Goal: Task Accomplishment & Management: Manage account settings

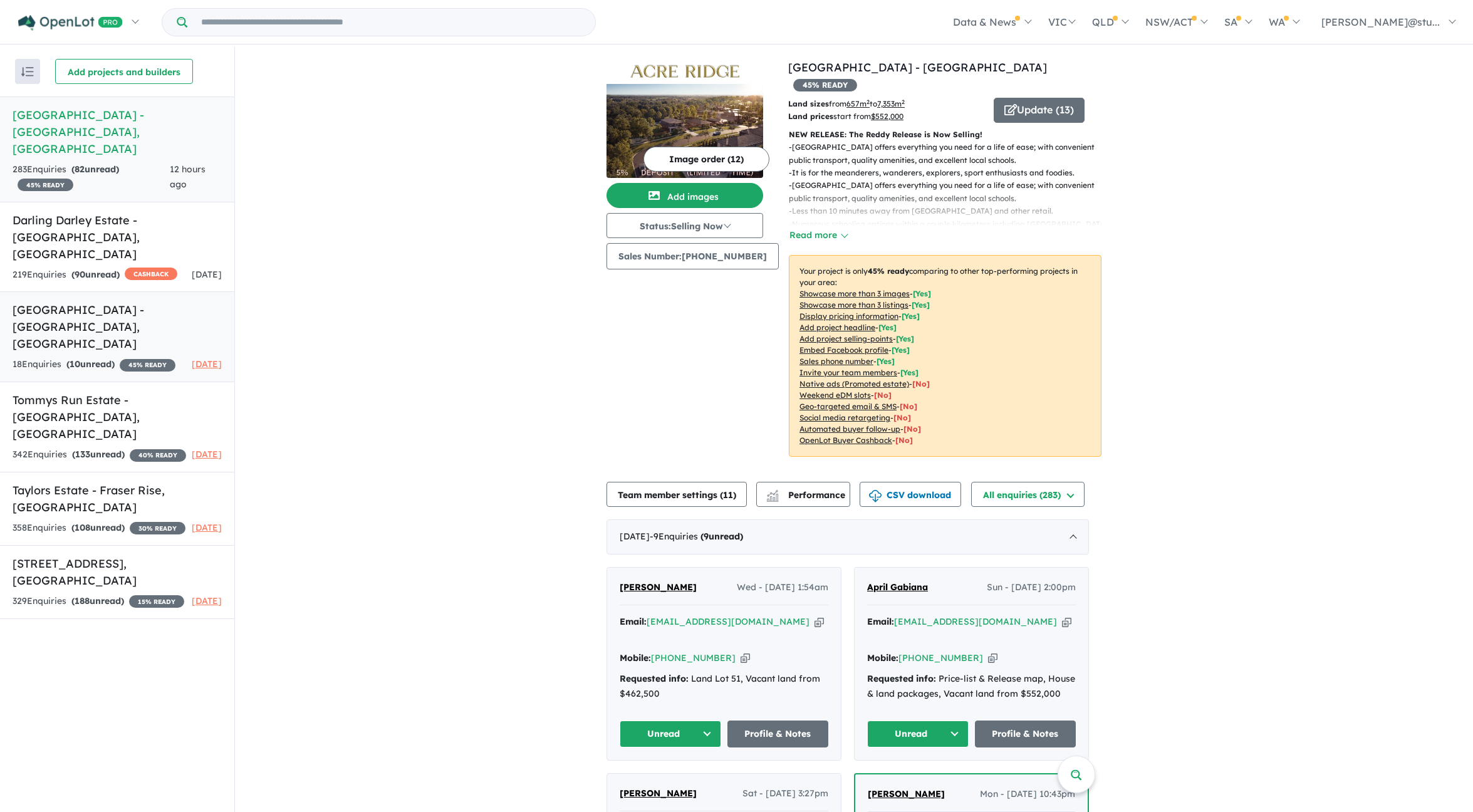
click at [90, 301] on h5 "[GEOGRAPHIC_DATA] - [GEOGRAPHIC_DATA] , [GEOGRAPHIC_DATA]" at bounding box center [117, 327] width 209 height 51
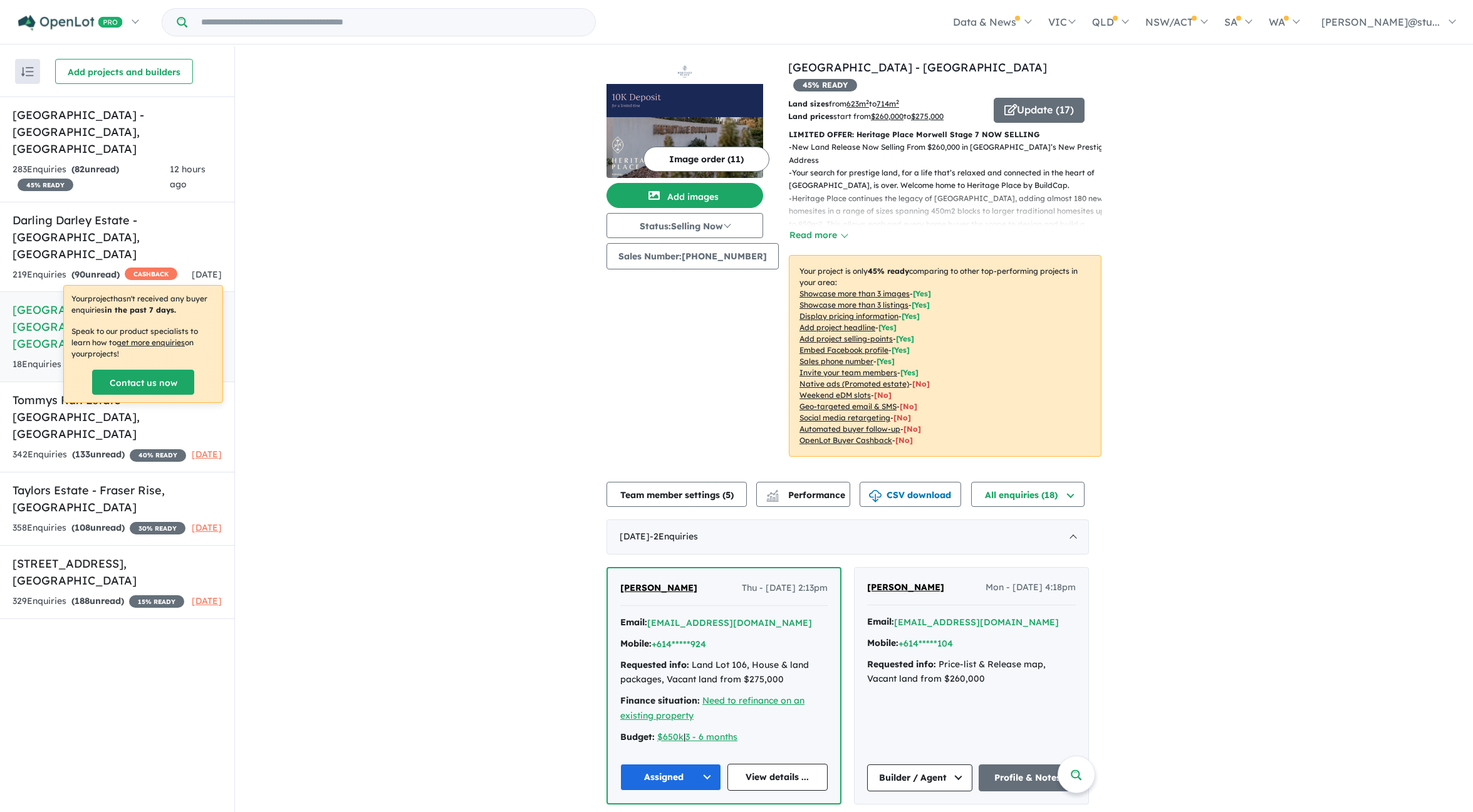
click at [688, 158] on button "Image order ( 11 )" at bounding box center [706, 159] width 126 height 25
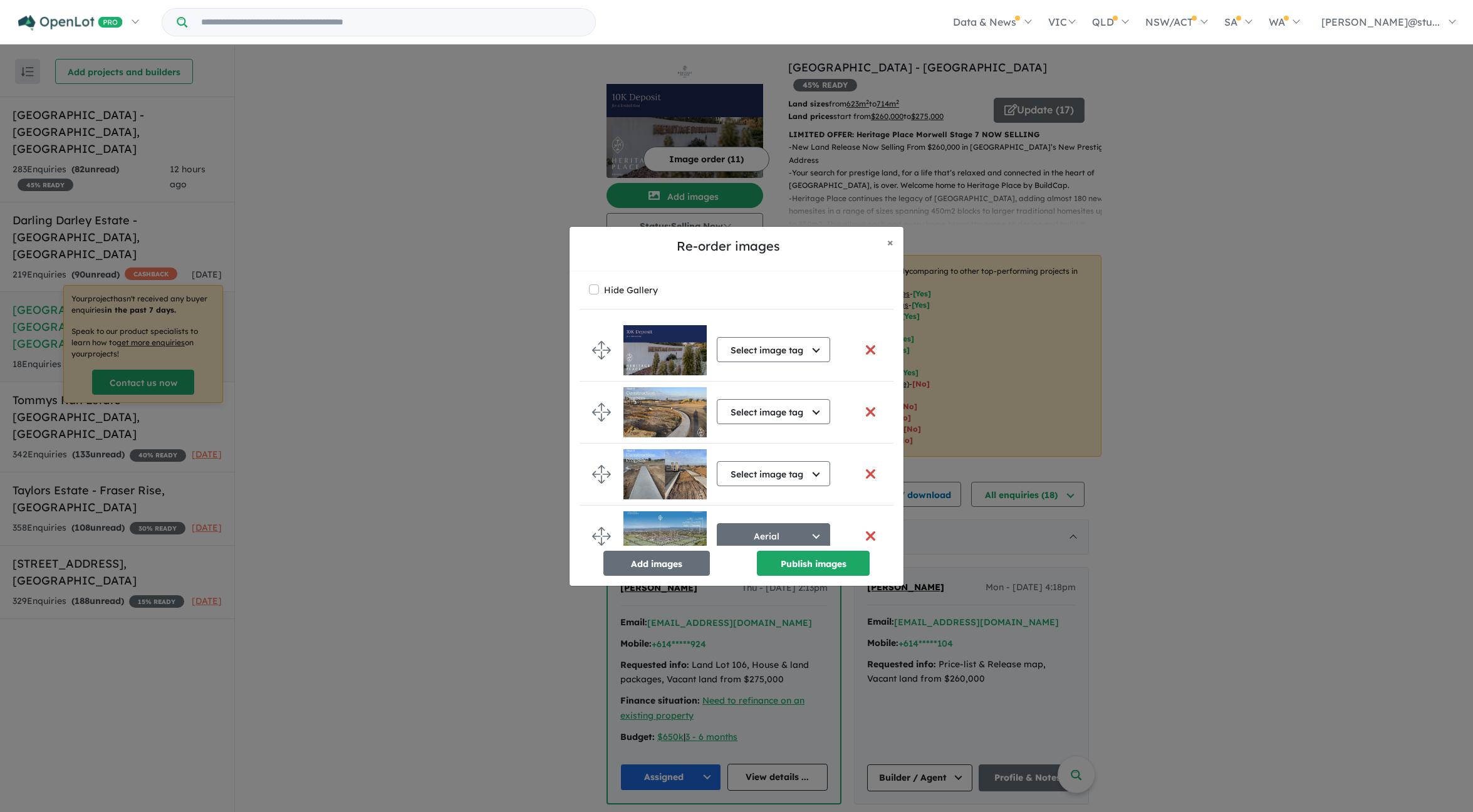
click at [871, 351] on button "button" at bounding box center [870, 350] width 27 height 27
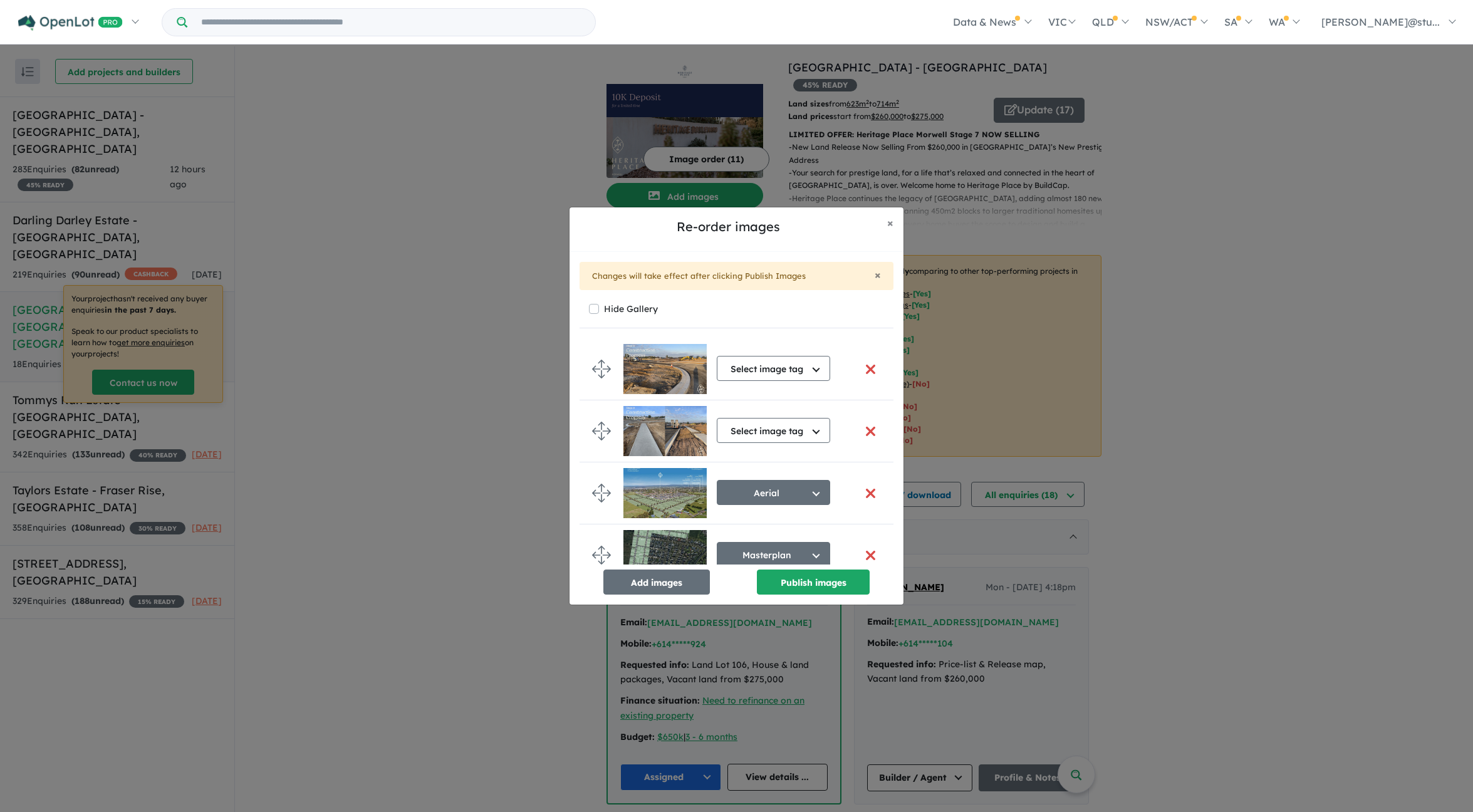
click at [865, 367] on button "button" at bounding box center [870, 369] width 27 height 27
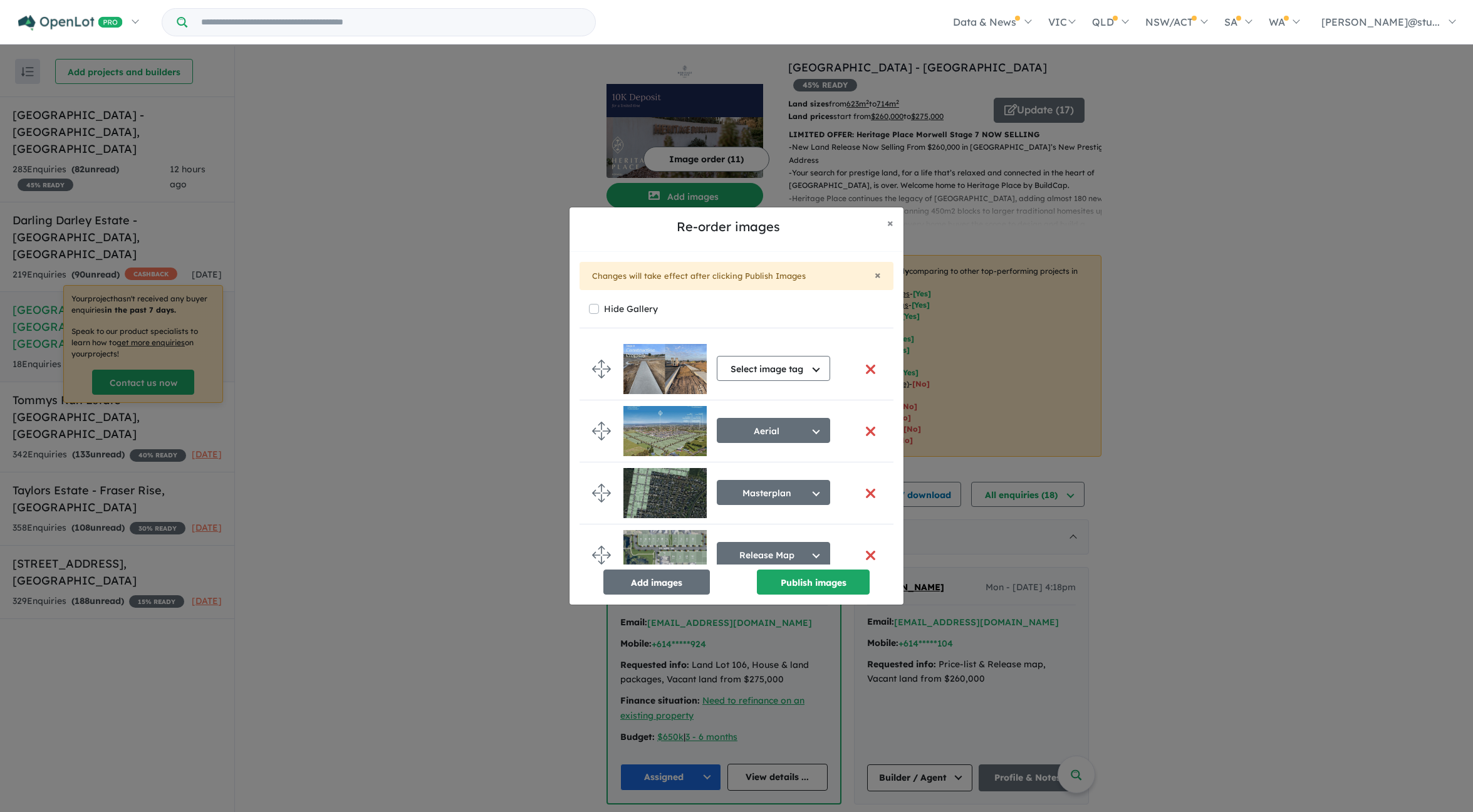
click at [863, 368] on button "button" at bounding box center [870, 369] width 27 height 27
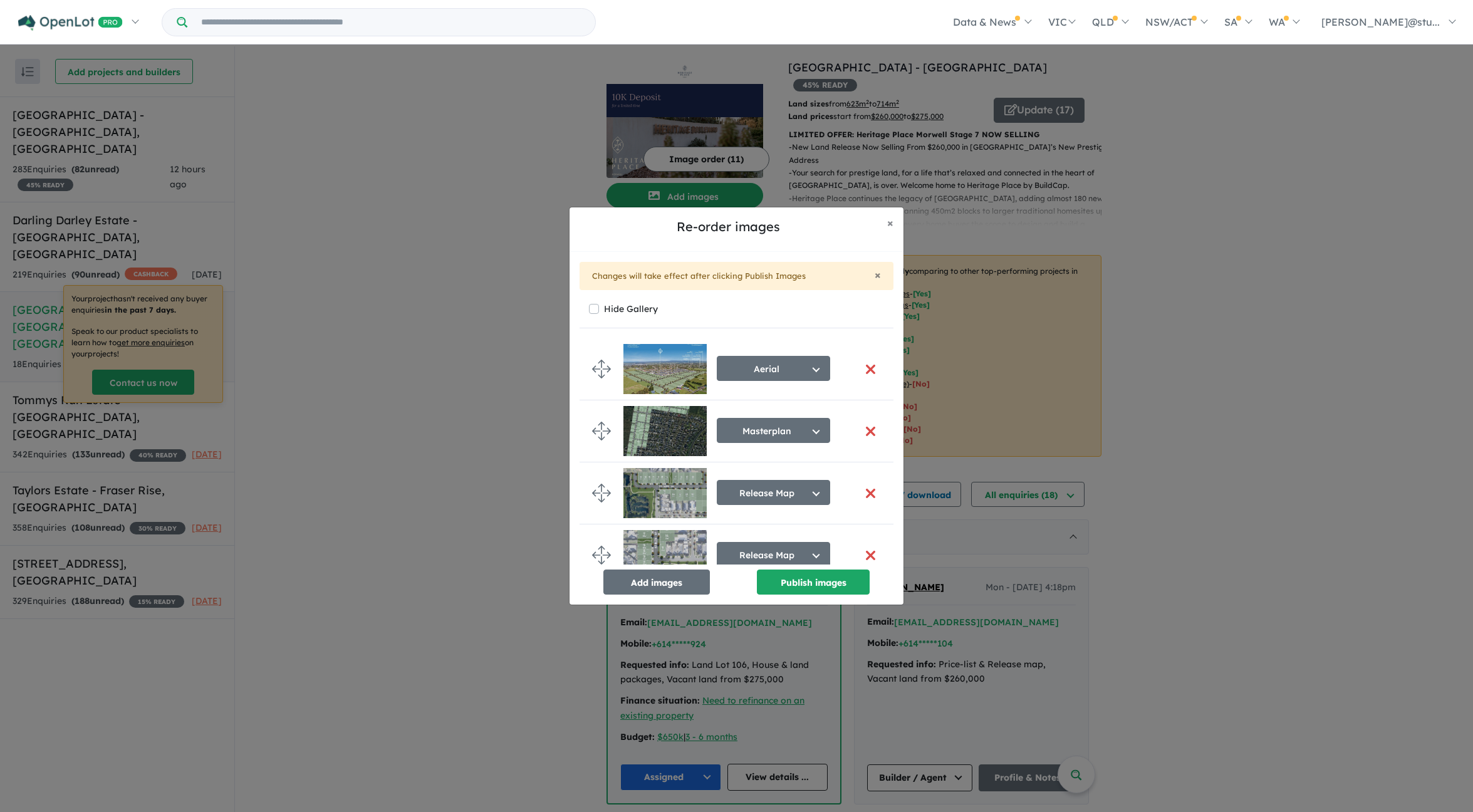
click at [864, 494] on button "button" at bounding box center [870, 493] width 27 height 27
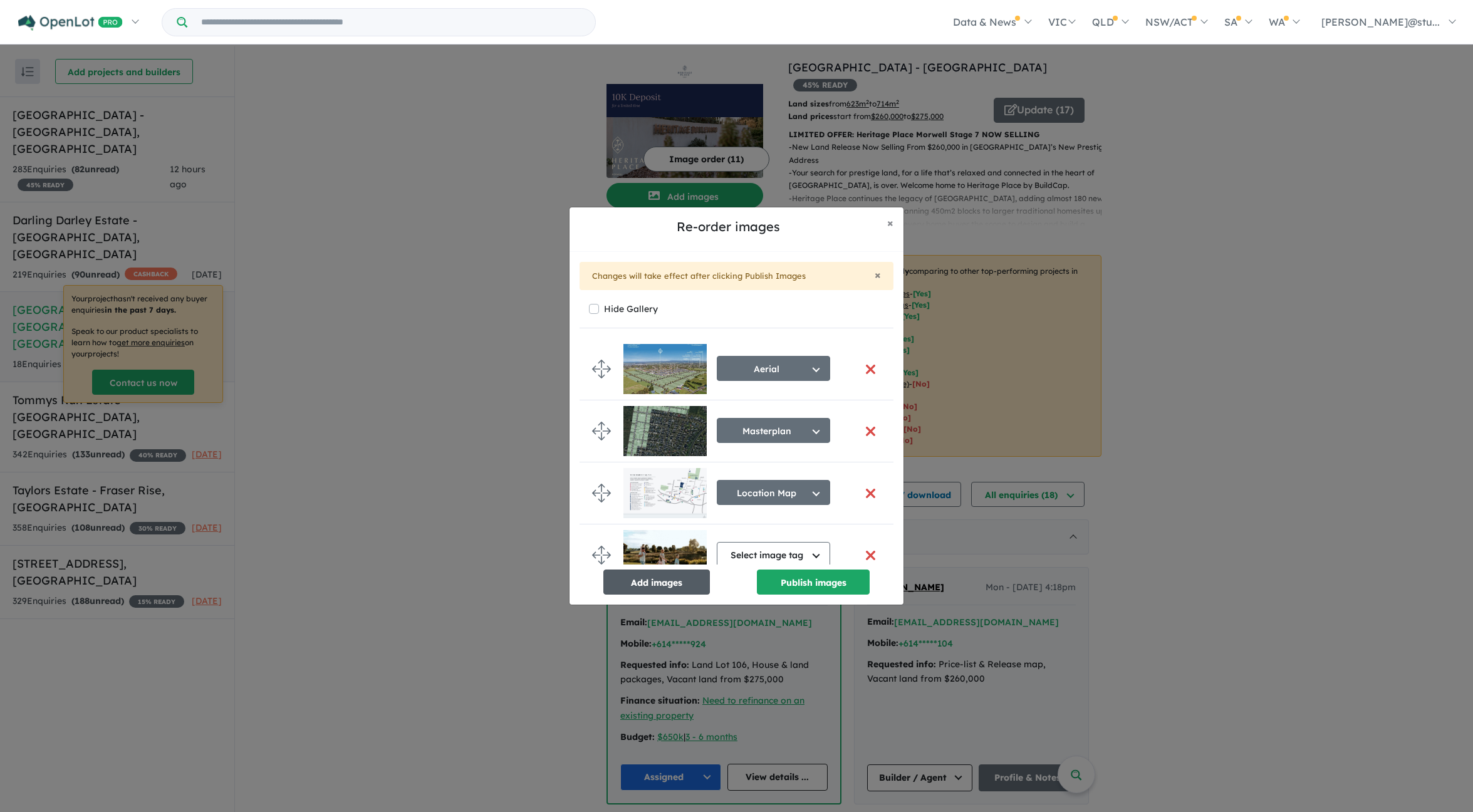
click at [639, 586] on button "Add images" at bounding box center [657, 582] width 106 height 25
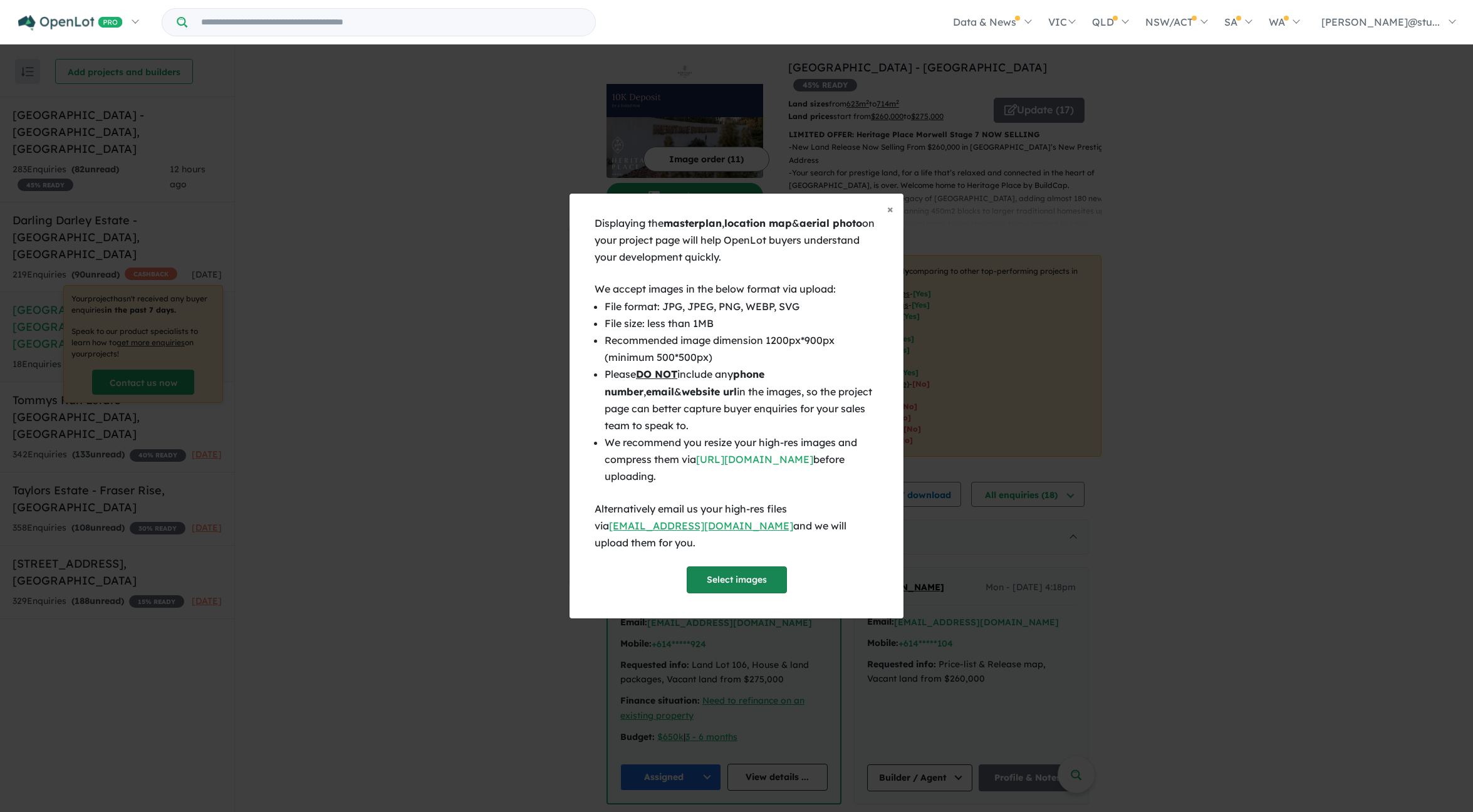
click at [710, 567] on button "Select images" at bounding box center [736, 580] width 100 height 27
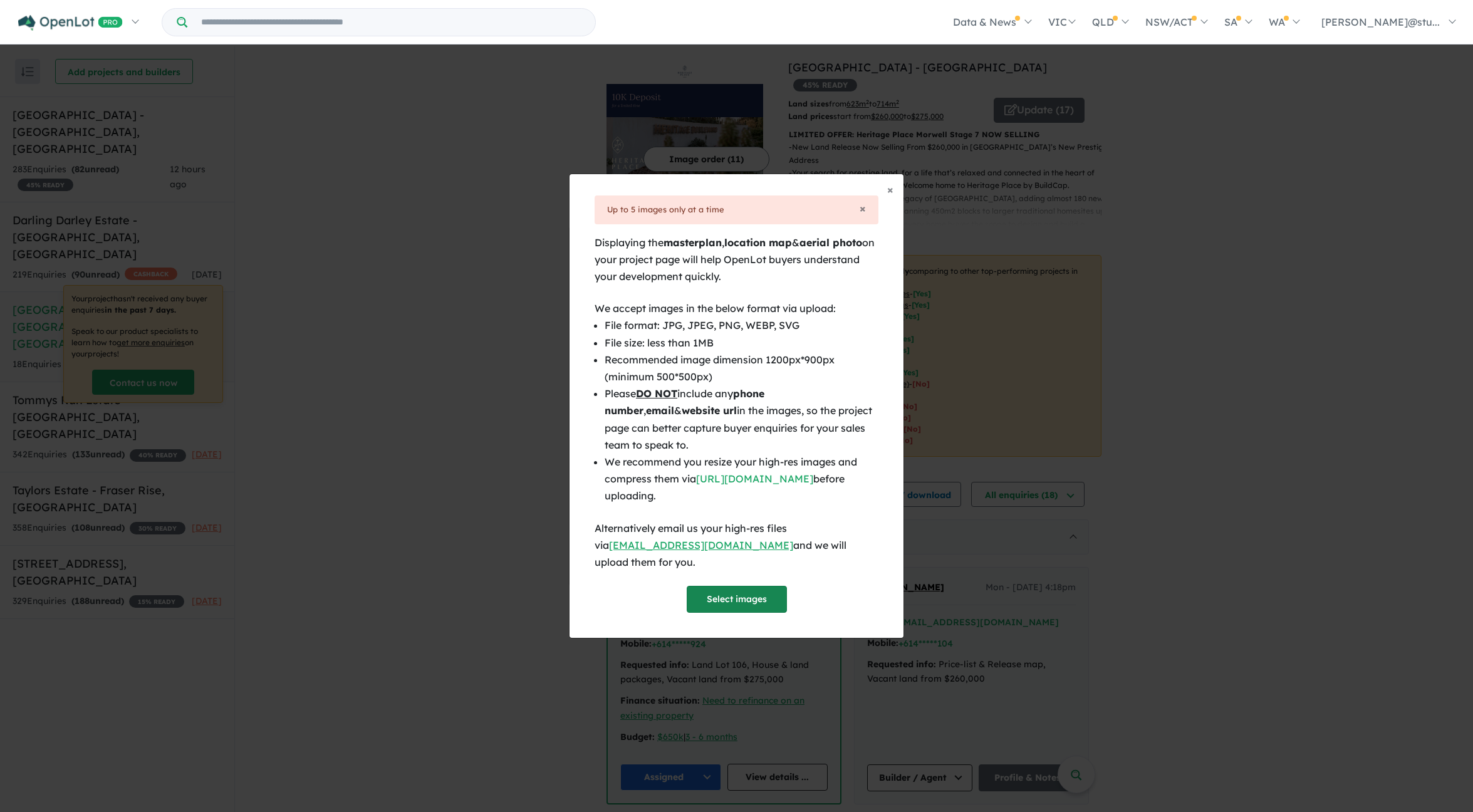
click at [732, 593] on button "Select images" at bounding box center [736, 599] width 100 height 27
click at [744, 596] on button "Select images" at bounding box center [736, 599] width 100 height 27
click at [741, 595] on button "Select images" at bounding box center [736, 599] width 100 height 27
click at [721, 590] on button "Select images" at bounding box center [736, 599] width 100 height 27
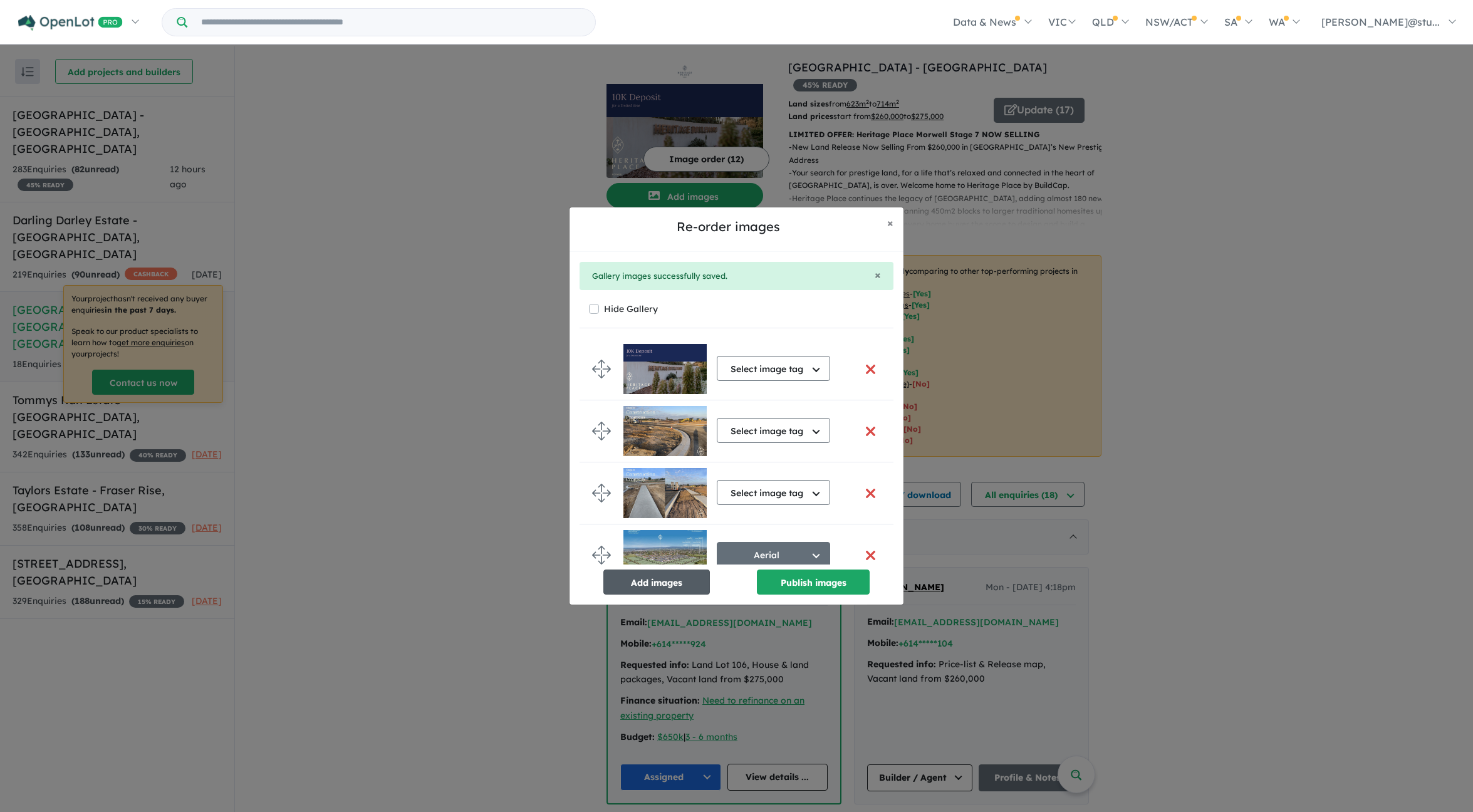
click at [665, 579] on button "Add images" at bounding box center [657, 582] width 106 height 25
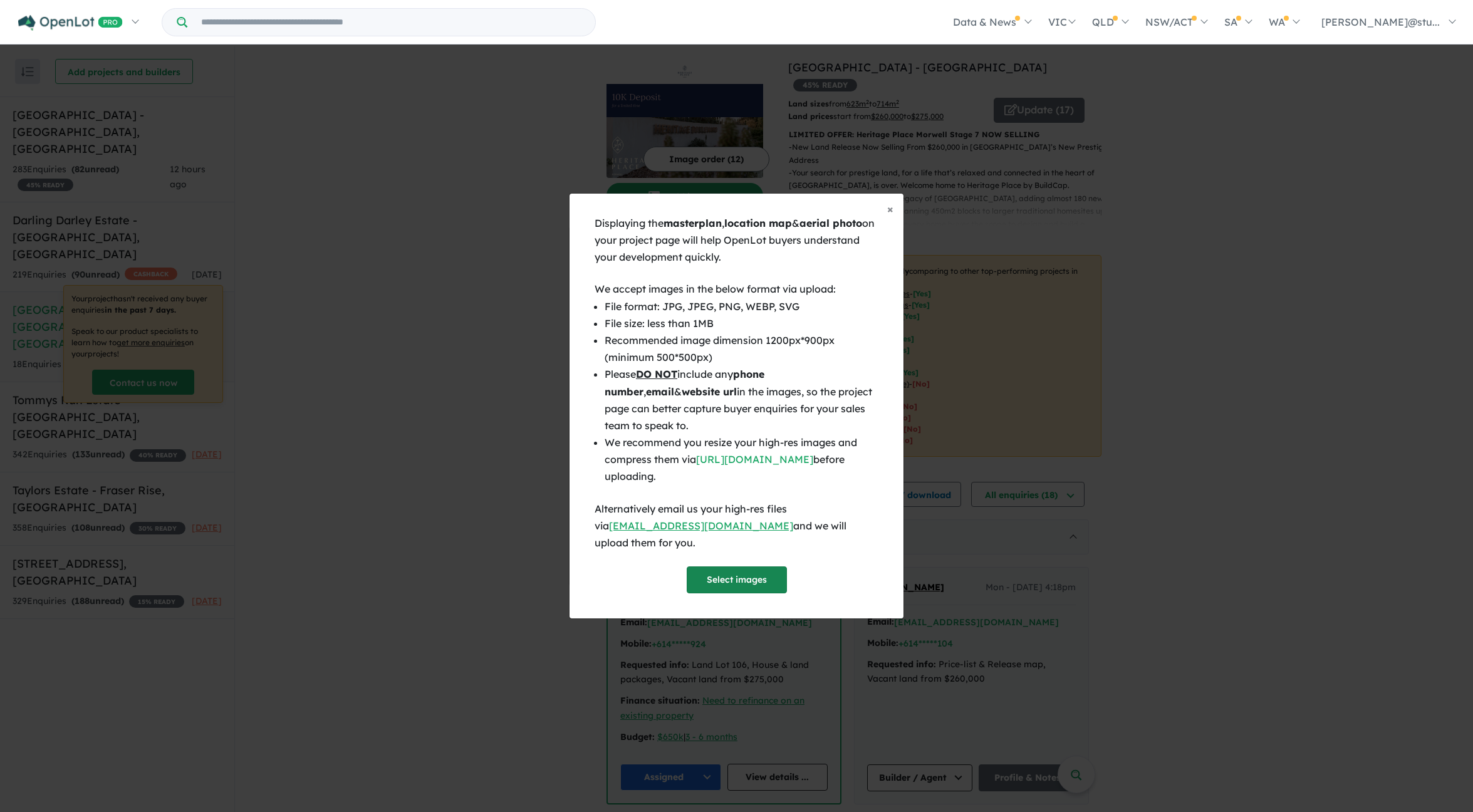
click at [735, 580] on button "Select images" at bounding box center [736, 580] width 100 height 27
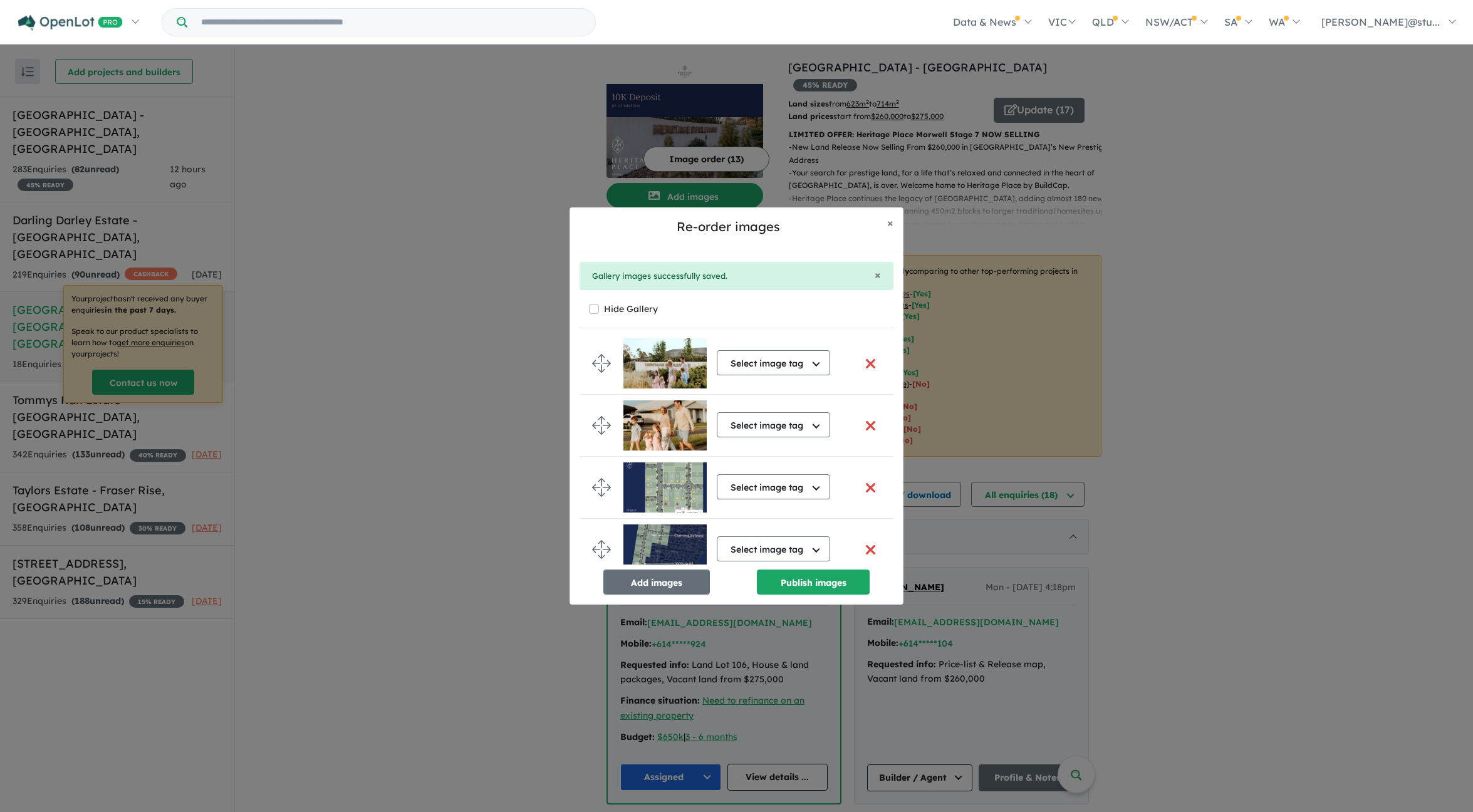
scroll to position [585, 0]
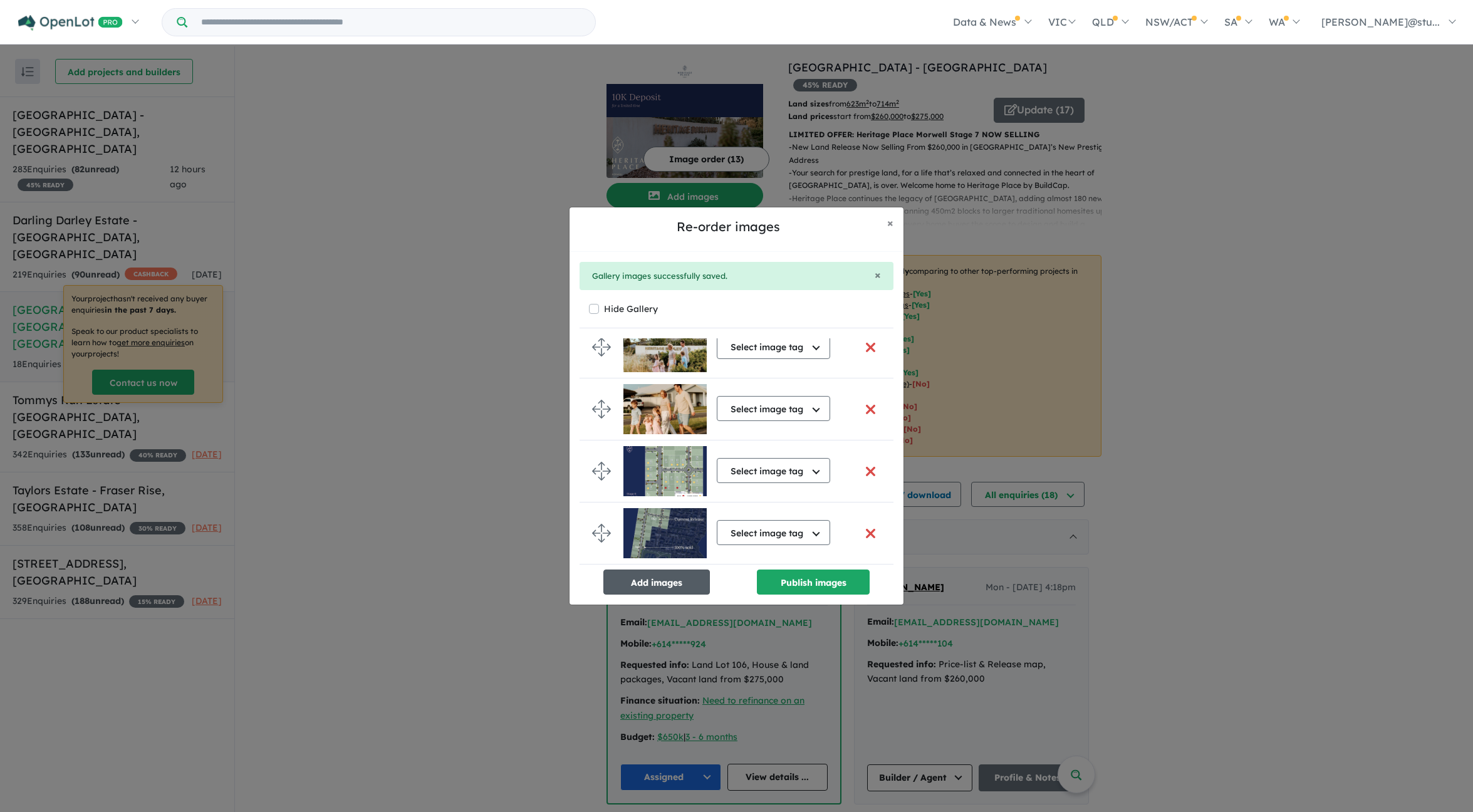
click at [667, 577] on button "Add images" at bounding box center [657, 582] width 106 height 25
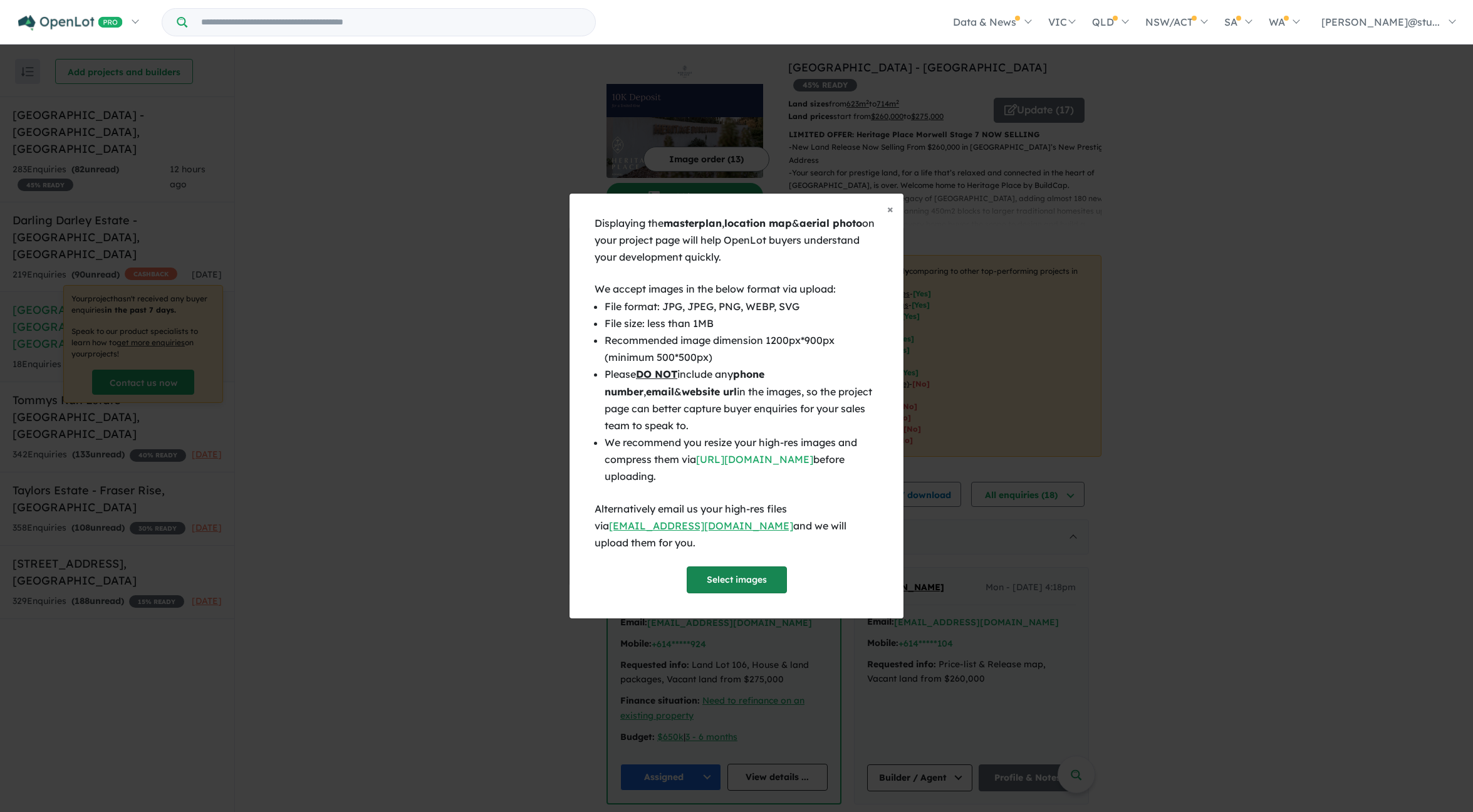
click at [769, 575] on button "Select images" at bounding box center [736, 580] width 100 height 27
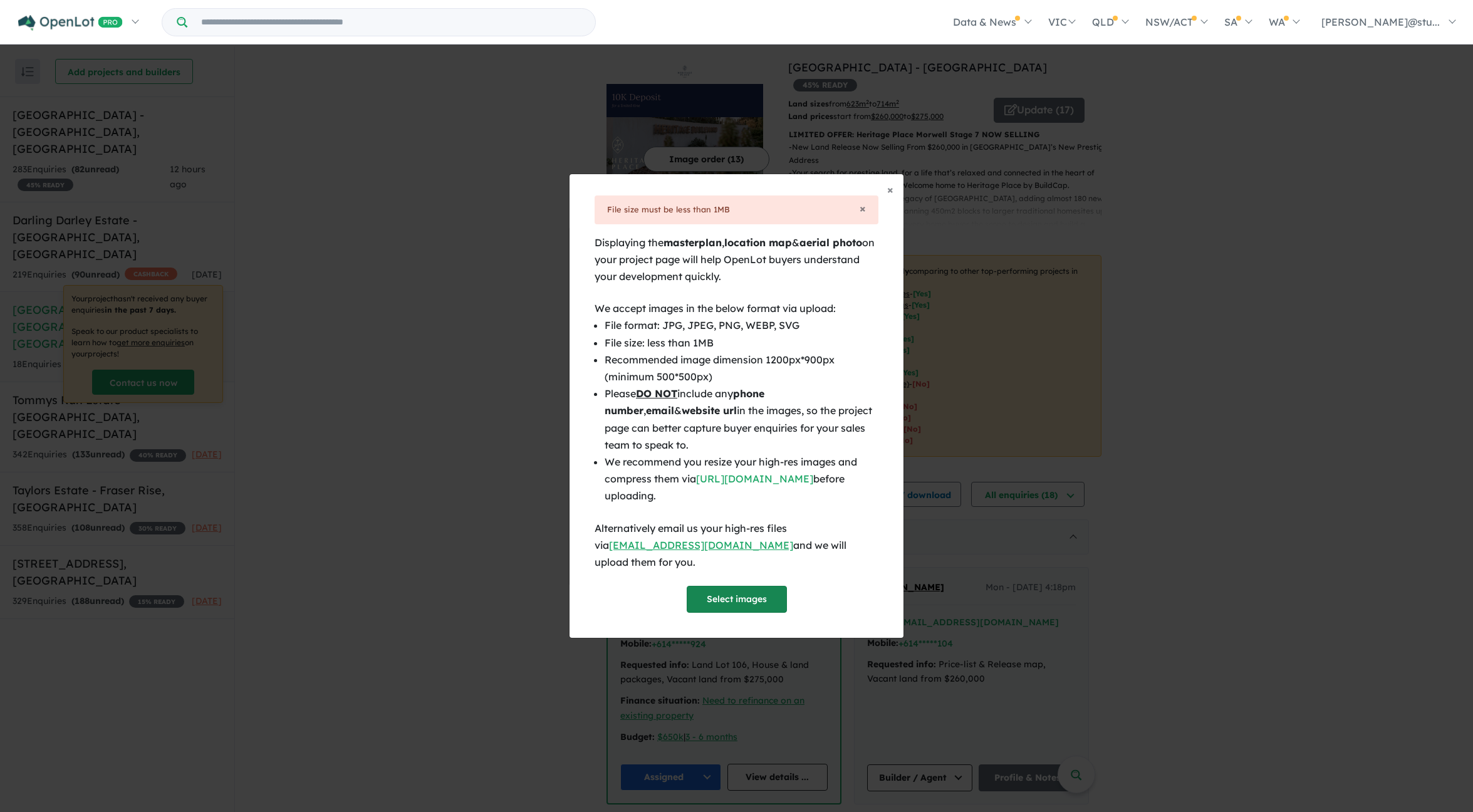
click at [737, 588] on button "Select images" at bounding box center [736, 599] width 100 height 27
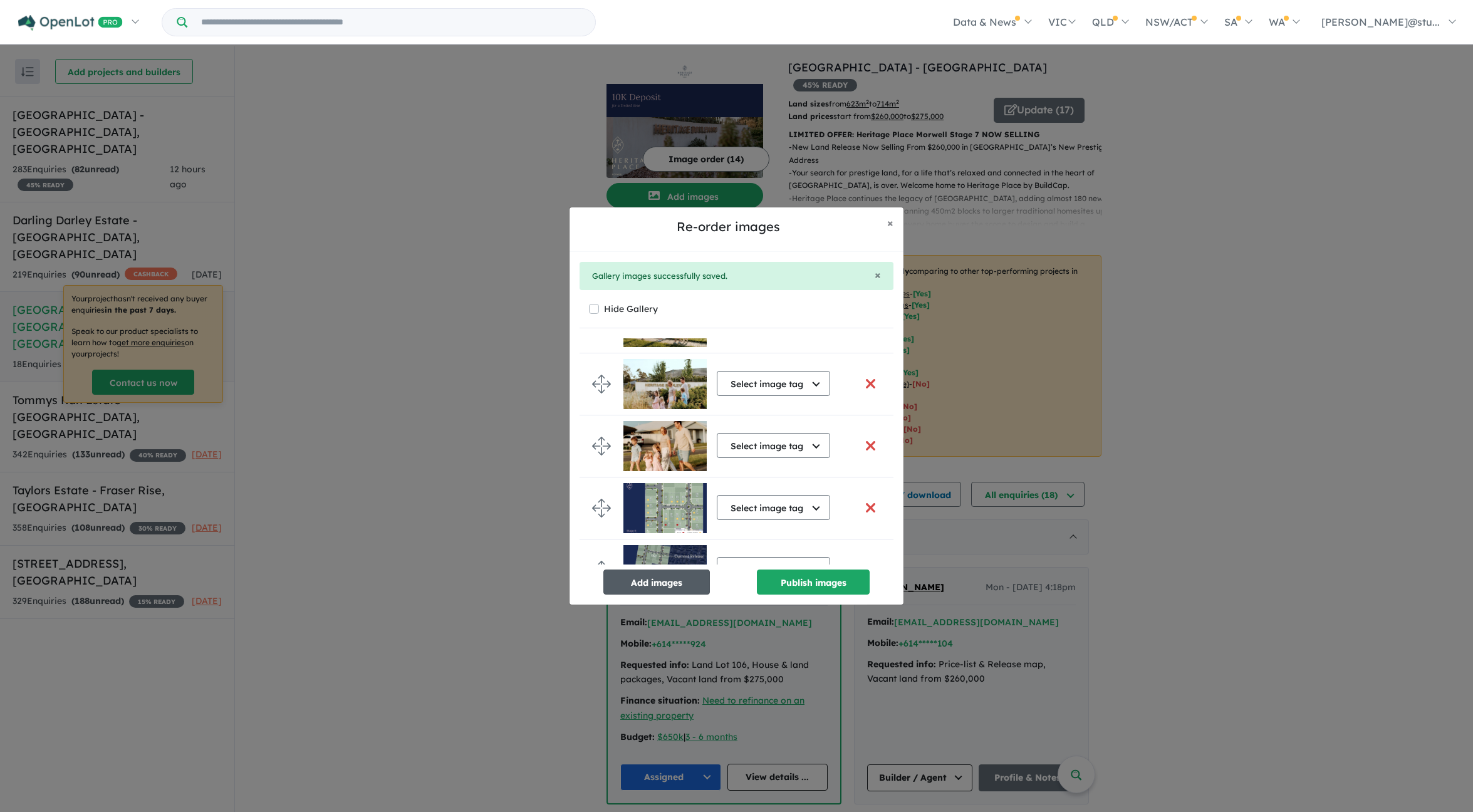
click at [698, 580] on button "Add images" at bounding box center [657, 582] width 106 height 25
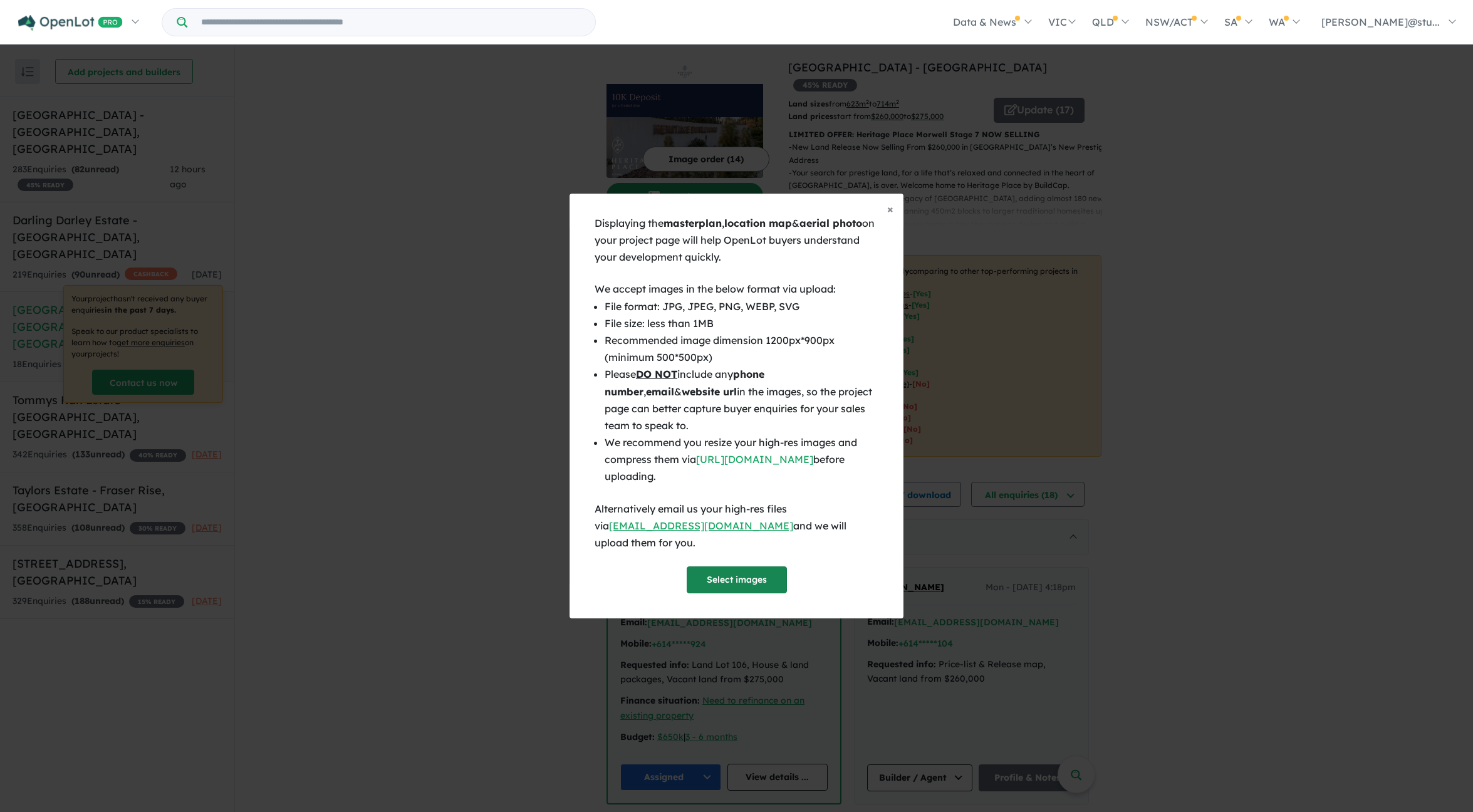
click at [749, 570] on button "Select images" at bounding box center [736, 580] width 100 height 27
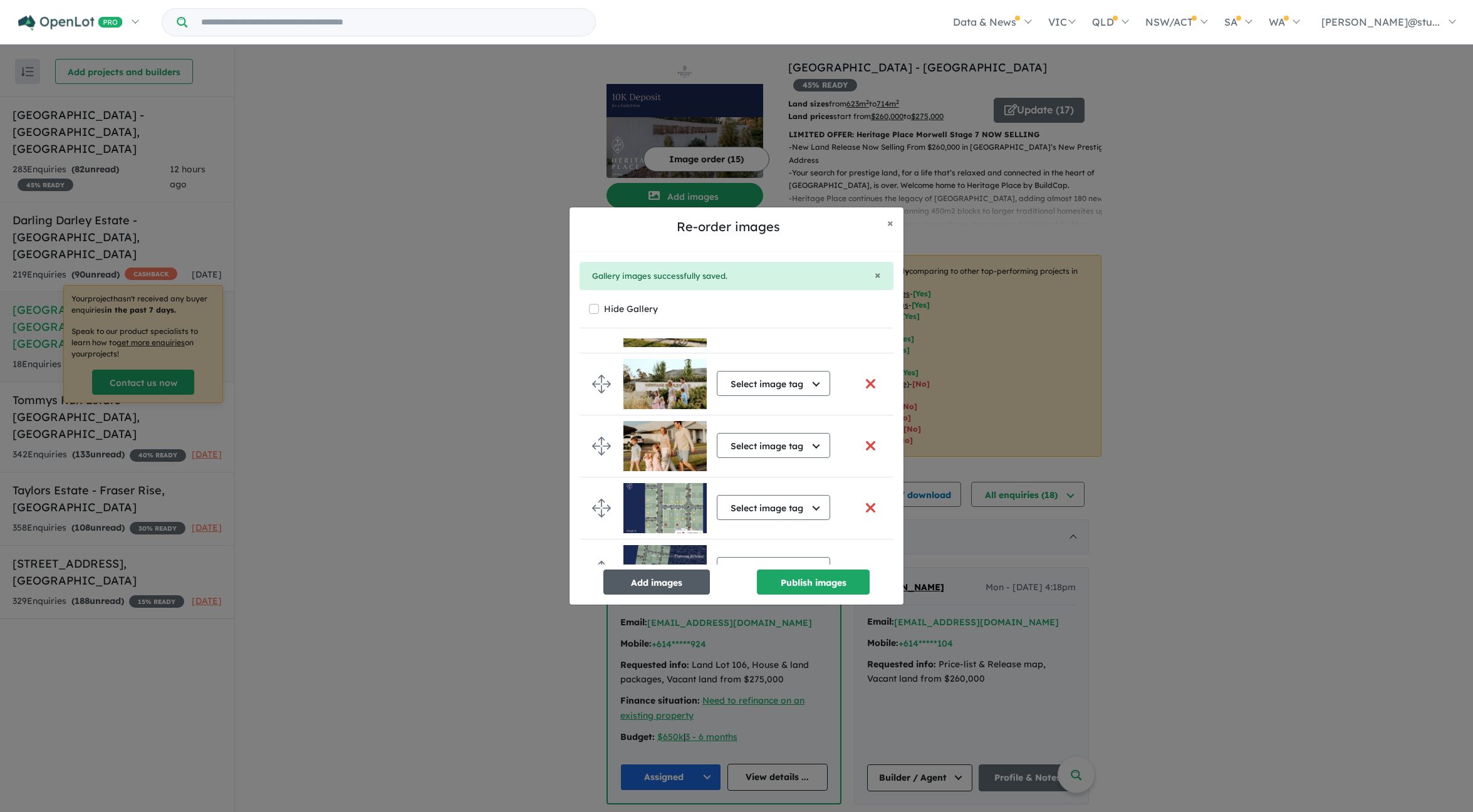
click at [649, 587] on button "Add images" at bounding box center [657, 582] width 106 height 25
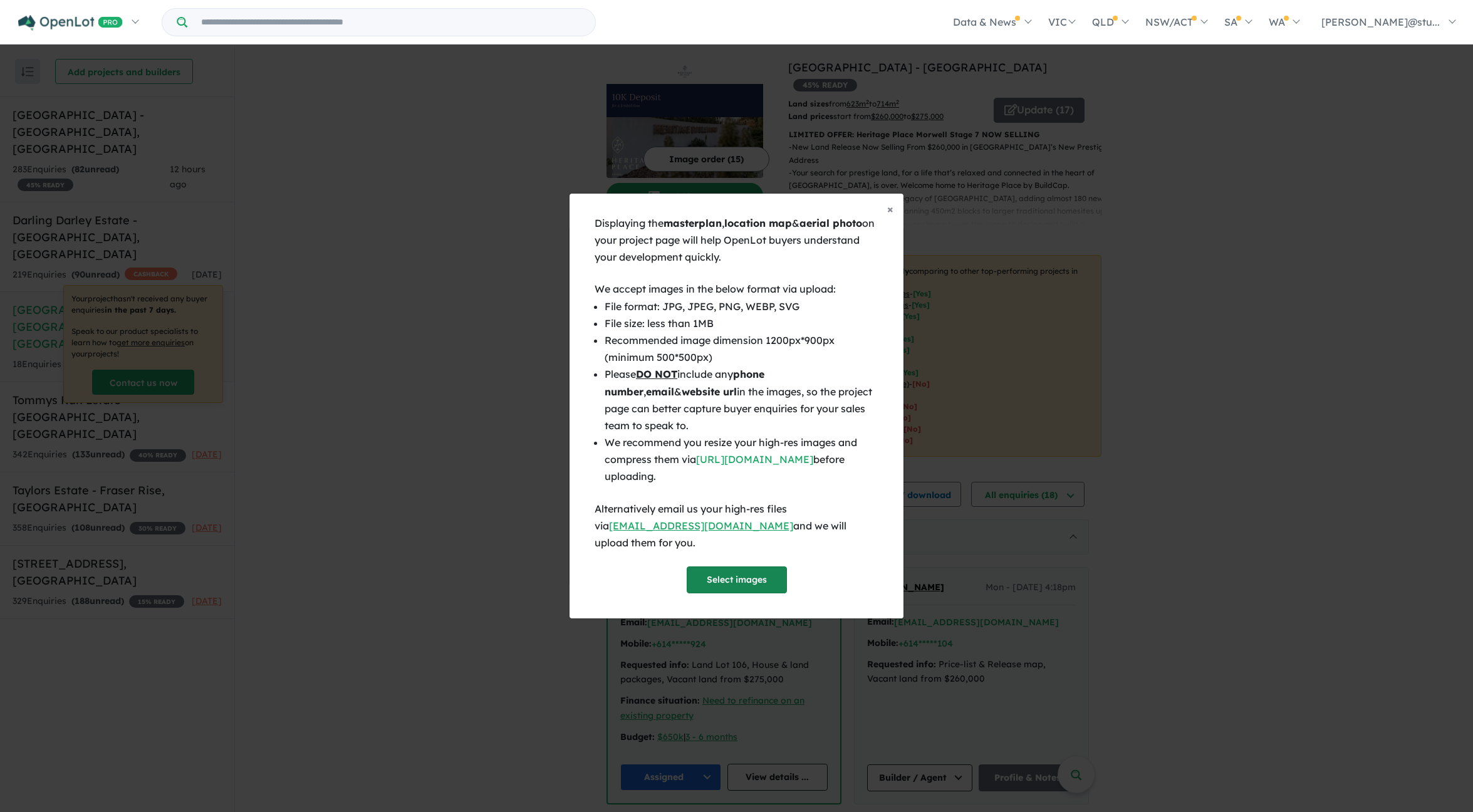
click at [725, 579] on button "Select images" at bounding box center [736, 580] width 100 height 27
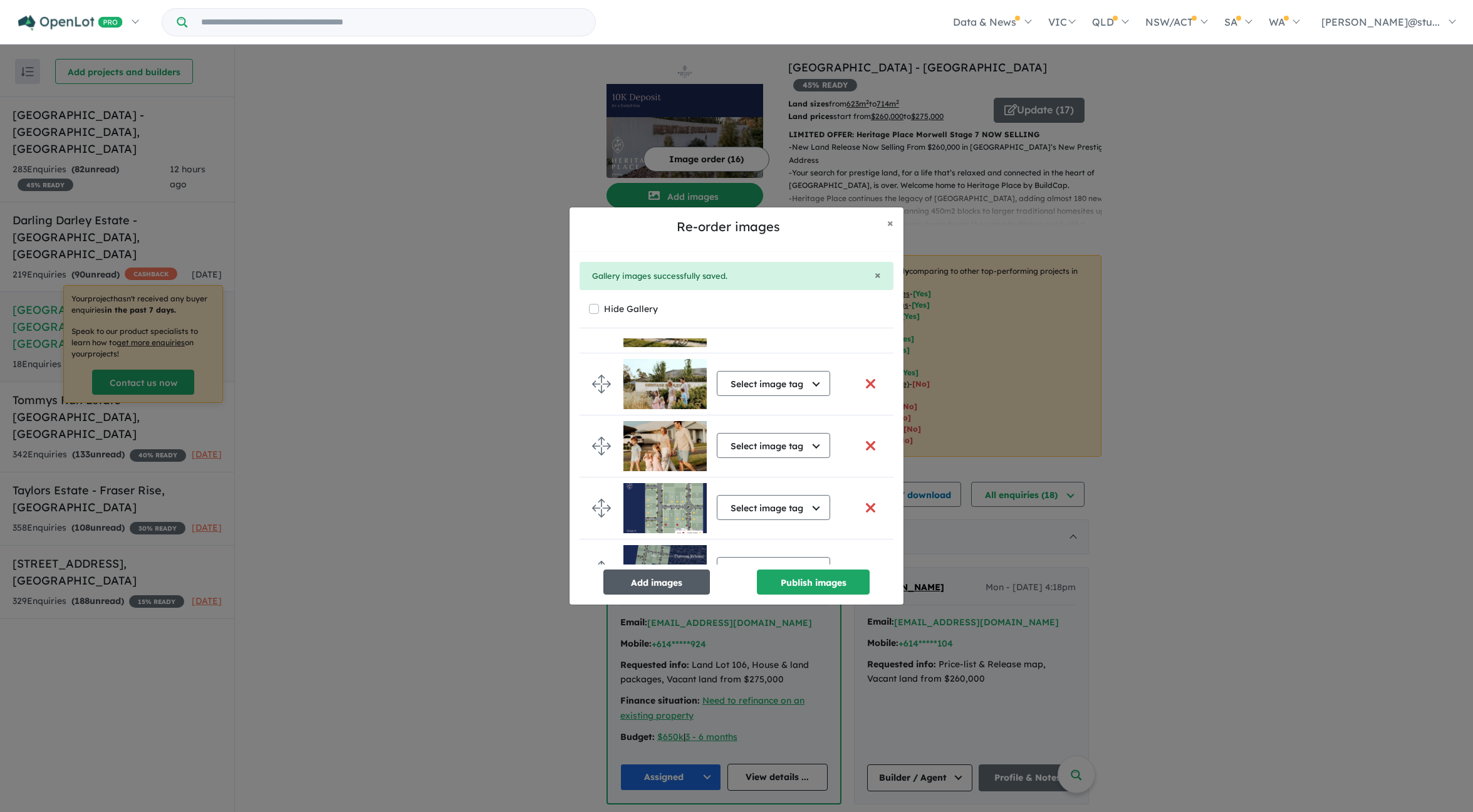
click at [662, 577] on button "Add images" at bounding box center [657, 582] width 106 height 25
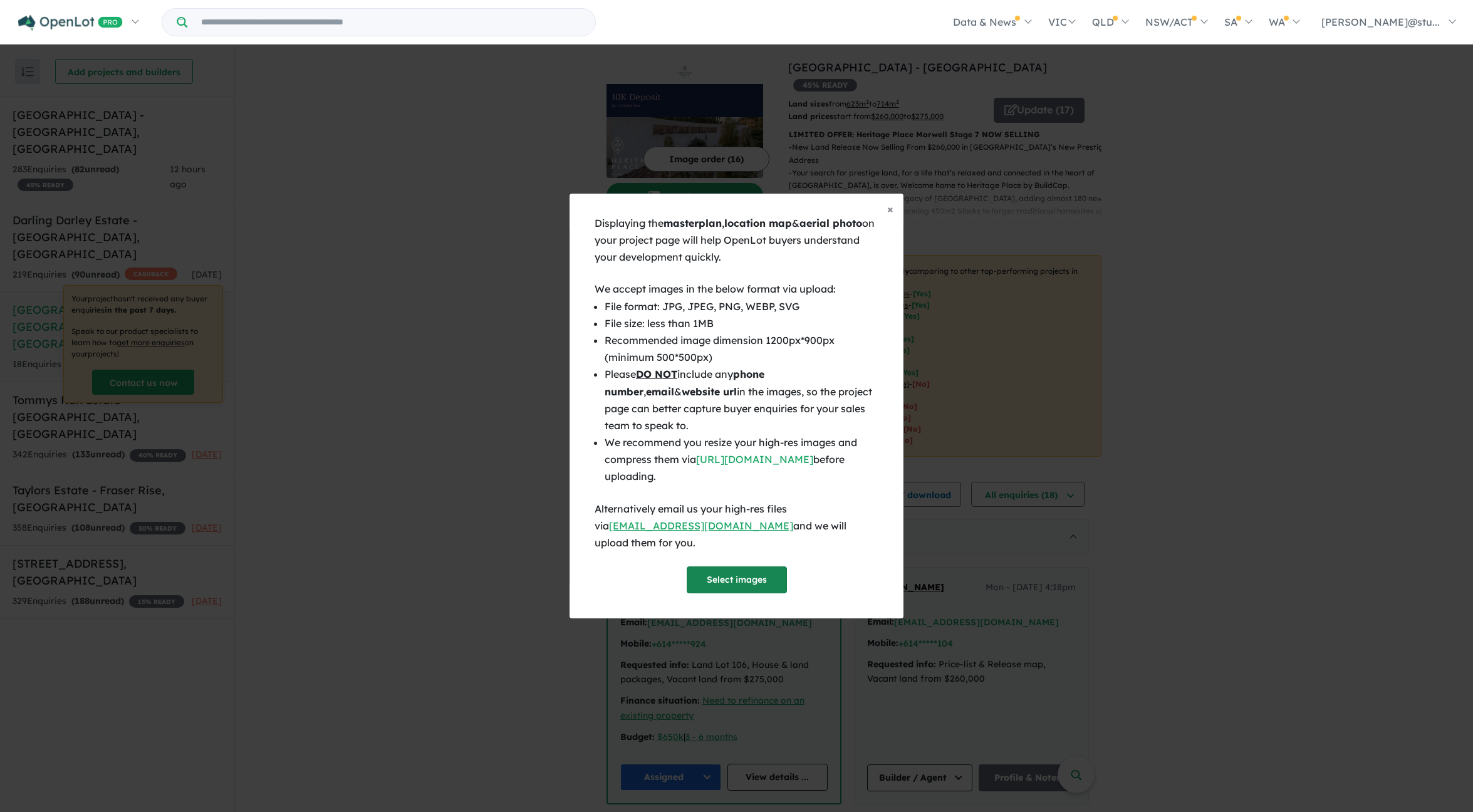
click at [743, 567] on button "Select images" at bounding box center [736, 580] width 100 height 27
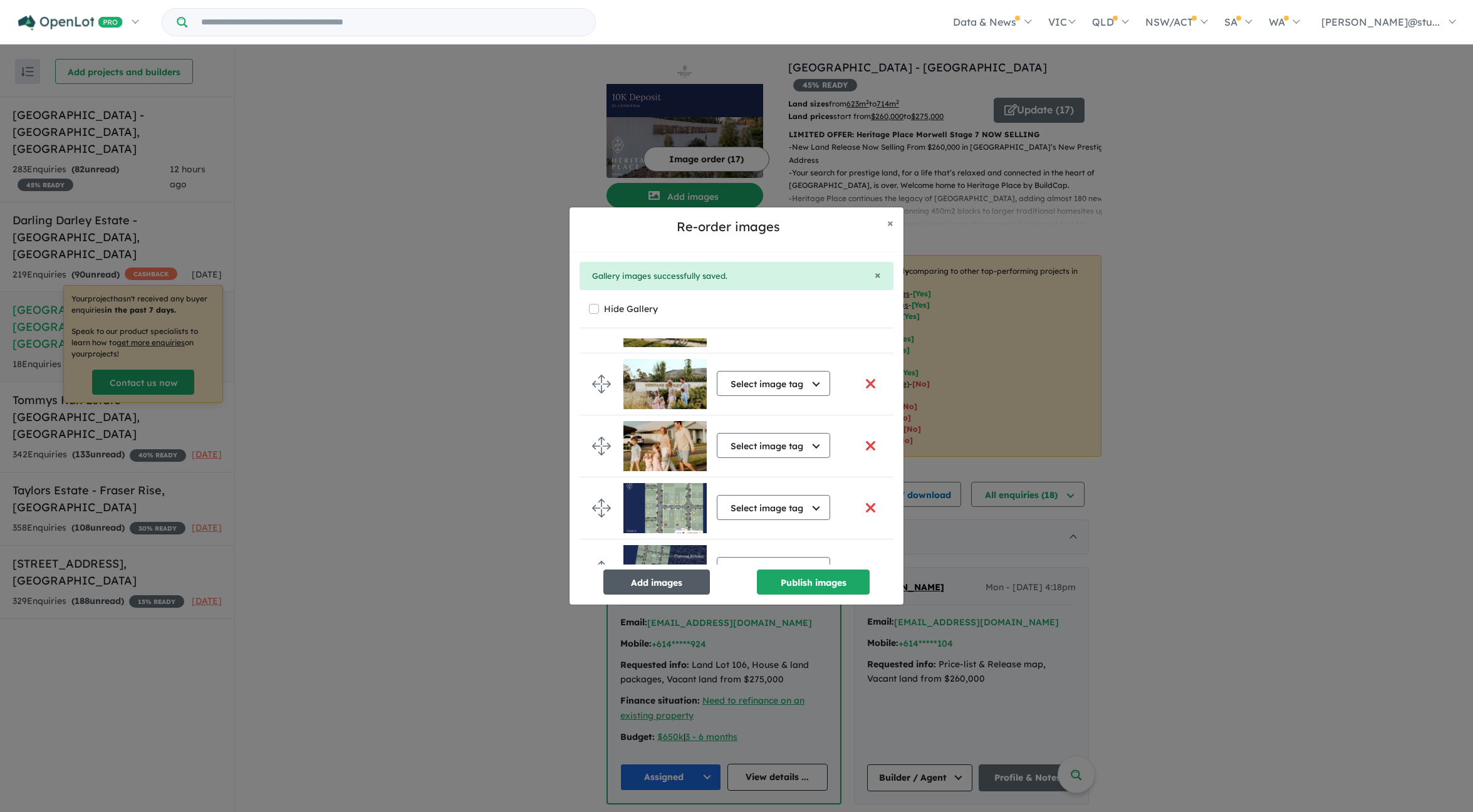
click at [689, 584] on button "Add images" at bounding box center [657, 582] width 106 height 25
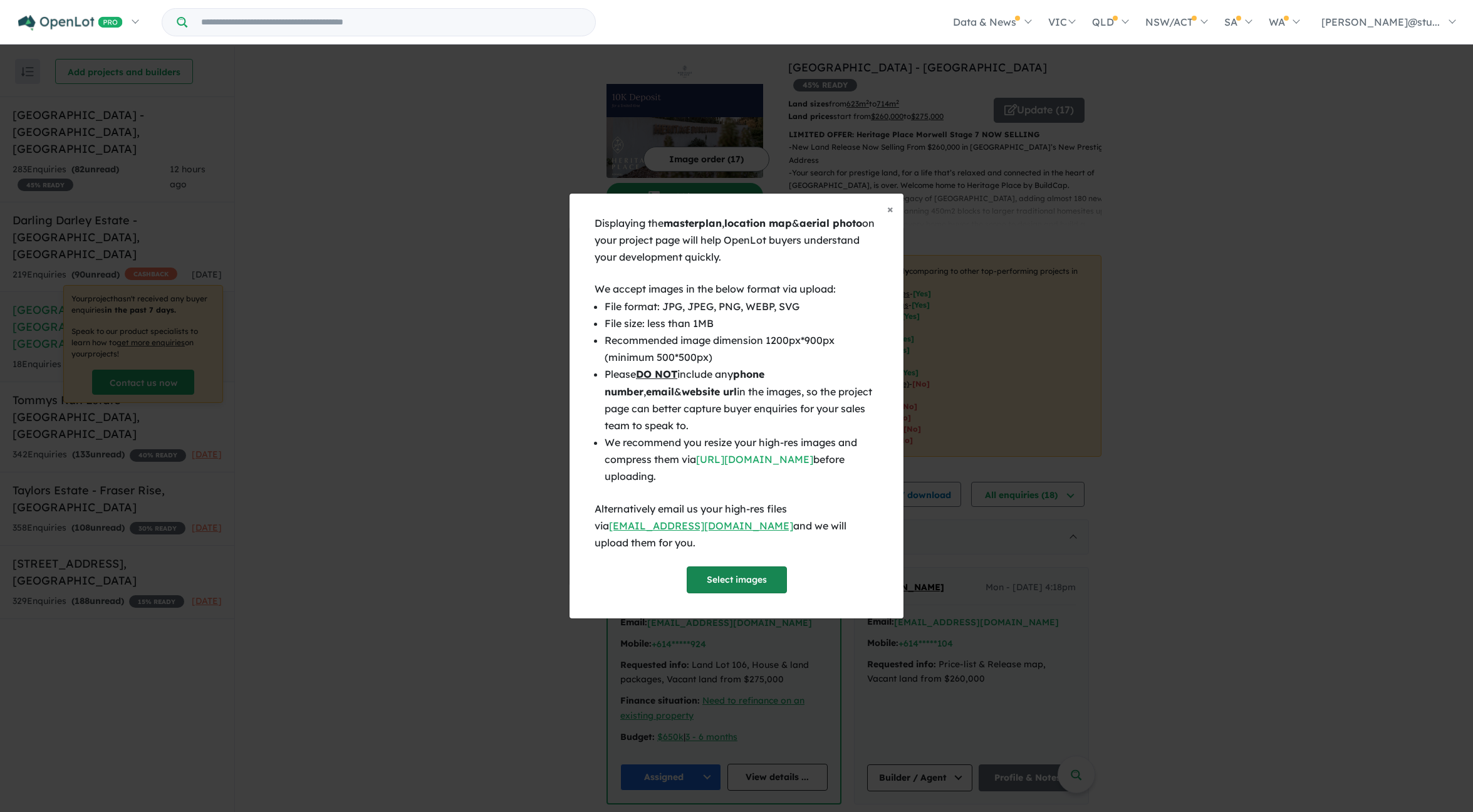
click at [747, 572] on button "Select images" at bounding box center [736, 580] width 100 height 27
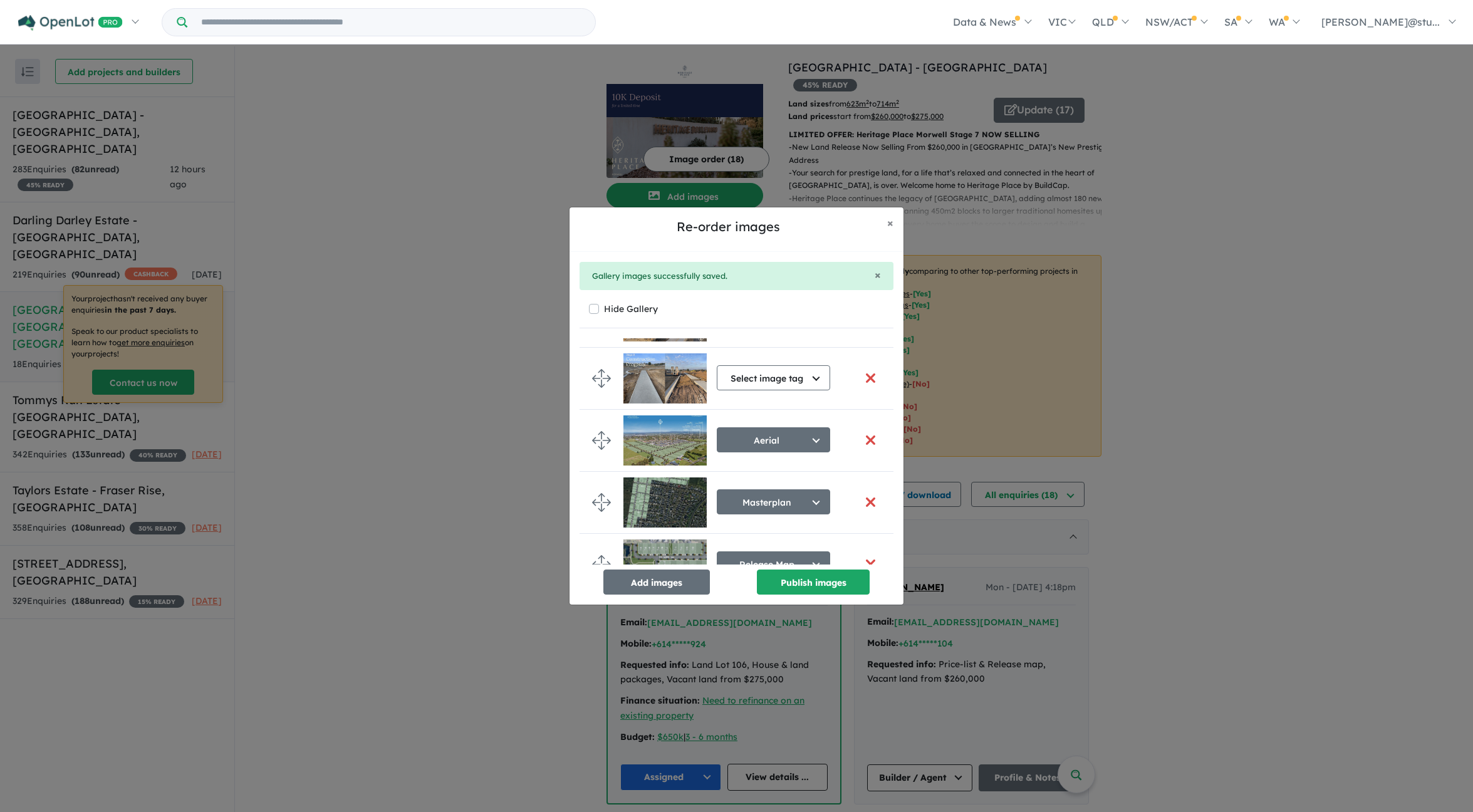
scroll to position [0, 0]
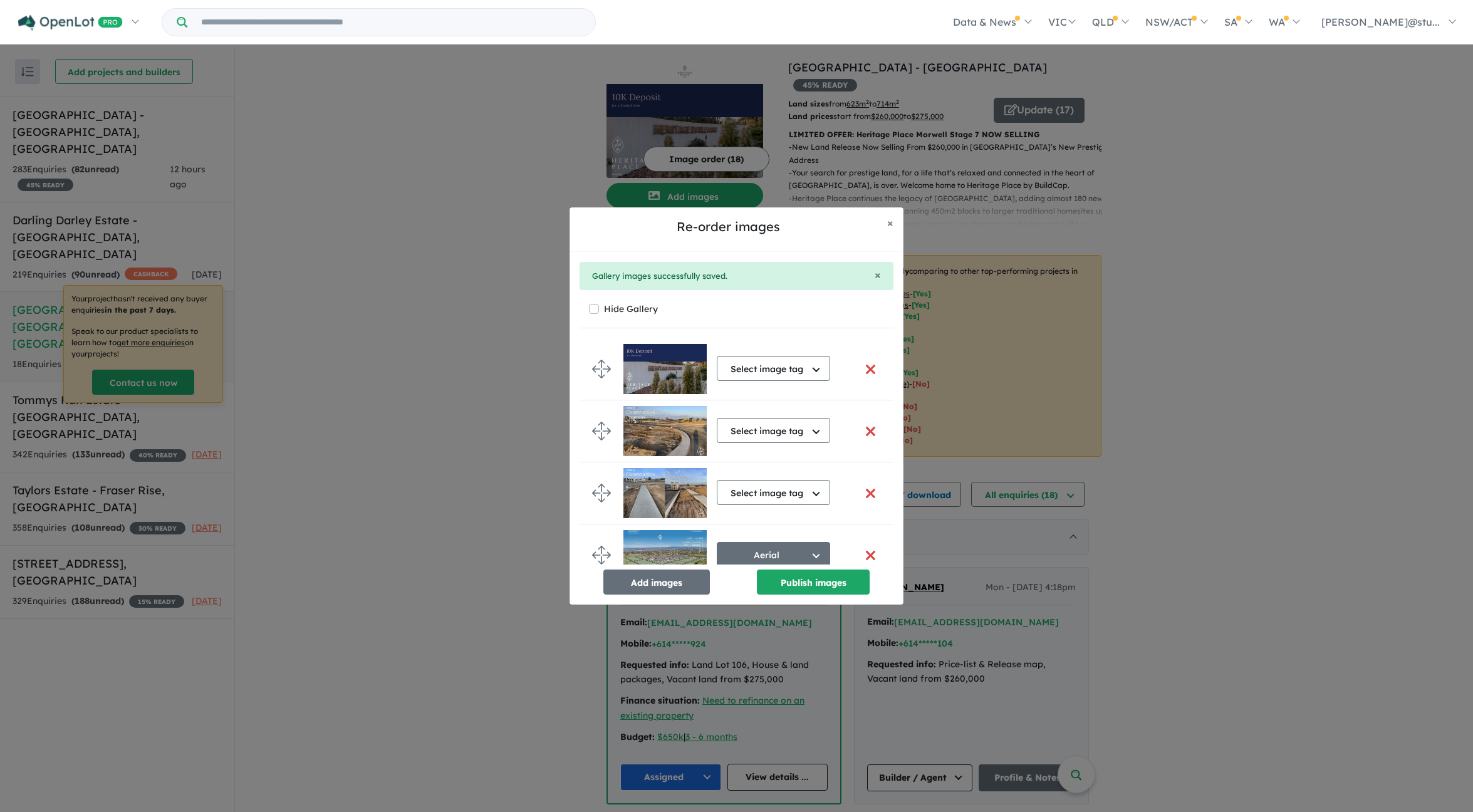
click at [864, 430] on button "button" at bounding box center [870, 431] width 27 height 27
click at [866, 430] on button "button" at bounding box center [870, 431] width 27 height 27
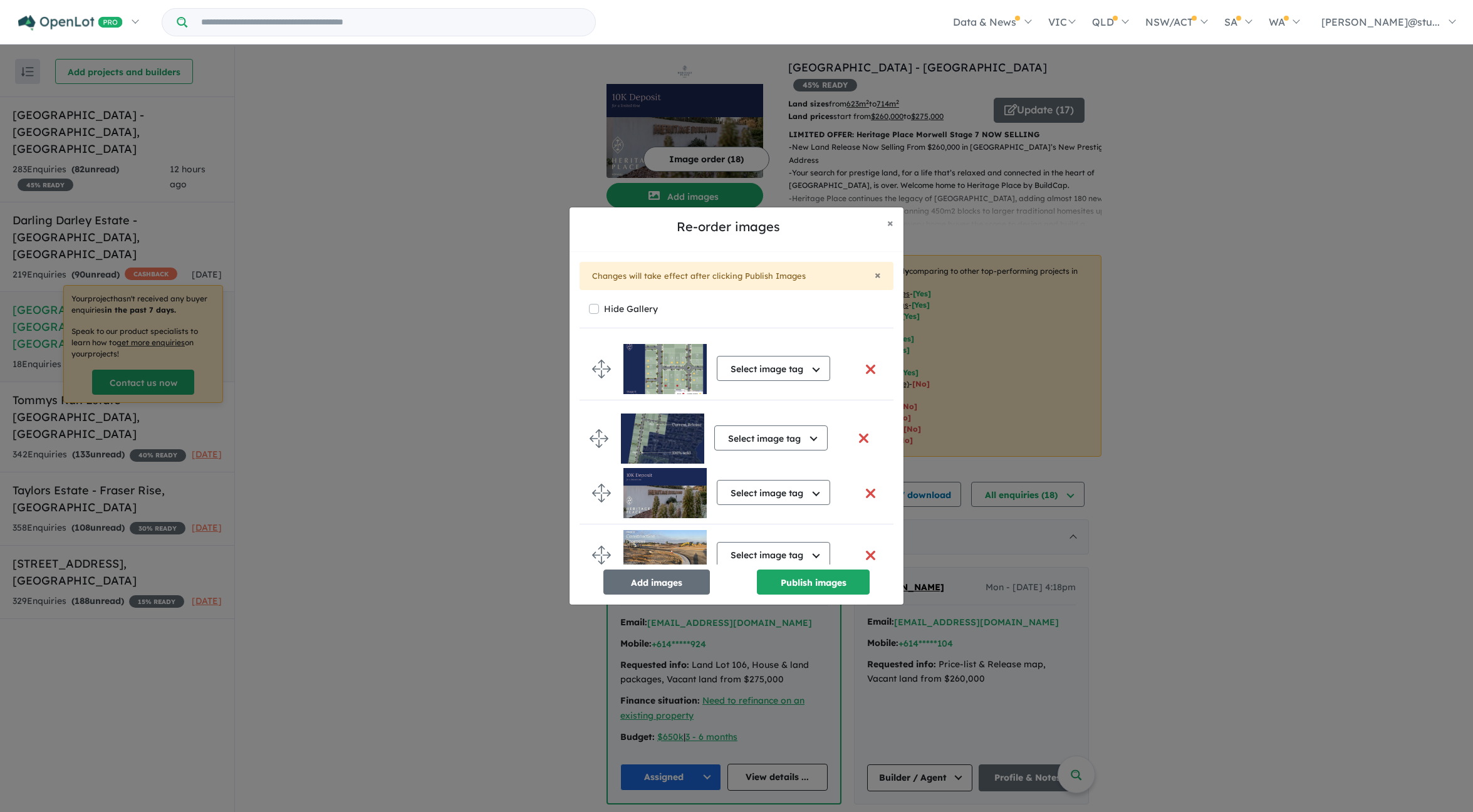
drag, startPoint x: 601, startPoint y: 409, endPoint x: 598, endPoint y: 441, distance: 32.1
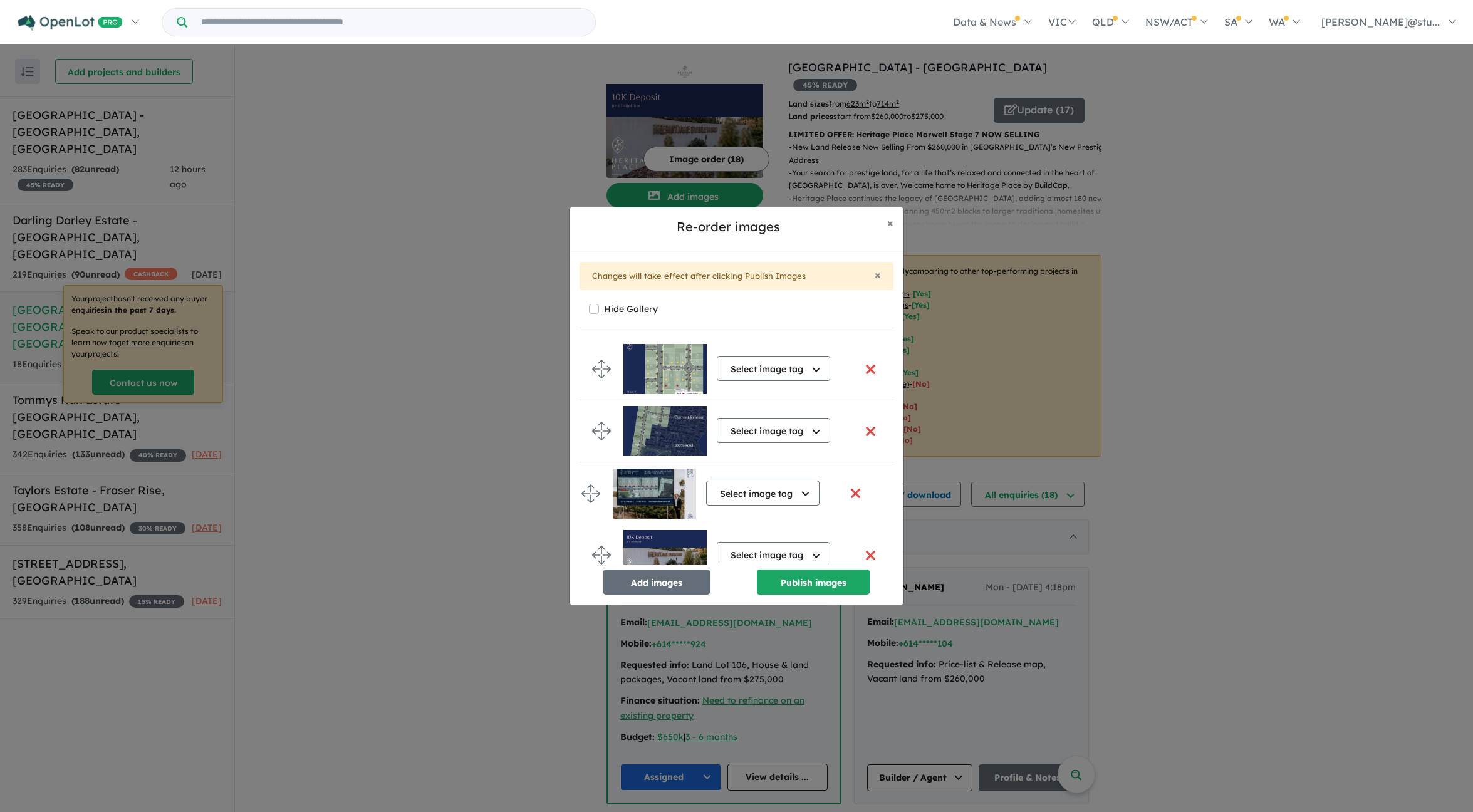
drag, startPoint x: 600, startPoint y: 410, endPoint x: 588, endPoint y: 494, distance: 84.9
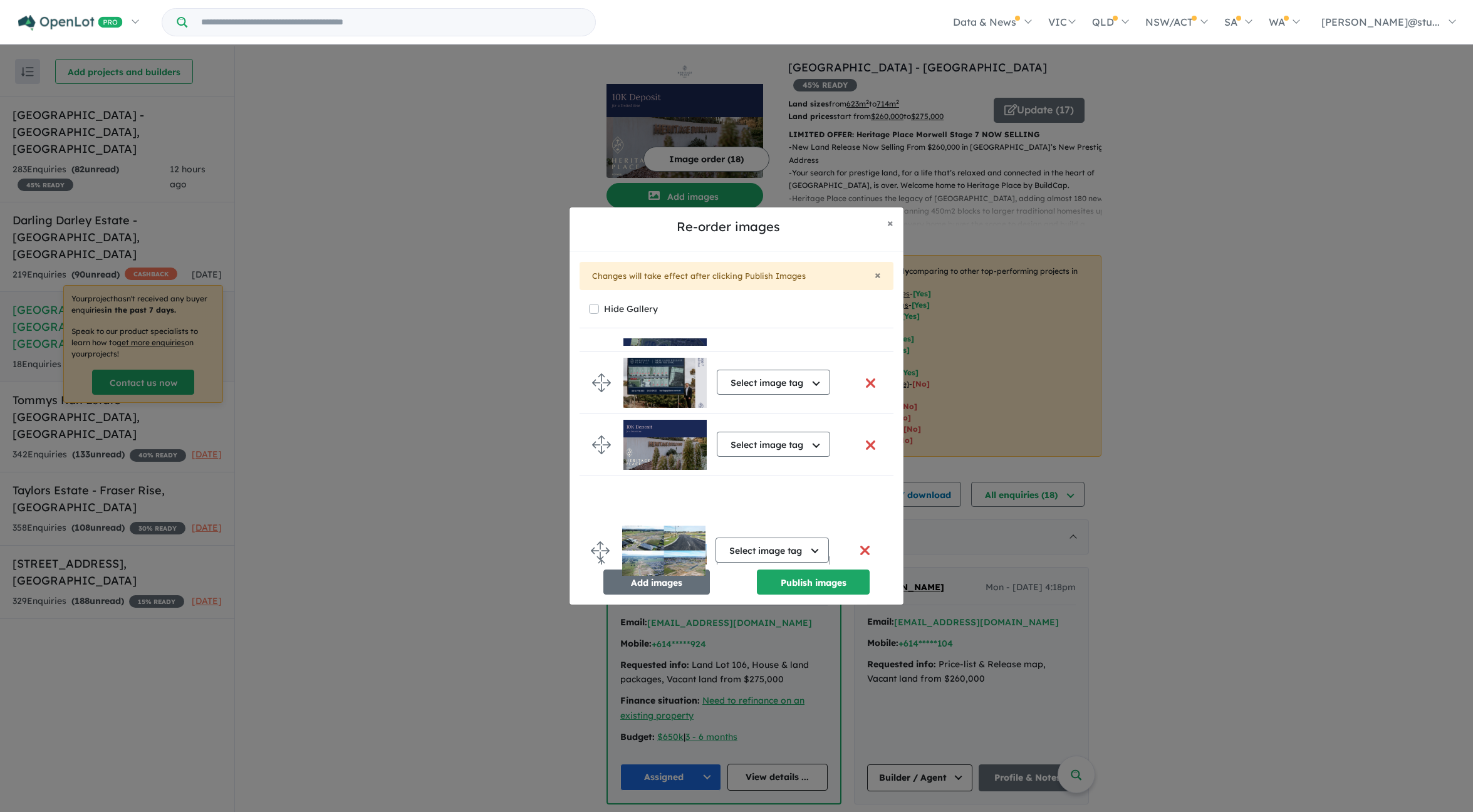
scroll to position [131, 0]
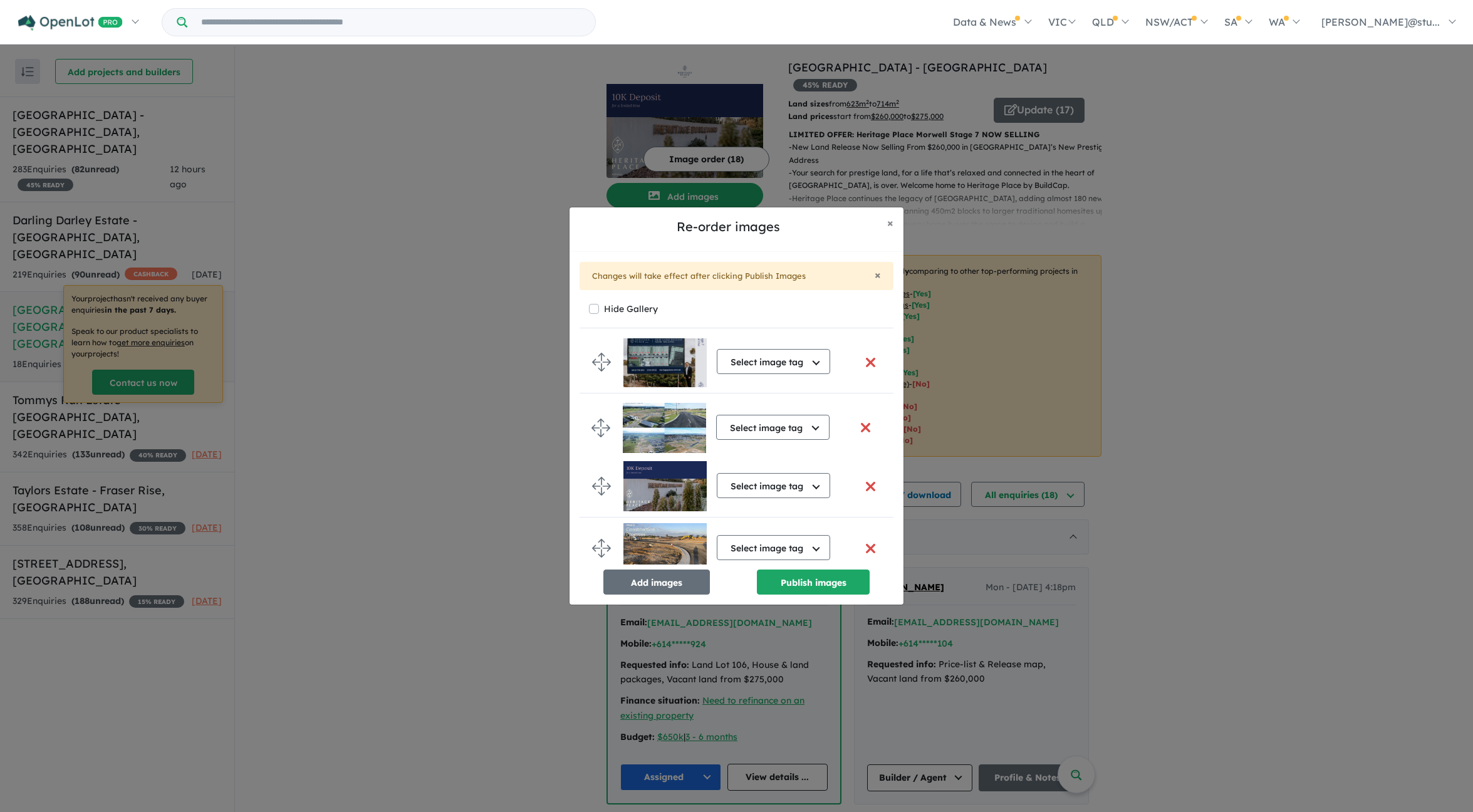
drag, startPoint x: 601, startPoint y: 403, endPoint x: 600, endPoint y: 426, distance: 23.0
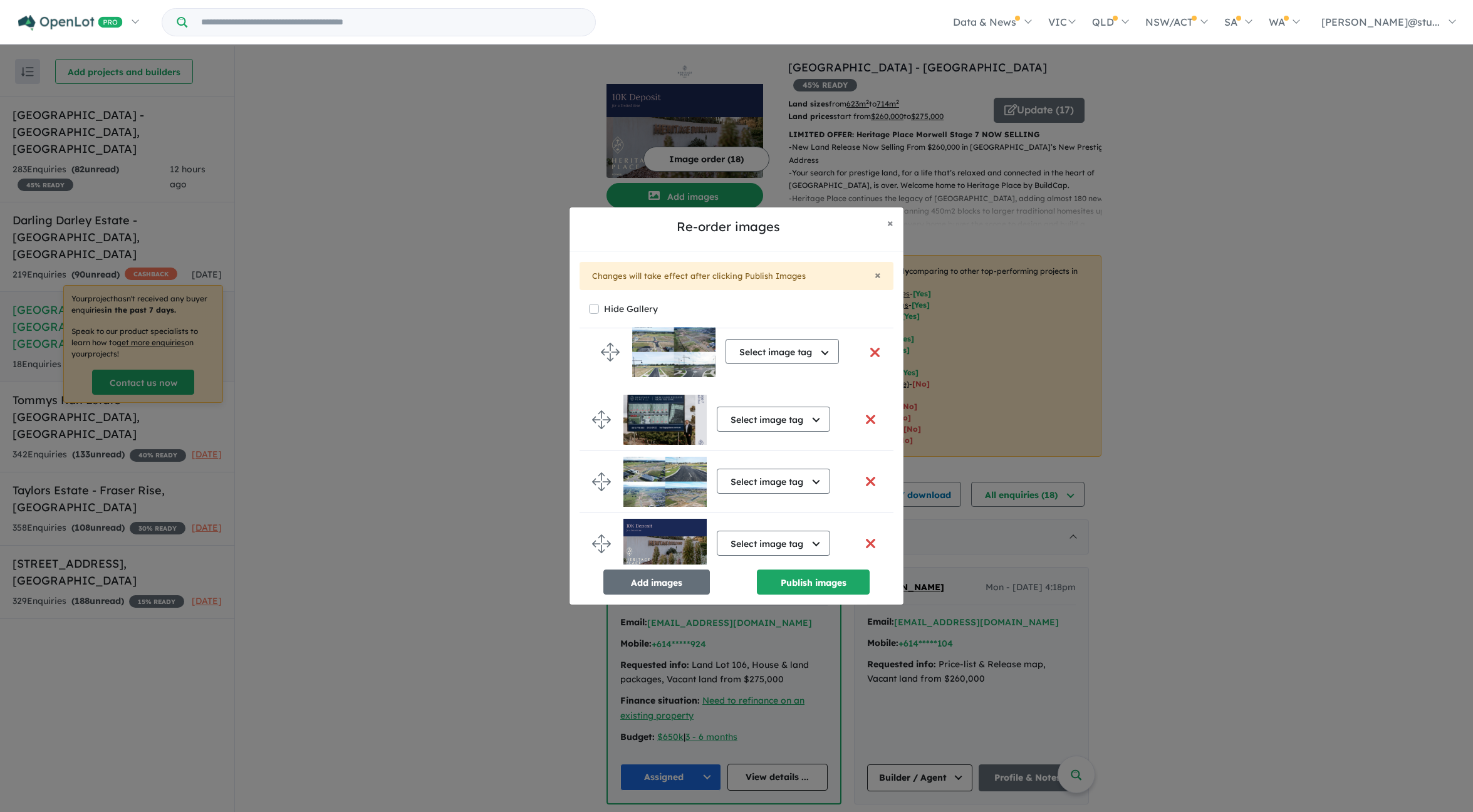
scroll to position [119, 0]
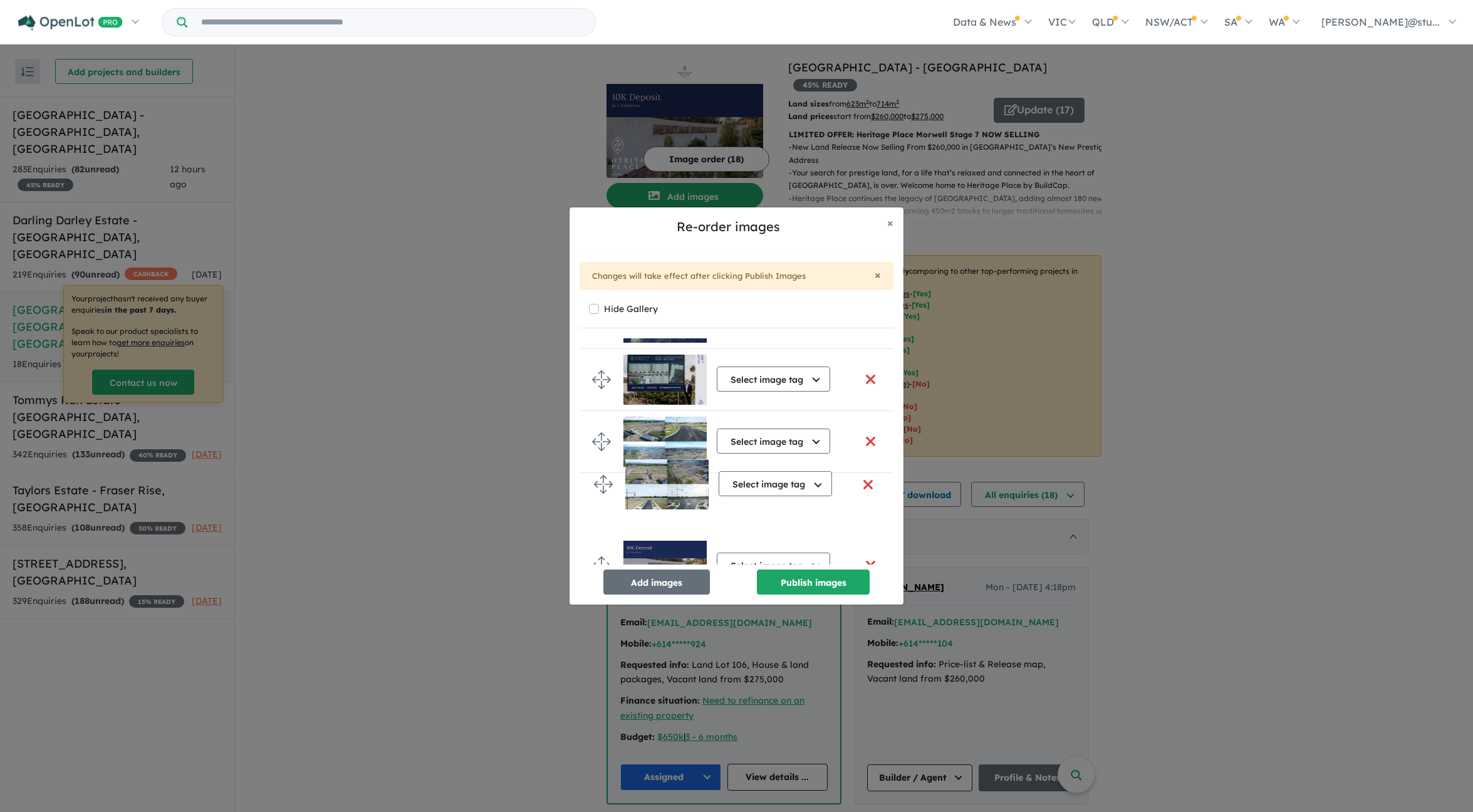
drag, startPoint x: 605, startPoint y: 467, endPoint x: 606, endPoint y: 484, distance: 17.0
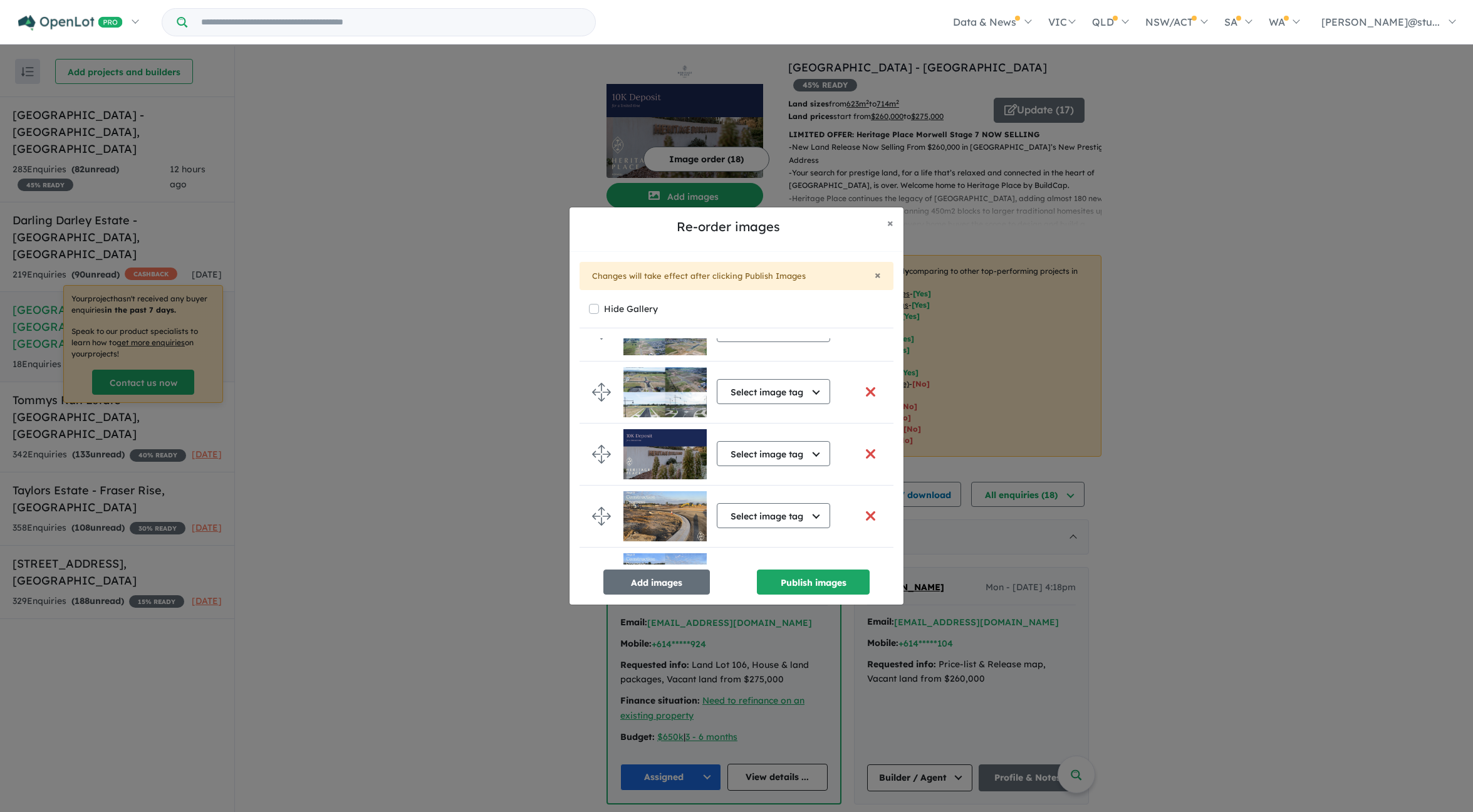
scroll to position [268, 0]
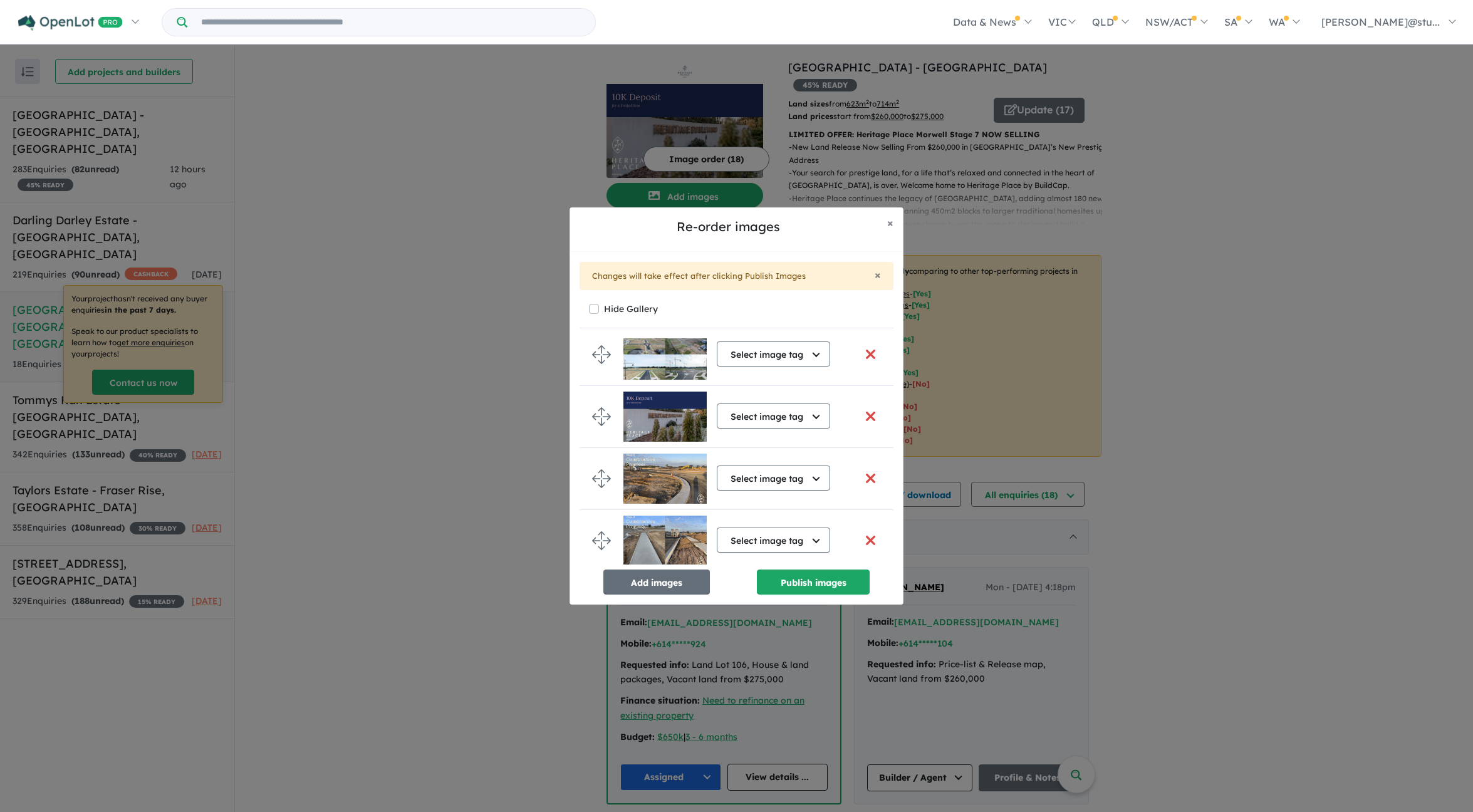
click at [862, 413] on button "button" at bounding box center [870, 416] width 27 height 27
click at [866, 480] on button "button" at bounding box center [870, 478] width 27 height 27
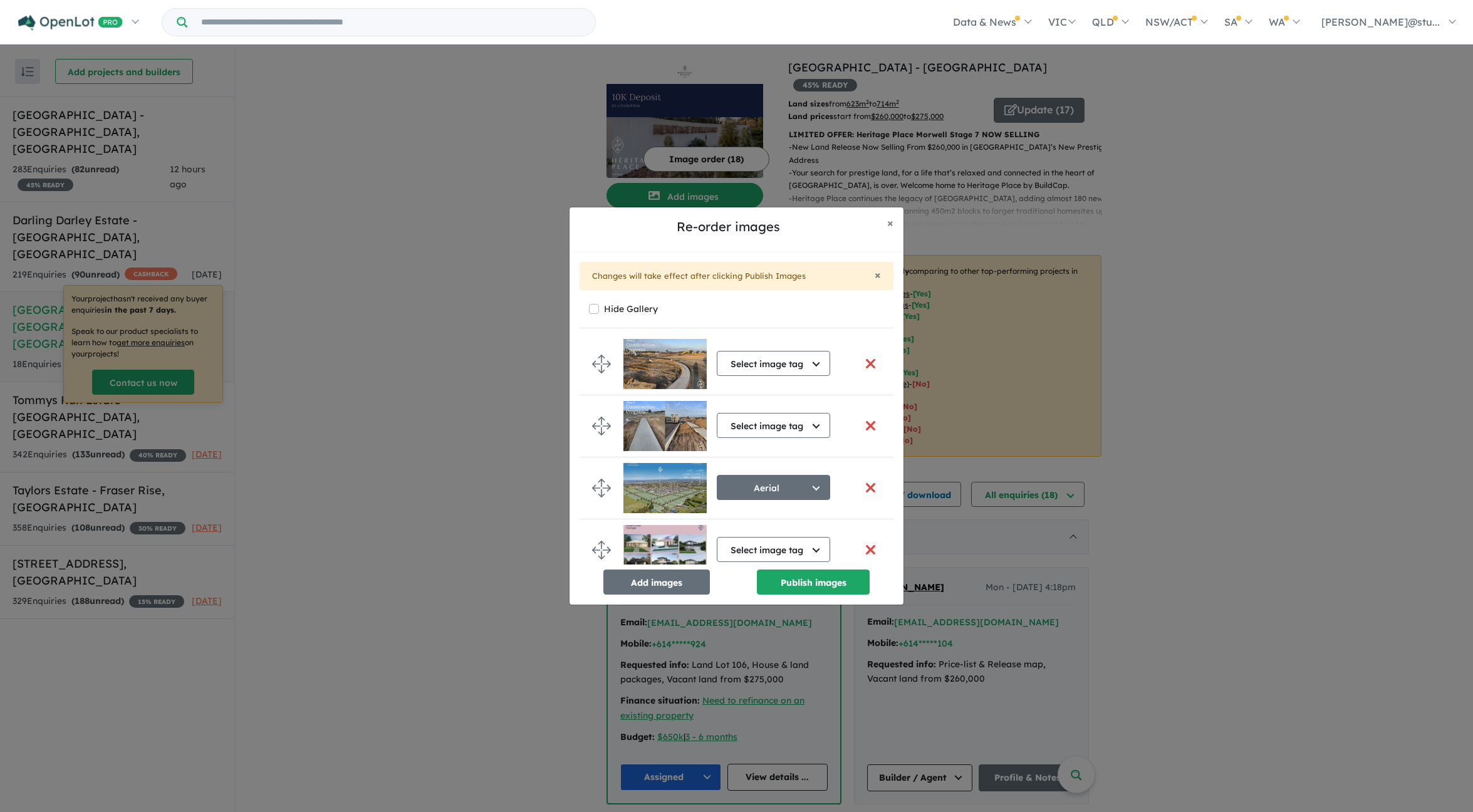
scroll to position [369, 0]
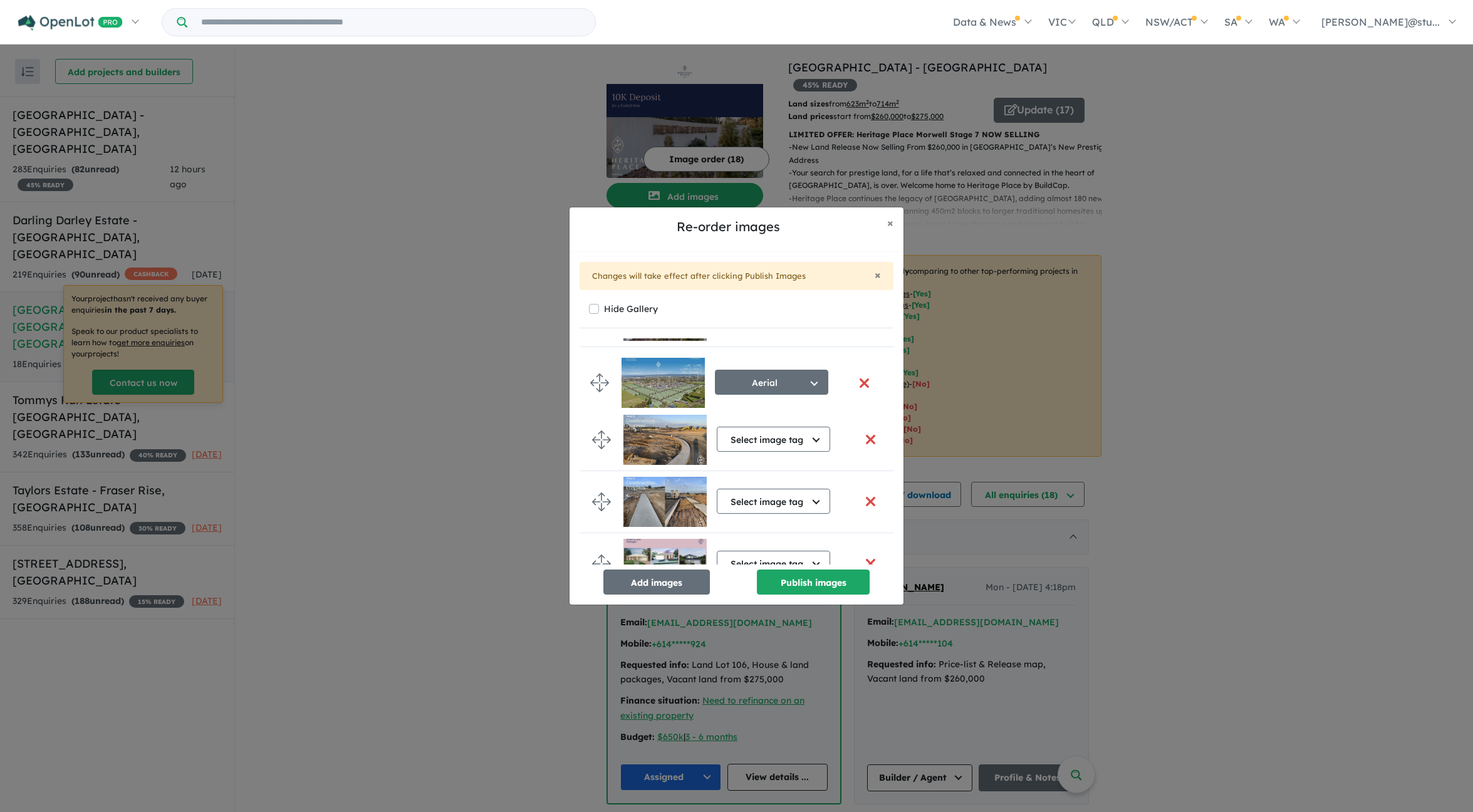
drag, startPoint x: 601, startPoint y: 499, endPoint x: 600, endPoint y: 381, distance: 118.0
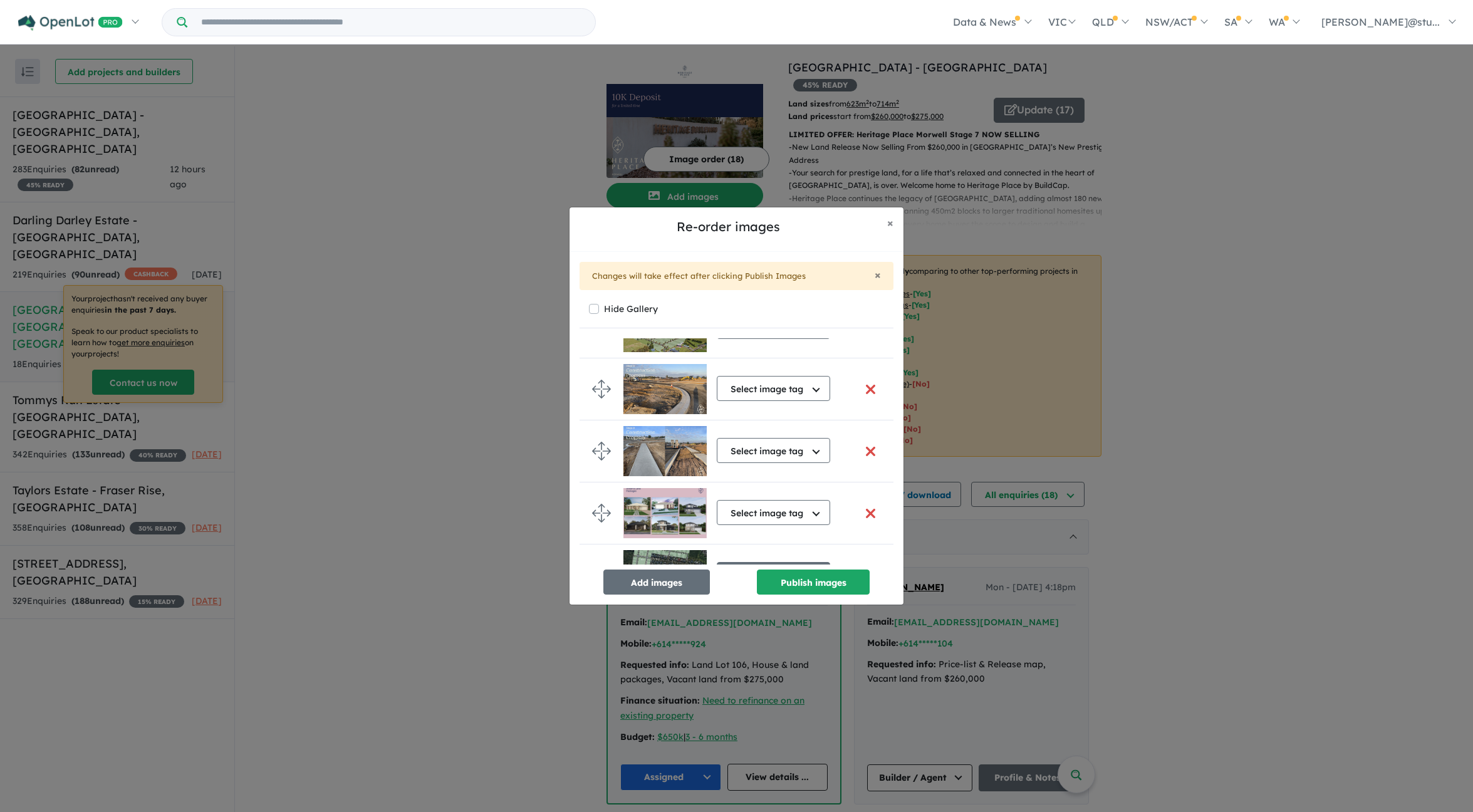
scroll to position [444, 0]
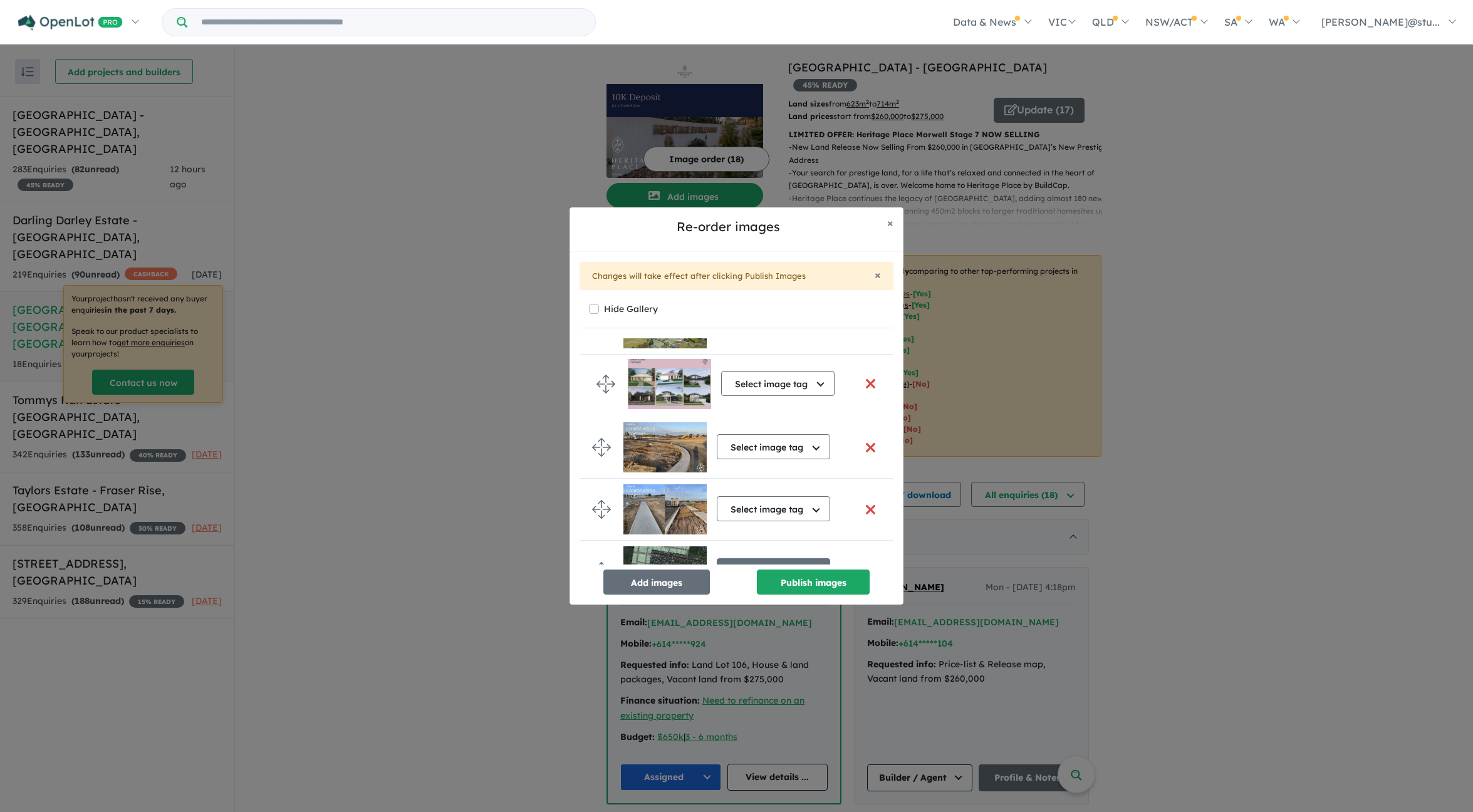
drag, startPoint x: 601, startPoint y: 509, endPoint x: 606, endPoint y: 385, distance: 124.1
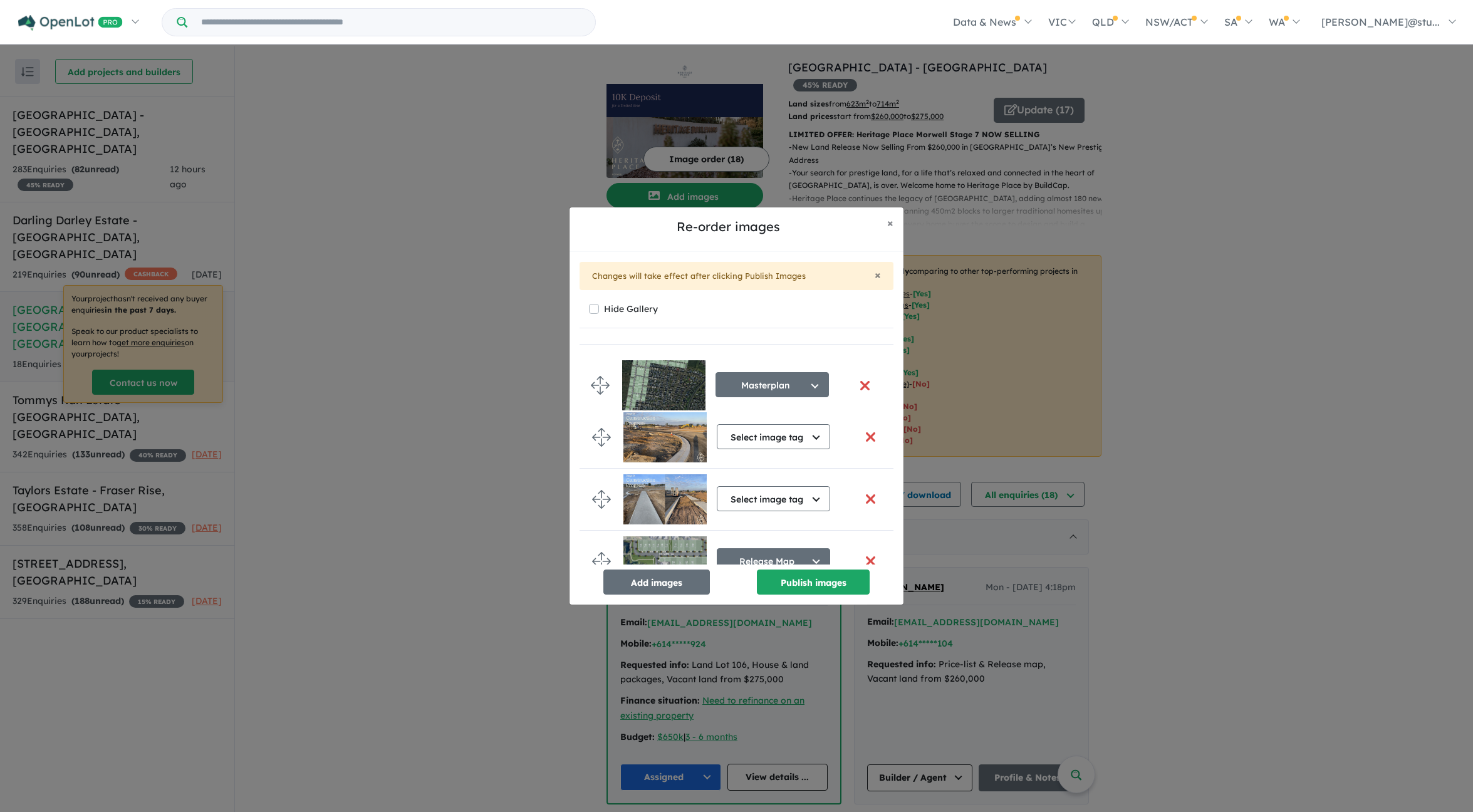
scroll to position [516, 0]
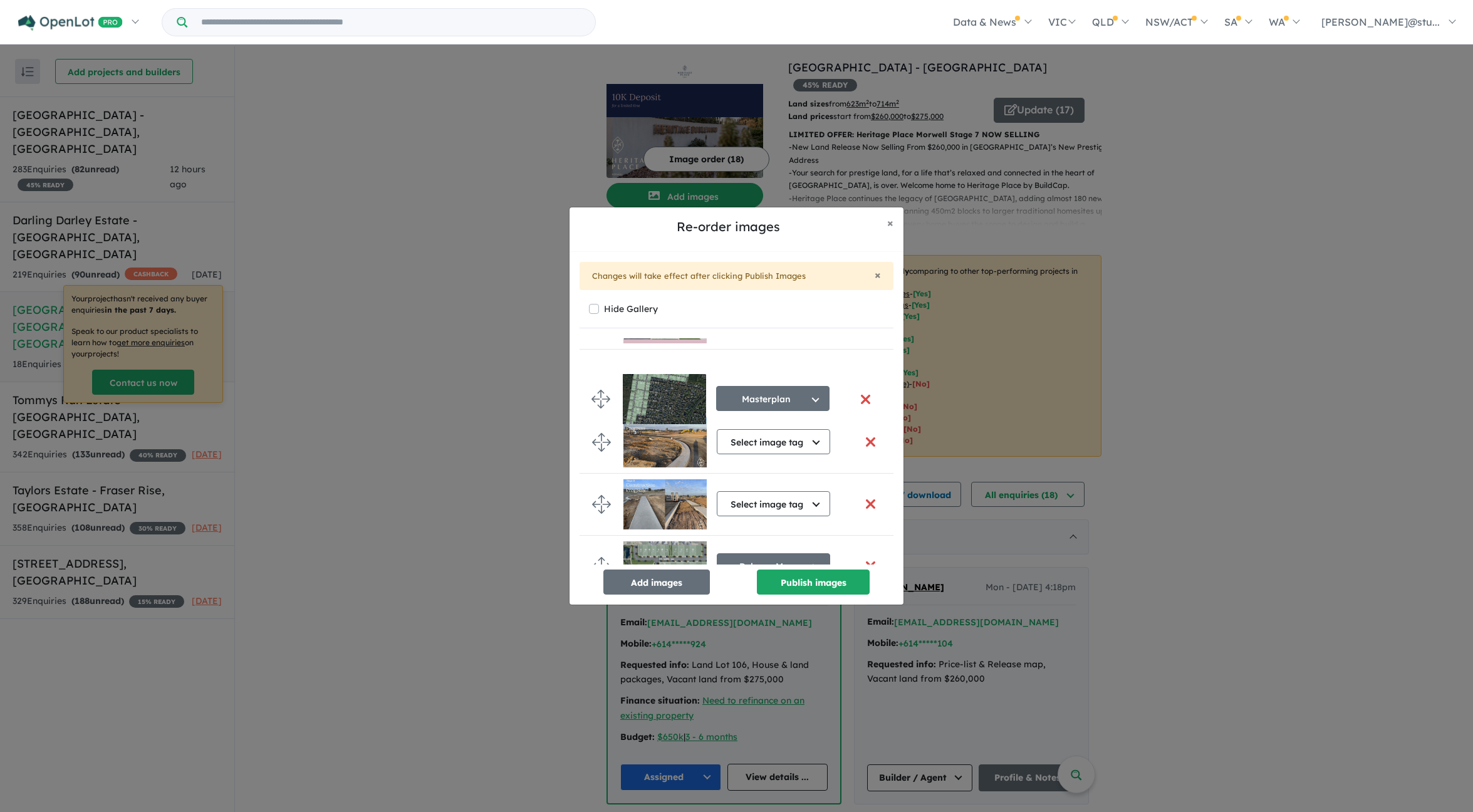
drag, startPoint x: 604, startPoint y: 457, endPoint x: 603, endPoint y: 402, distance: 55.0
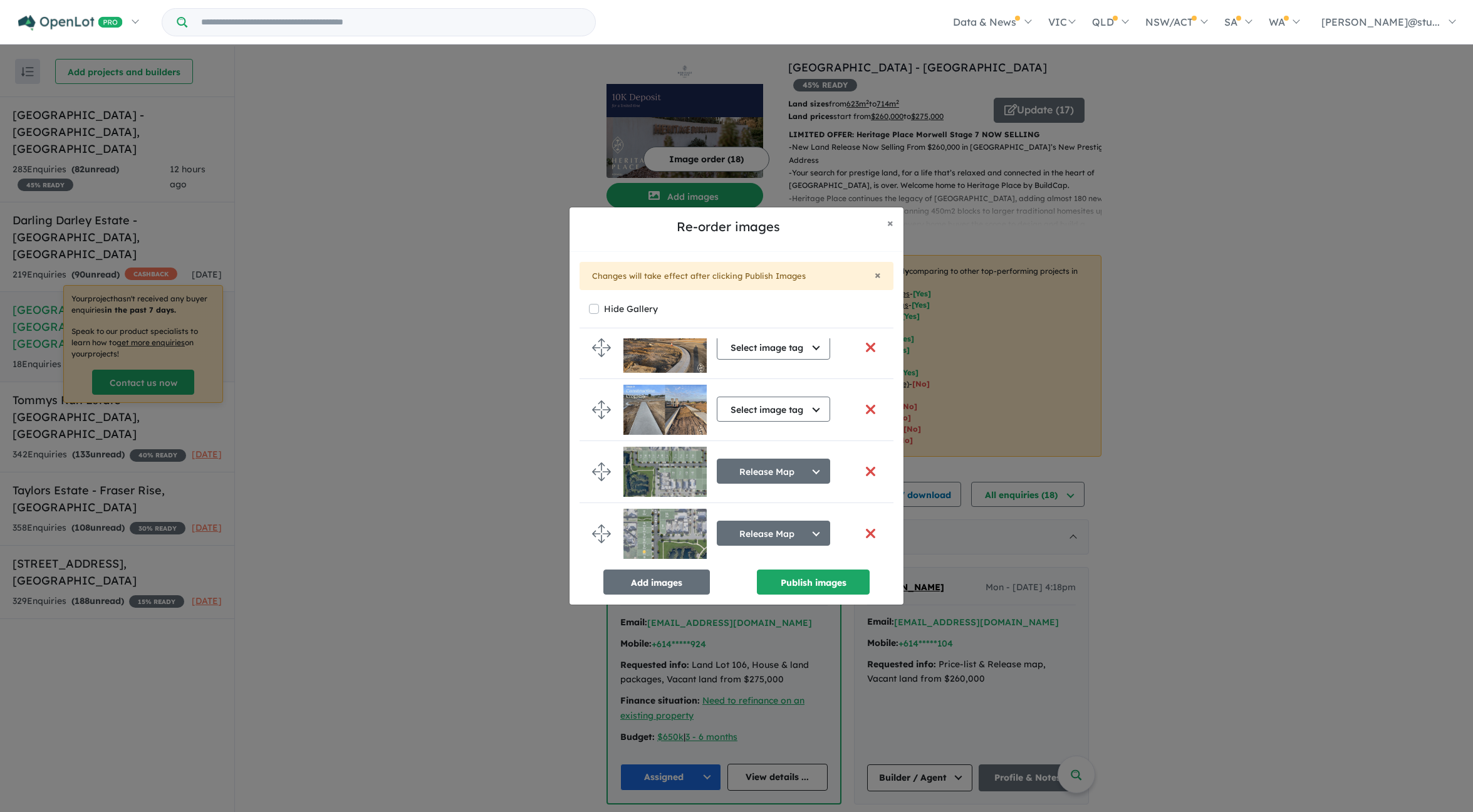
scroll to position [622, 0]
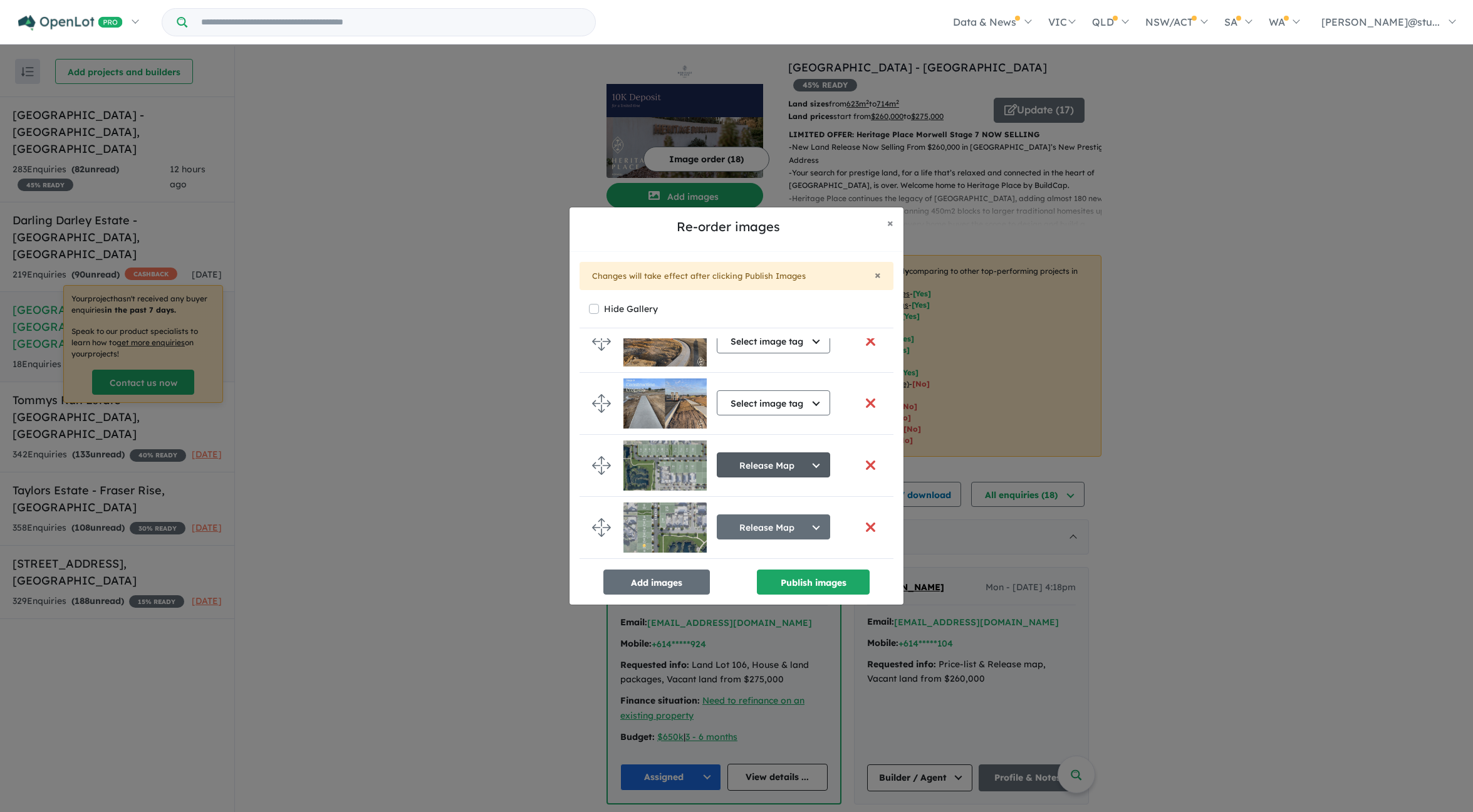
click at [796, 465] on button "Release Map" at bounding box center [774, 465] width 114 height 25
click at [859, 468] on button "button" at bounding box center [870, 465] width 27 height 27
click at [873, 463] on button "button" at bounding box center [870, 465] width 27 height 27
click at [867, 465] on button "button" at bounding box center [870, 465] width 27 height 27
click at [867, 465] on button "button" at bounding box center [870, 465] width 27 height 27
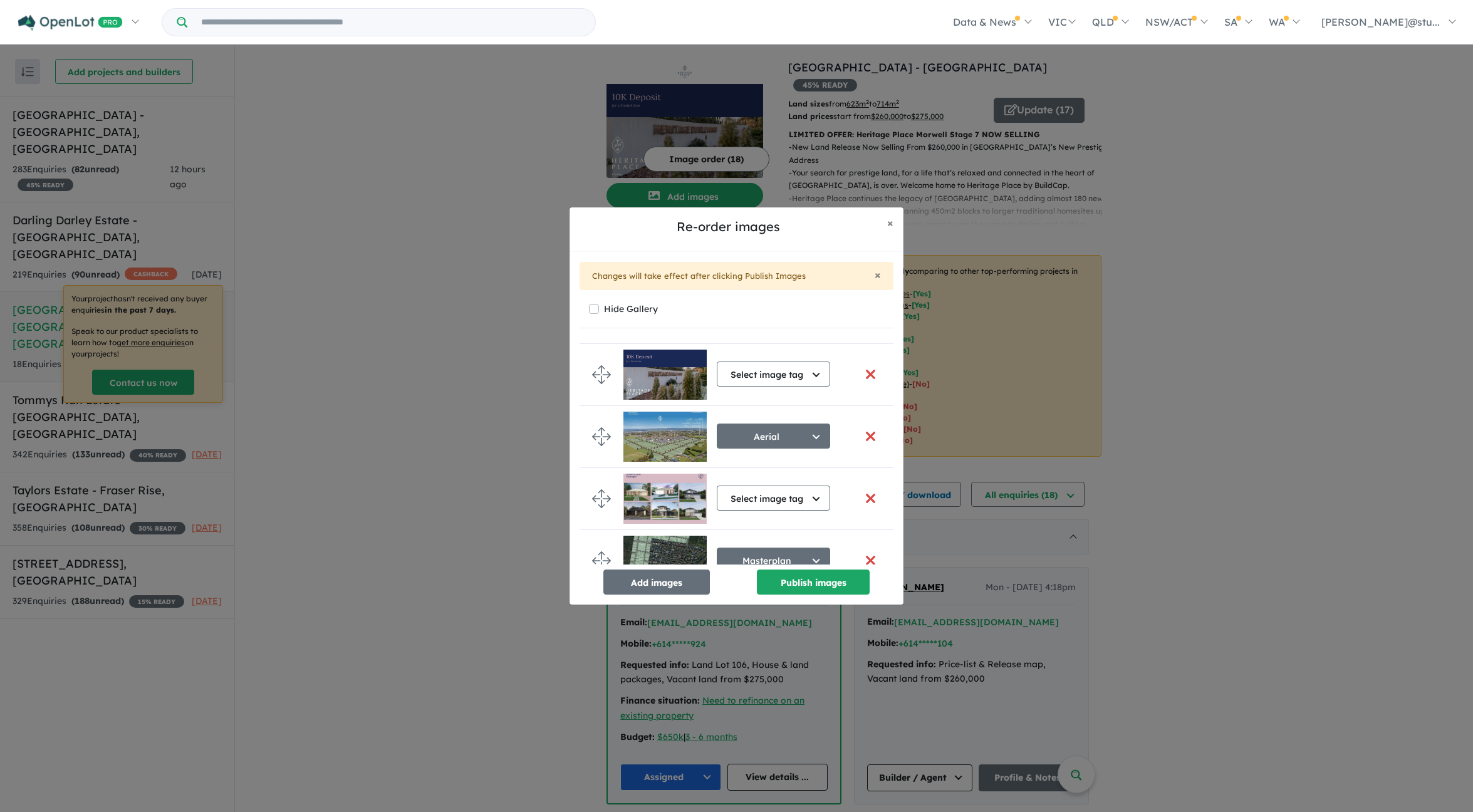
scroll to position [0, 0]
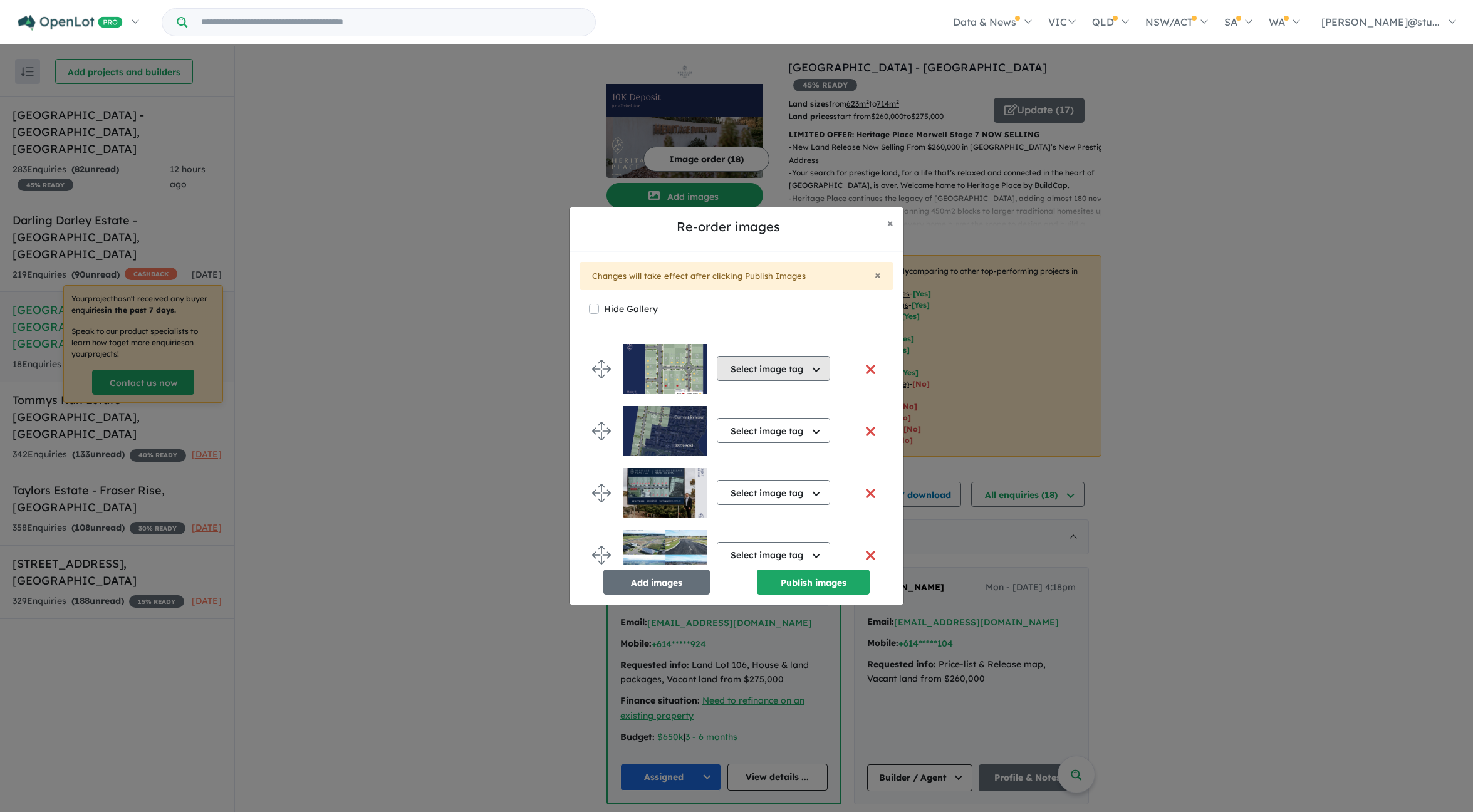
click at [745, 372] on button "Select image tag" at bounding box center [774, 368] width 114 height 25
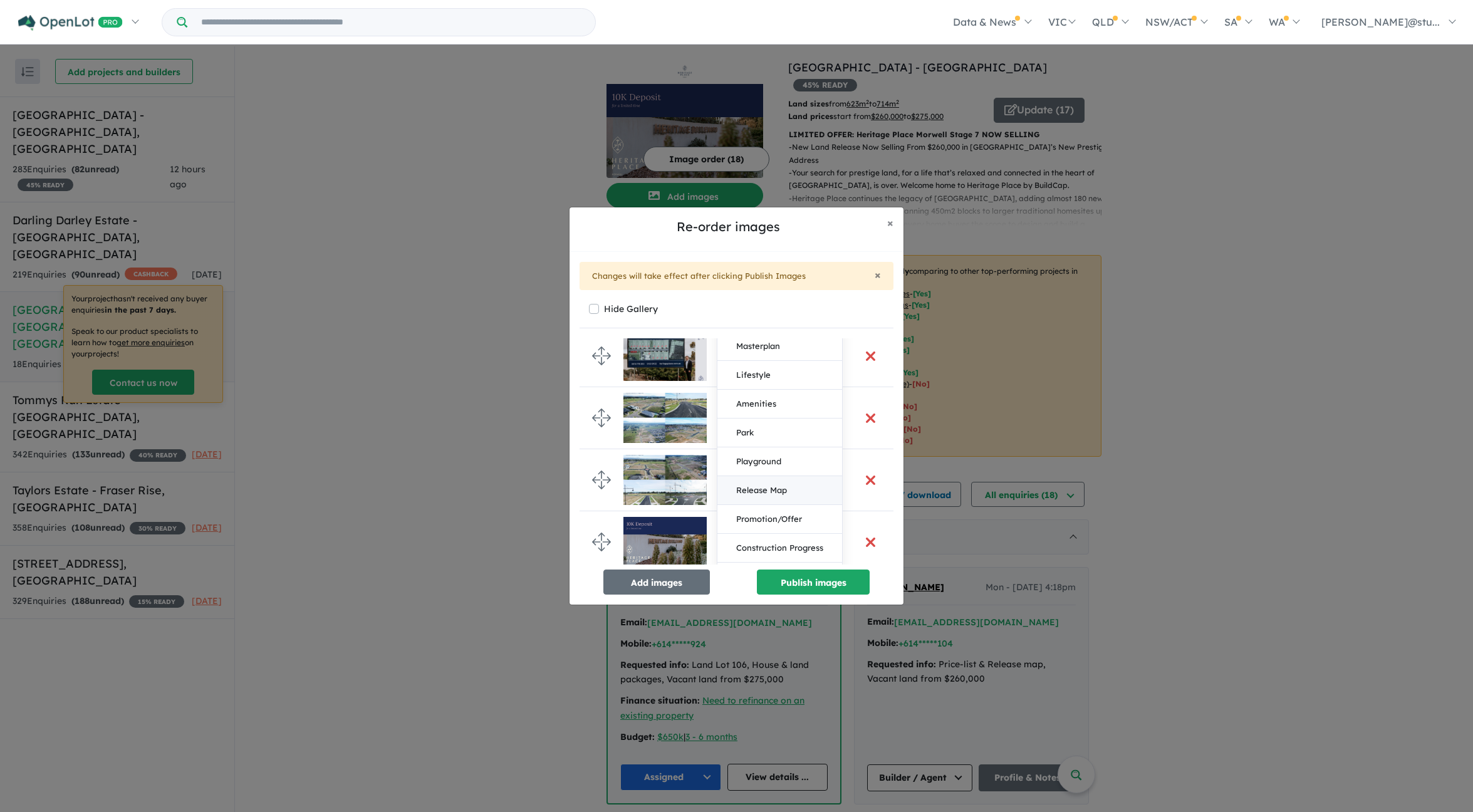
click at [758, 486] on button "Release Map" at bounding box center [780, 491] width 124 height 29
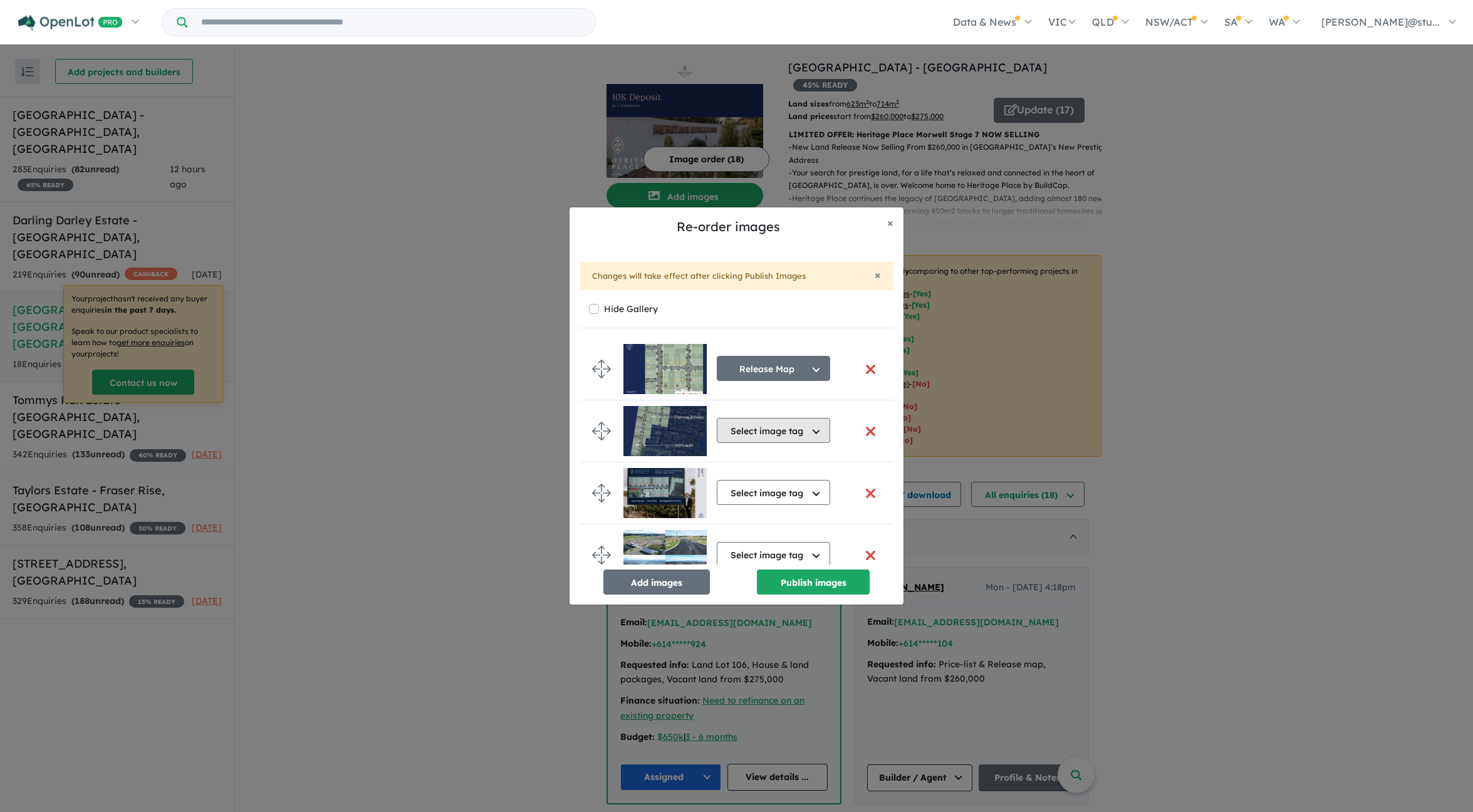
click at [775, 437] on button "Select image tag" at bounding box center [774, 430] width 114 height 25
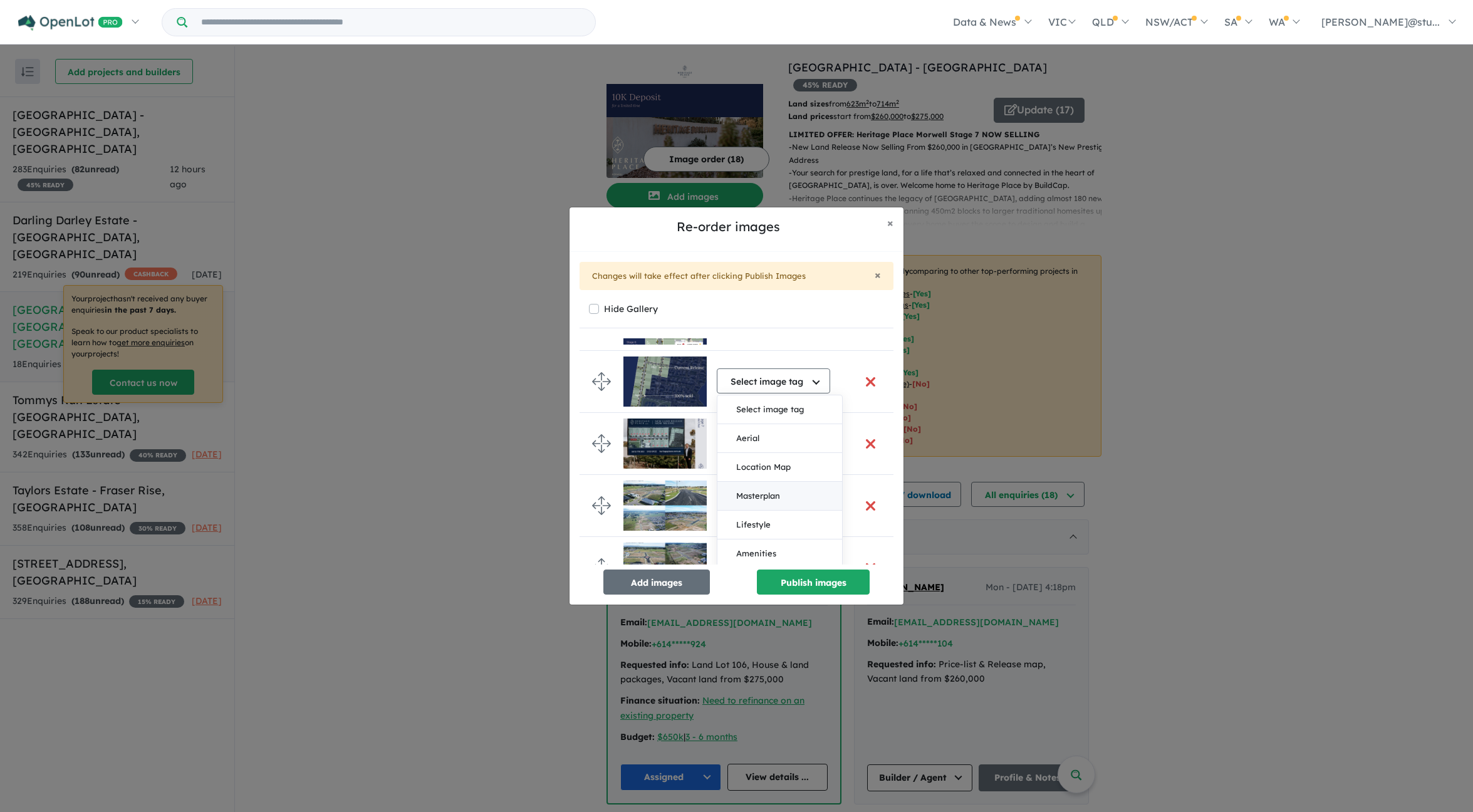
scroll to position [51, 0]
click at [765, 493] on button "Masterplan" at bounding box center [780, 495] width 124 height 29
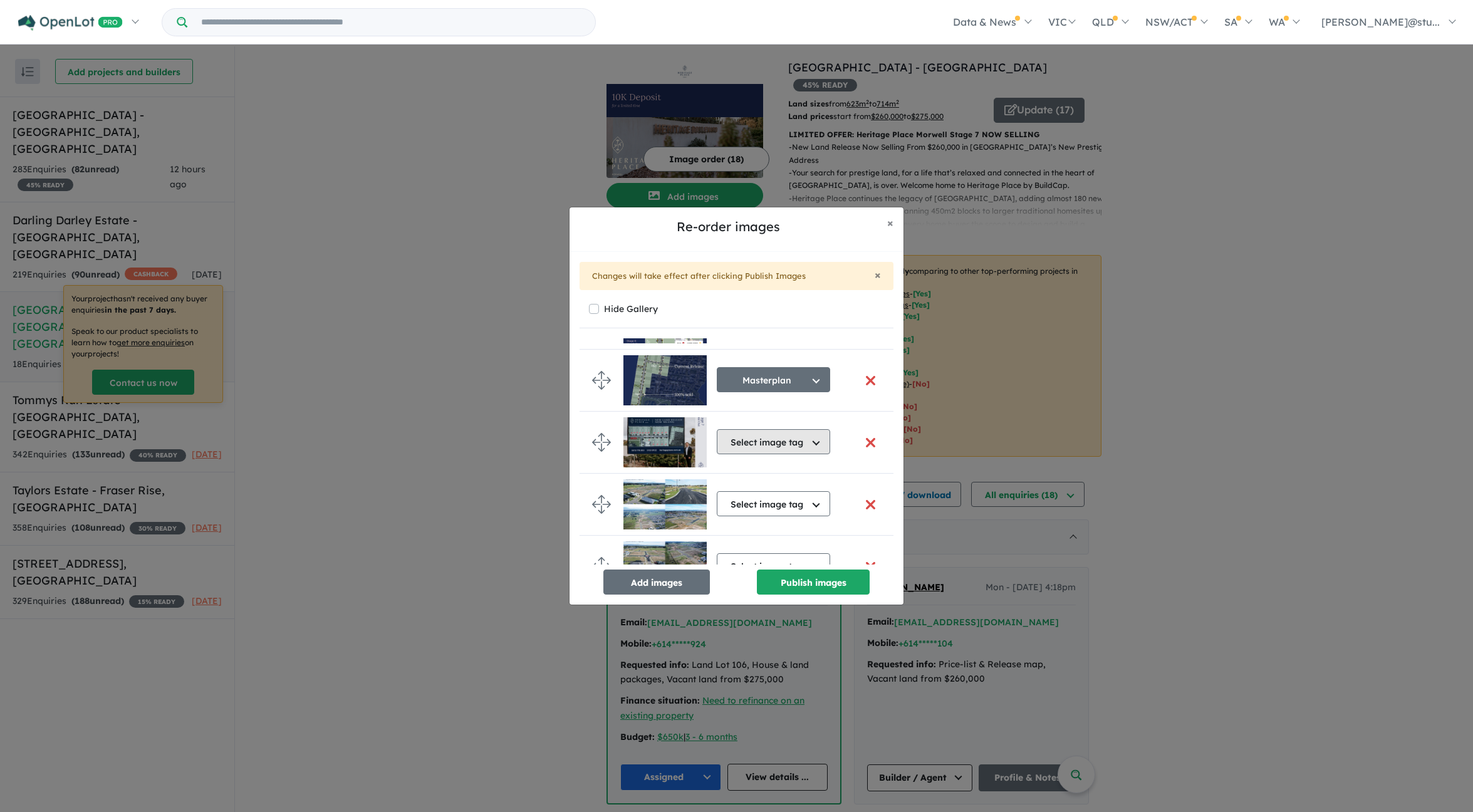
click at [777, 444] on button "Select image tag" at bounding box center [774, 442] width 114 height 25
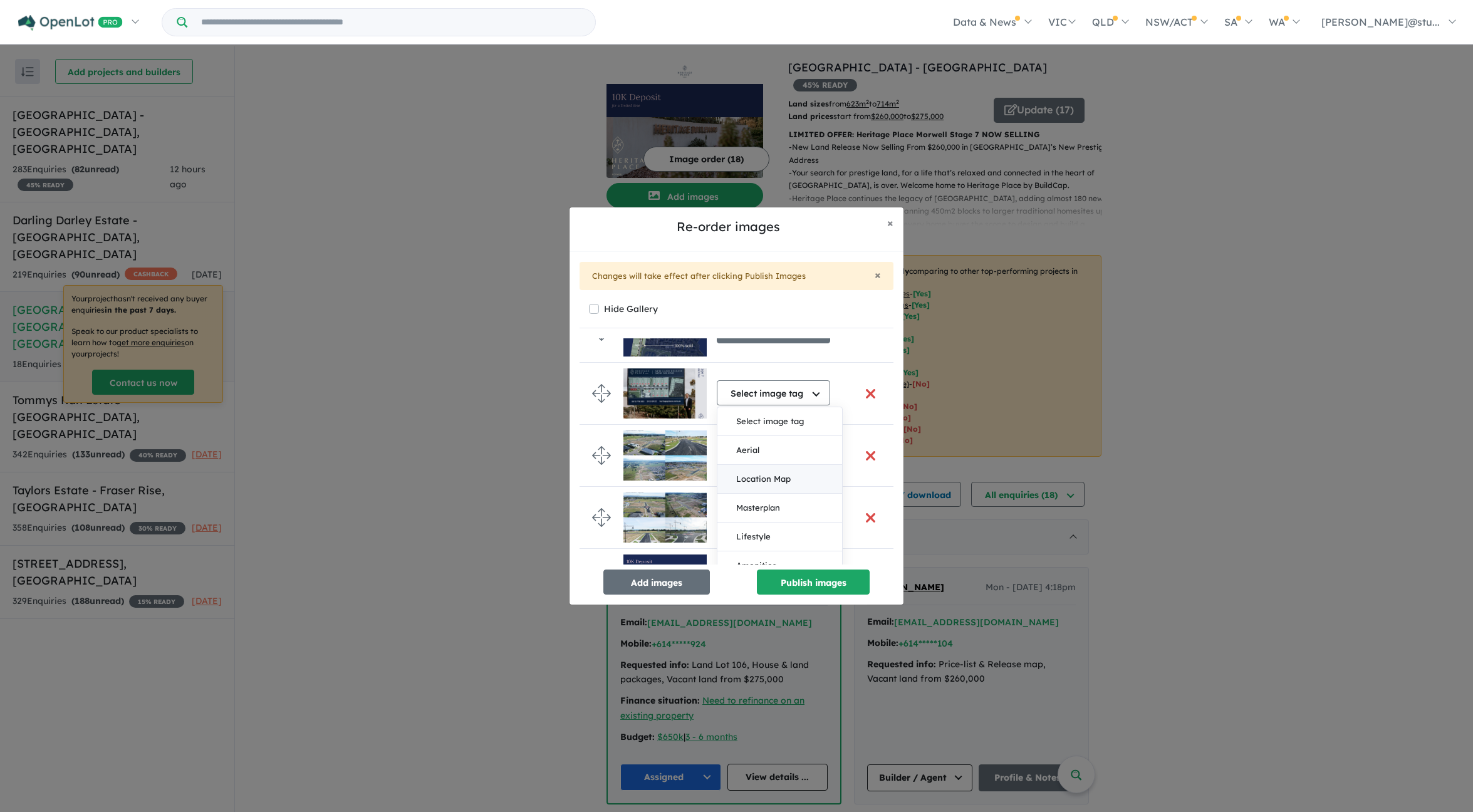
scroll to position [105, 0]
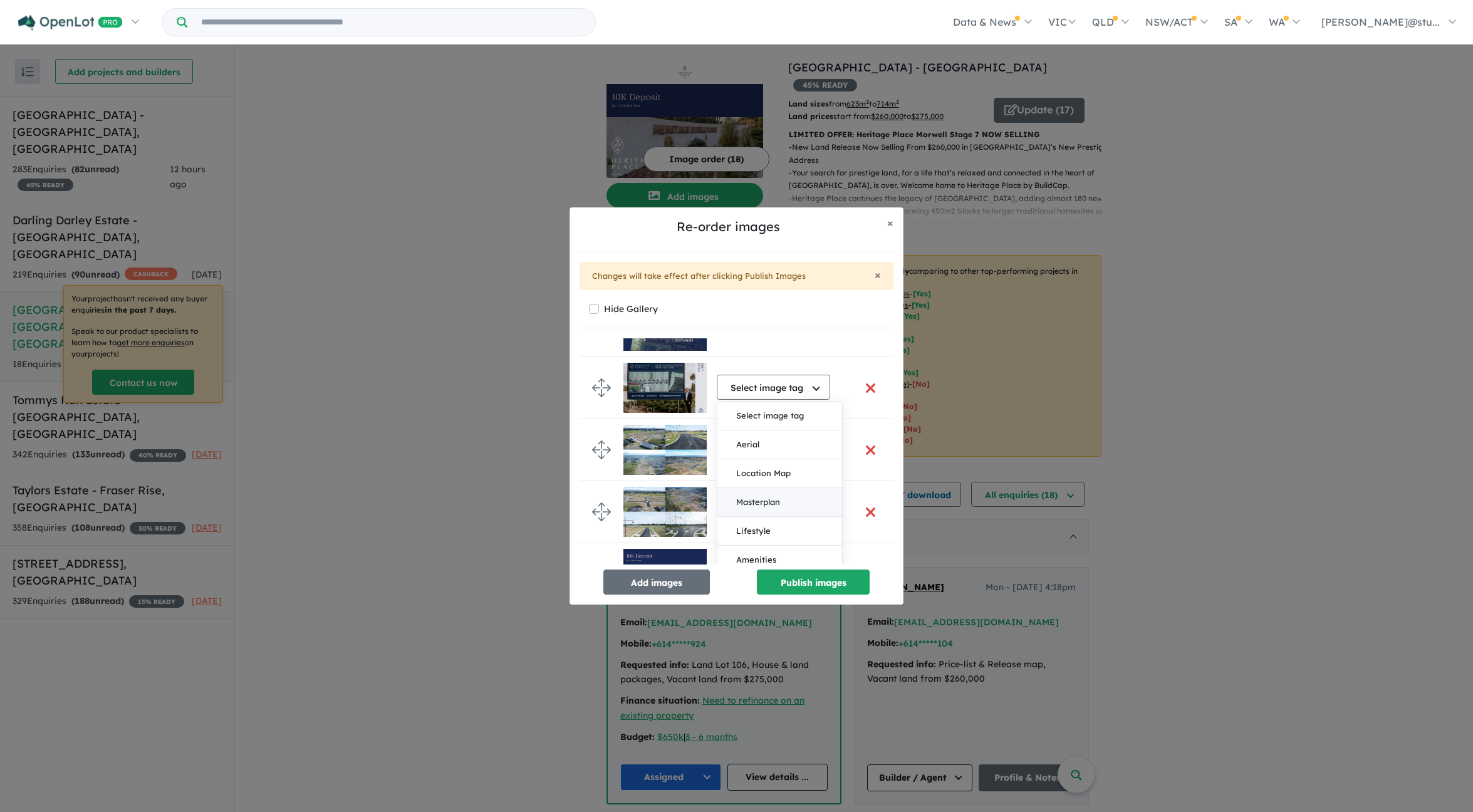
click at [762, 499] on button "Masterplan" at bounding box center [780, 503] width 124 height 29
click at [777, 394] on button "Masterplan" at bounding box center [774, 387] width 114 height 25
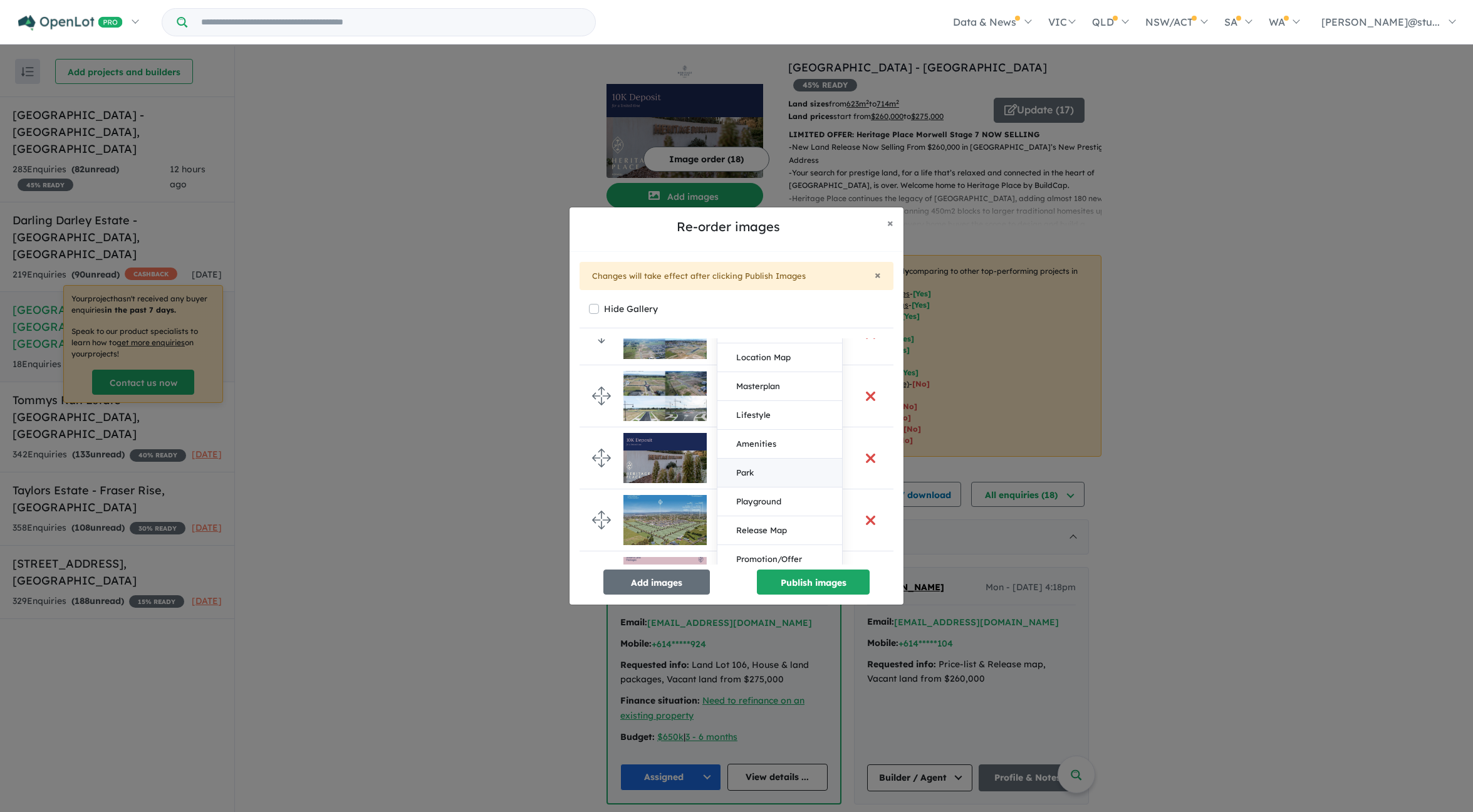
scroll to position [224, 0]
click at [754, 523] on button "Release Map" at bounding box center [780, 528] width 124 height 29
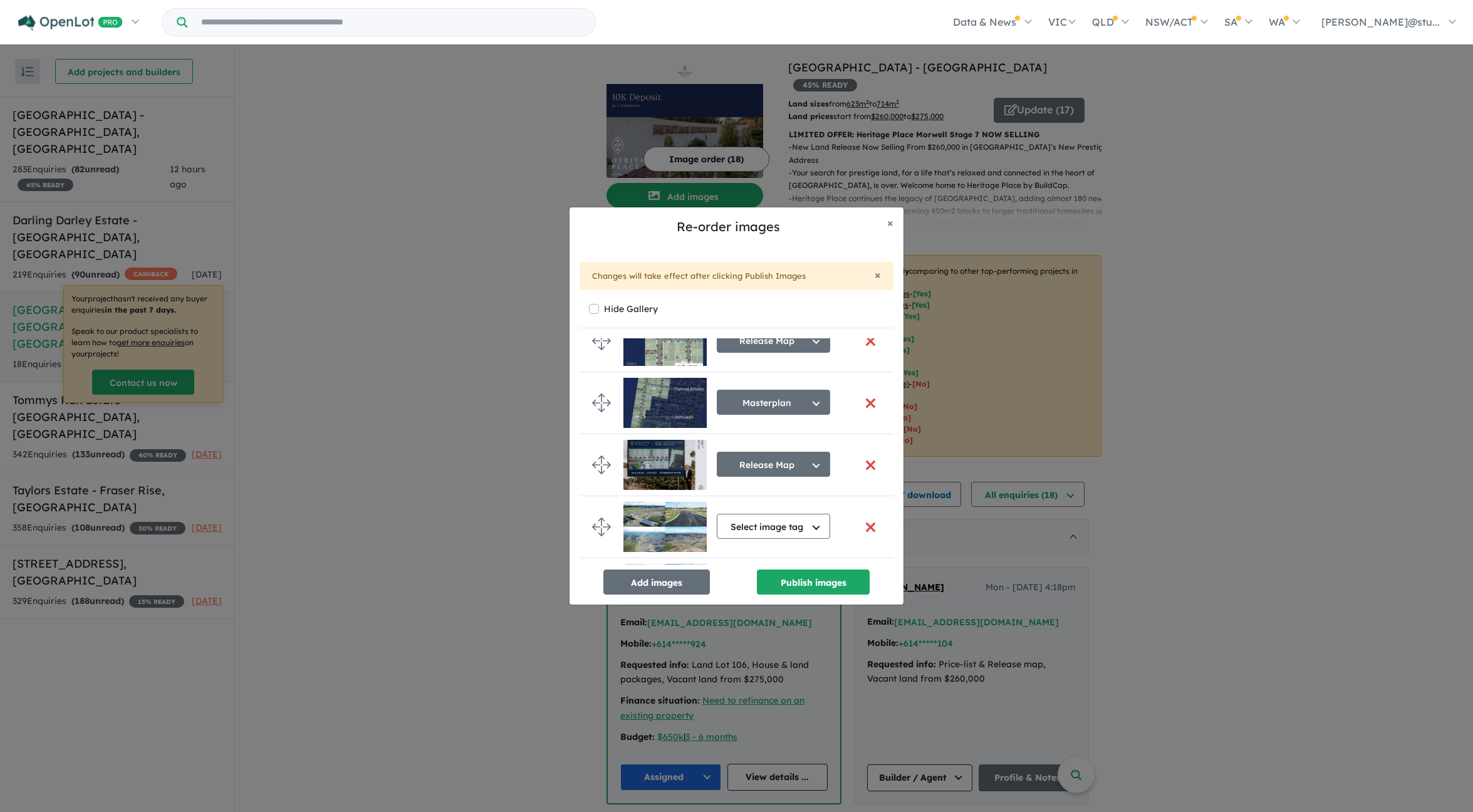
scroll to position [19, 0]
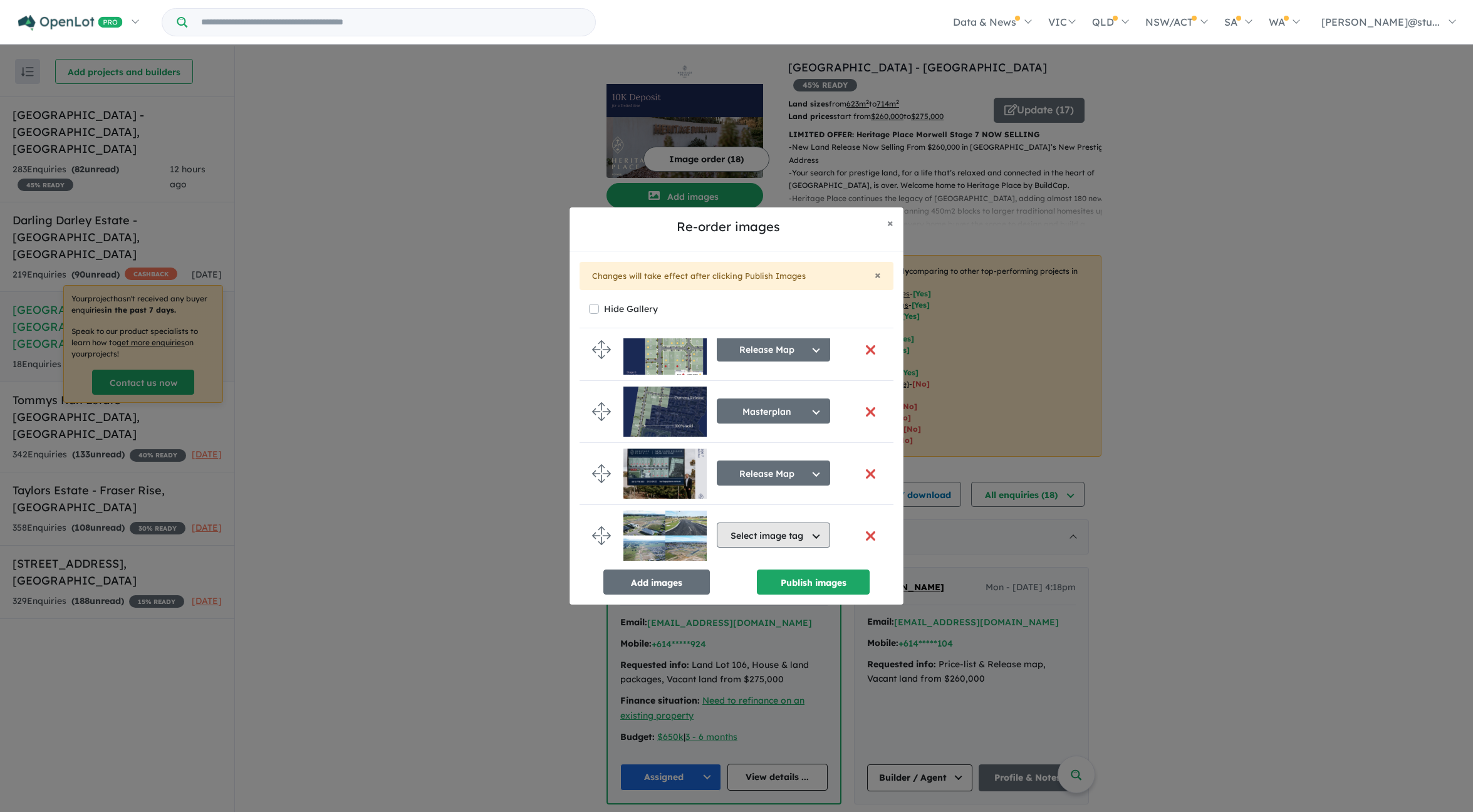
click at [761, 532] on button "Select image tag" at bounding box center [774, 535] width 114 height 25
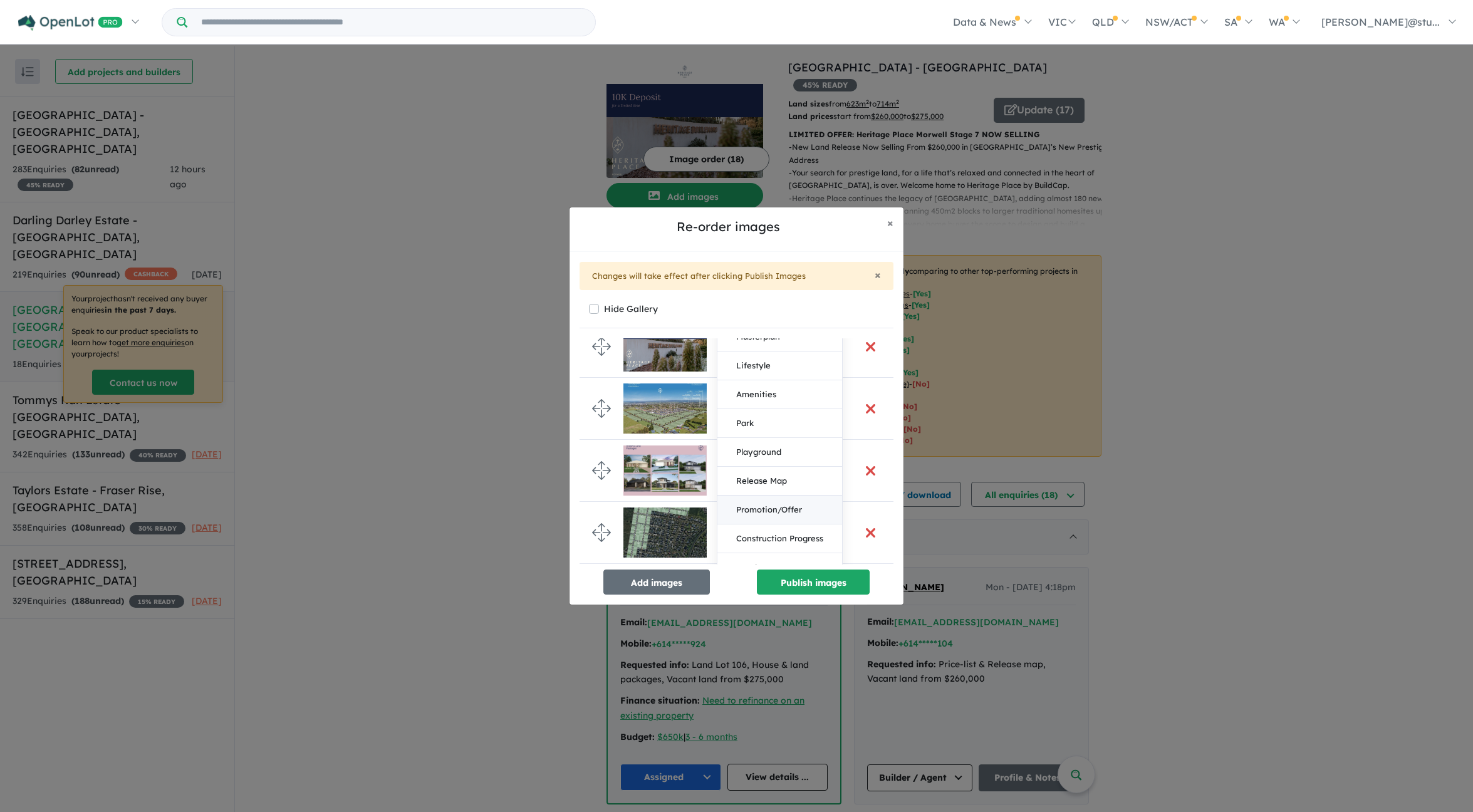
scroll to position [351, 0]
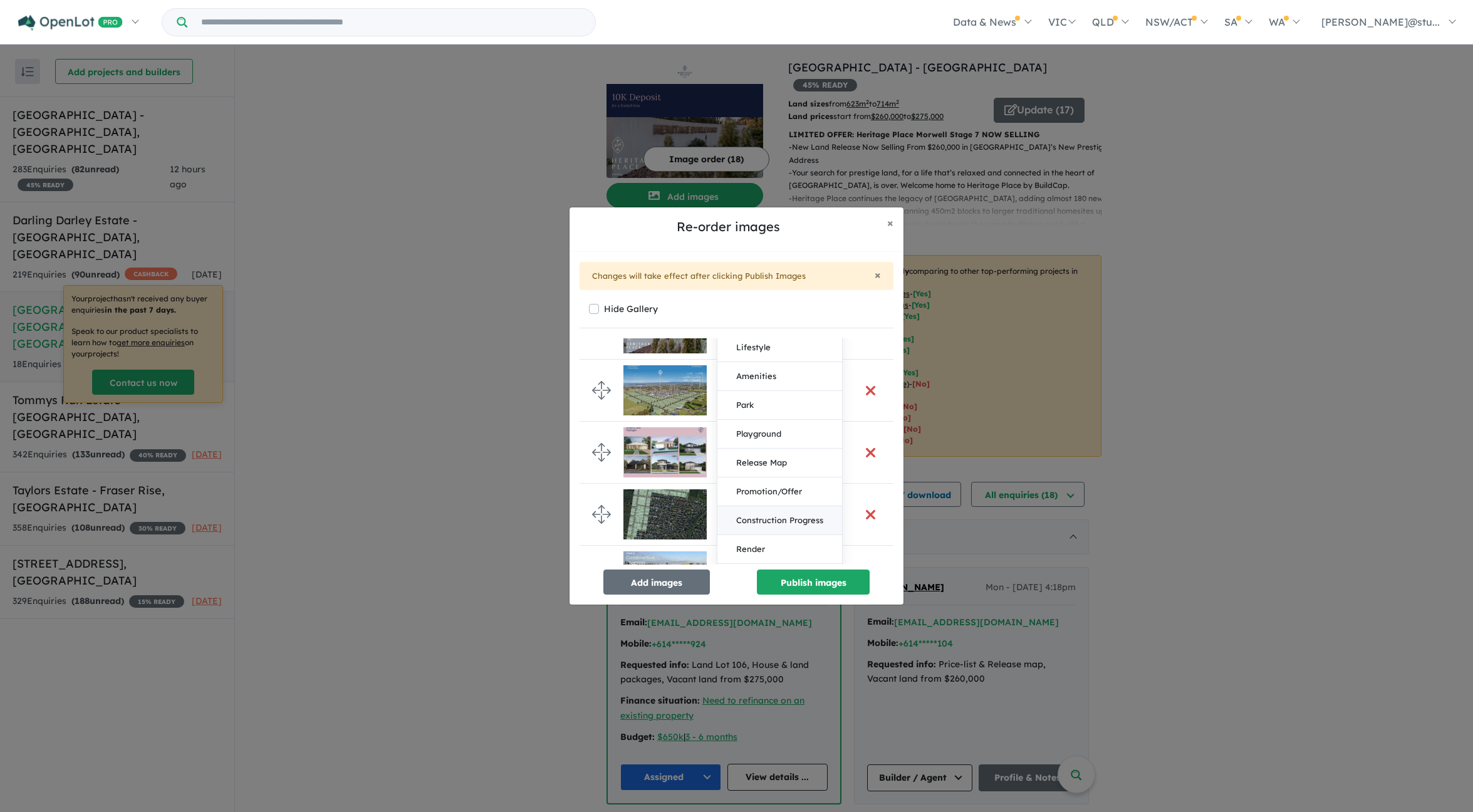
click at [768, 519] on button "Construction Progress" at bounding box center [780, 521] width 124 height 29
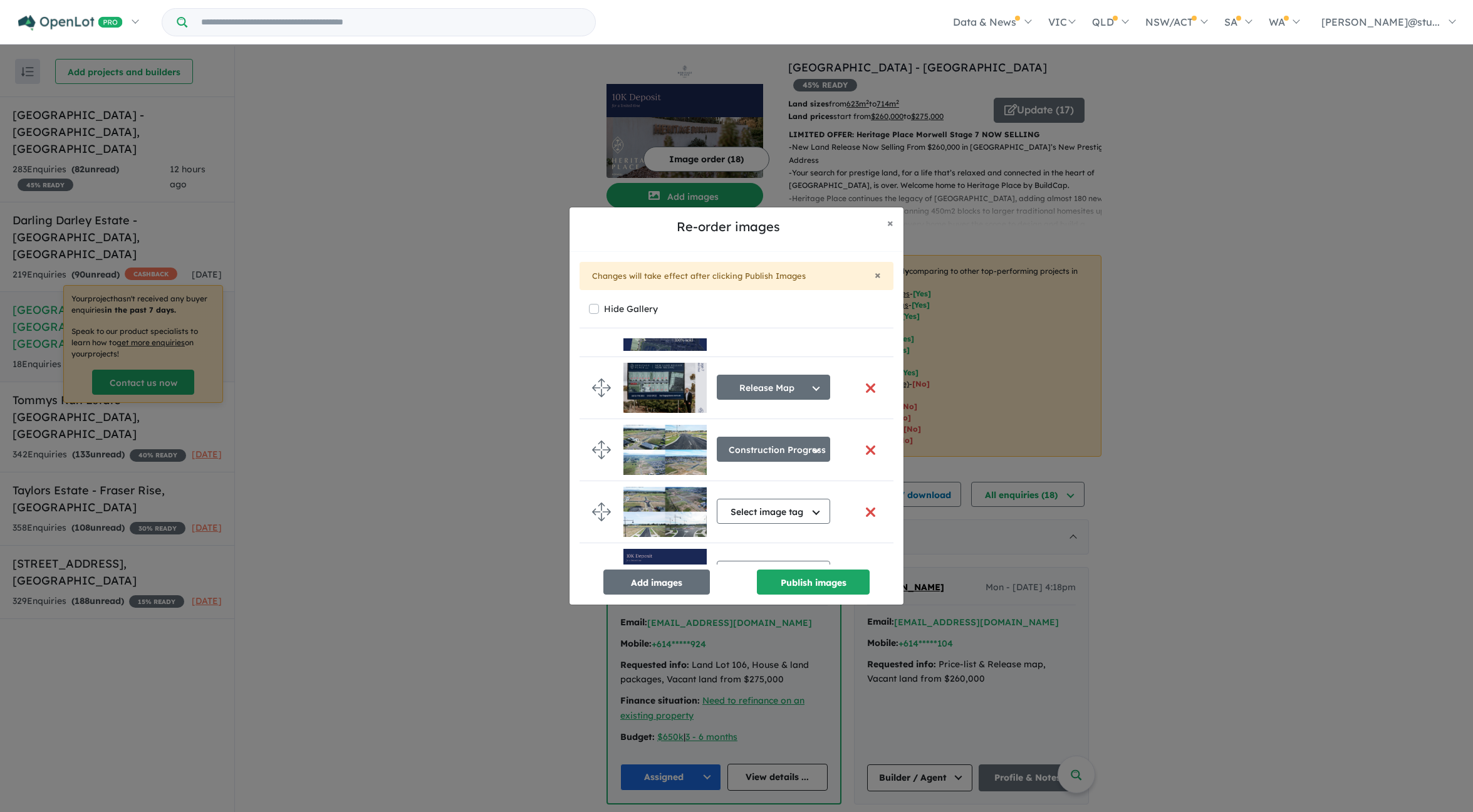
scroll to position [139, 0]
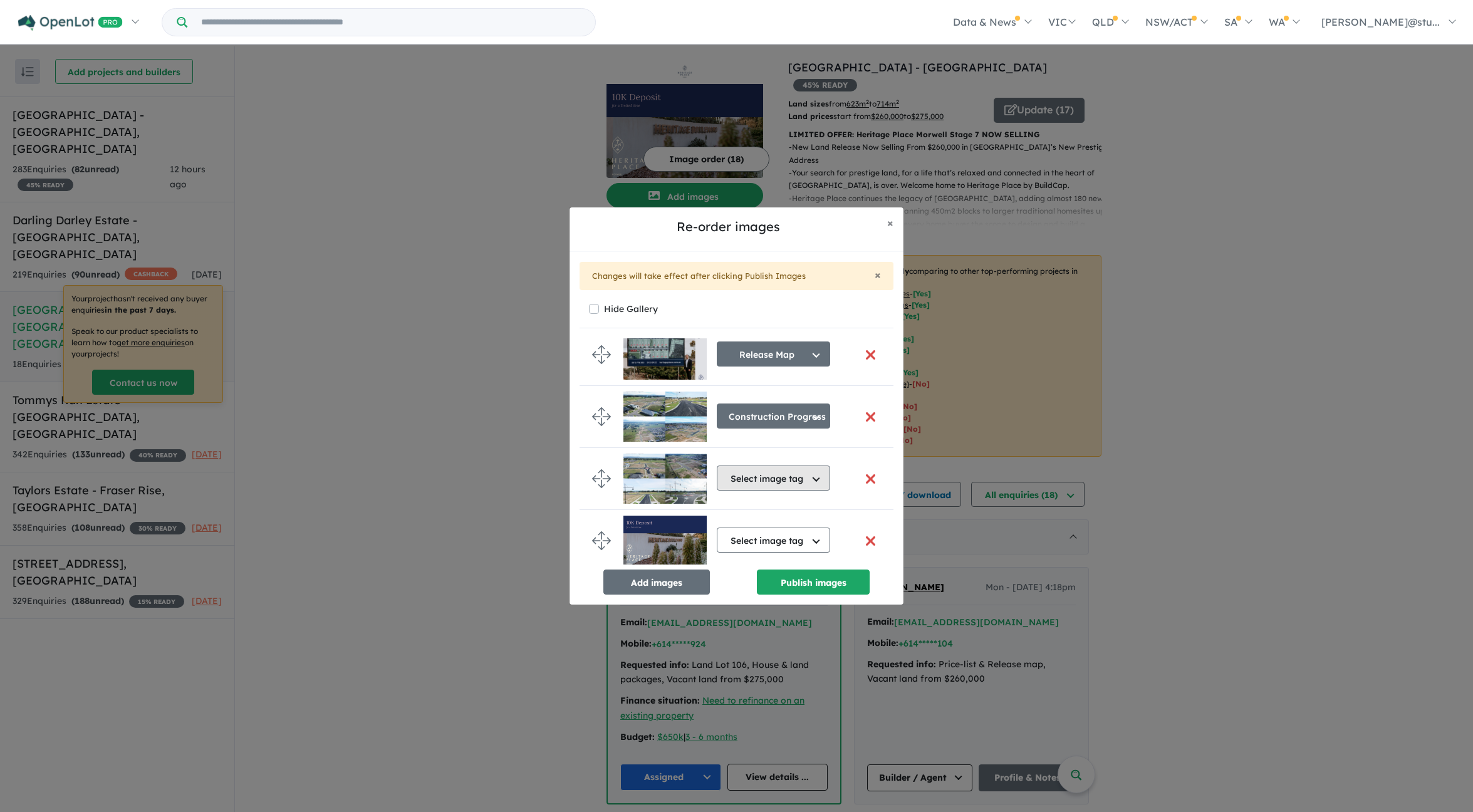
click at [772, 480] on button "Select image tag" at bounding box center [774, 478] width 114 height 25
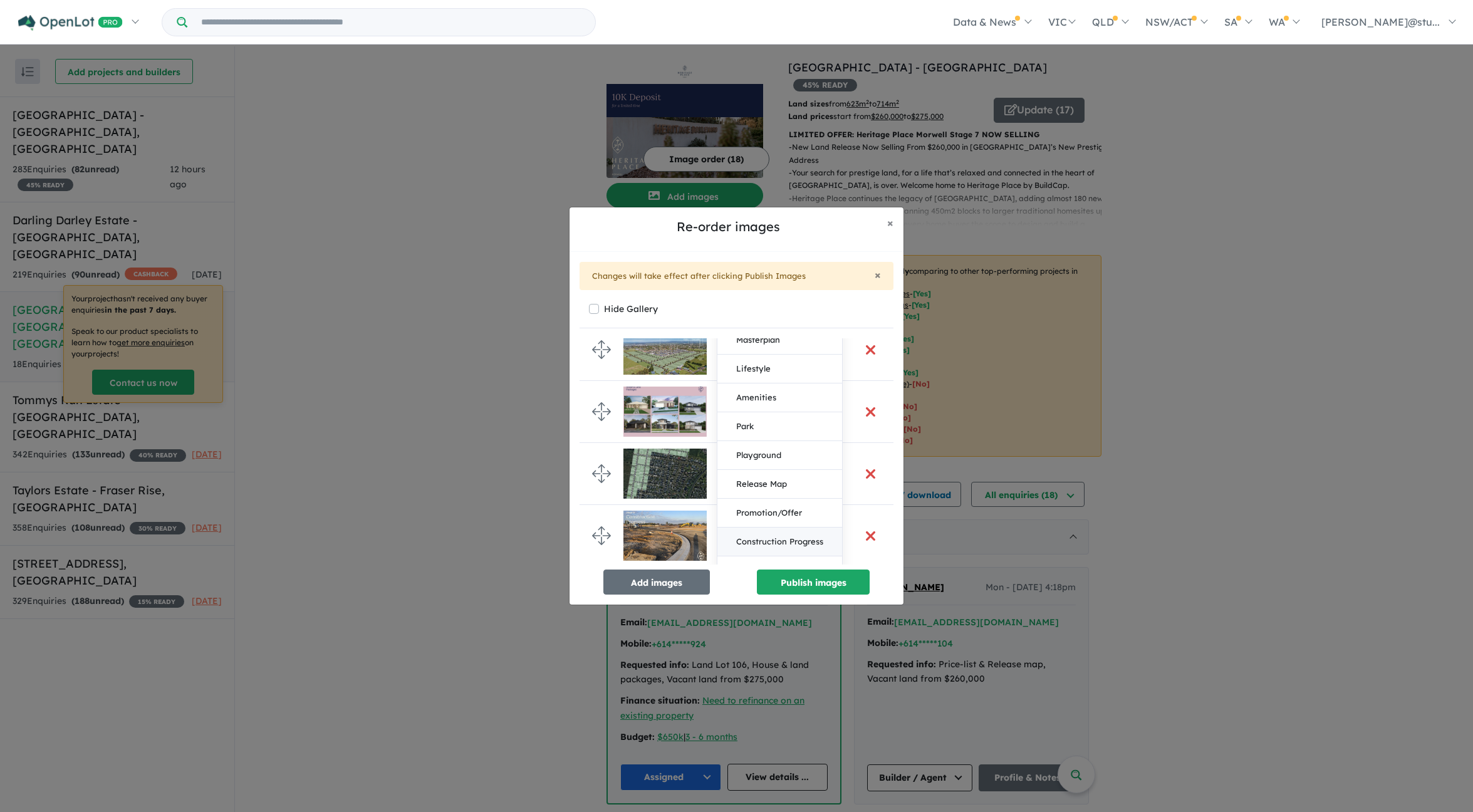
click at [771, 535] on button "Construction Progress" at bounding box center [780, 542] width 124 height 29
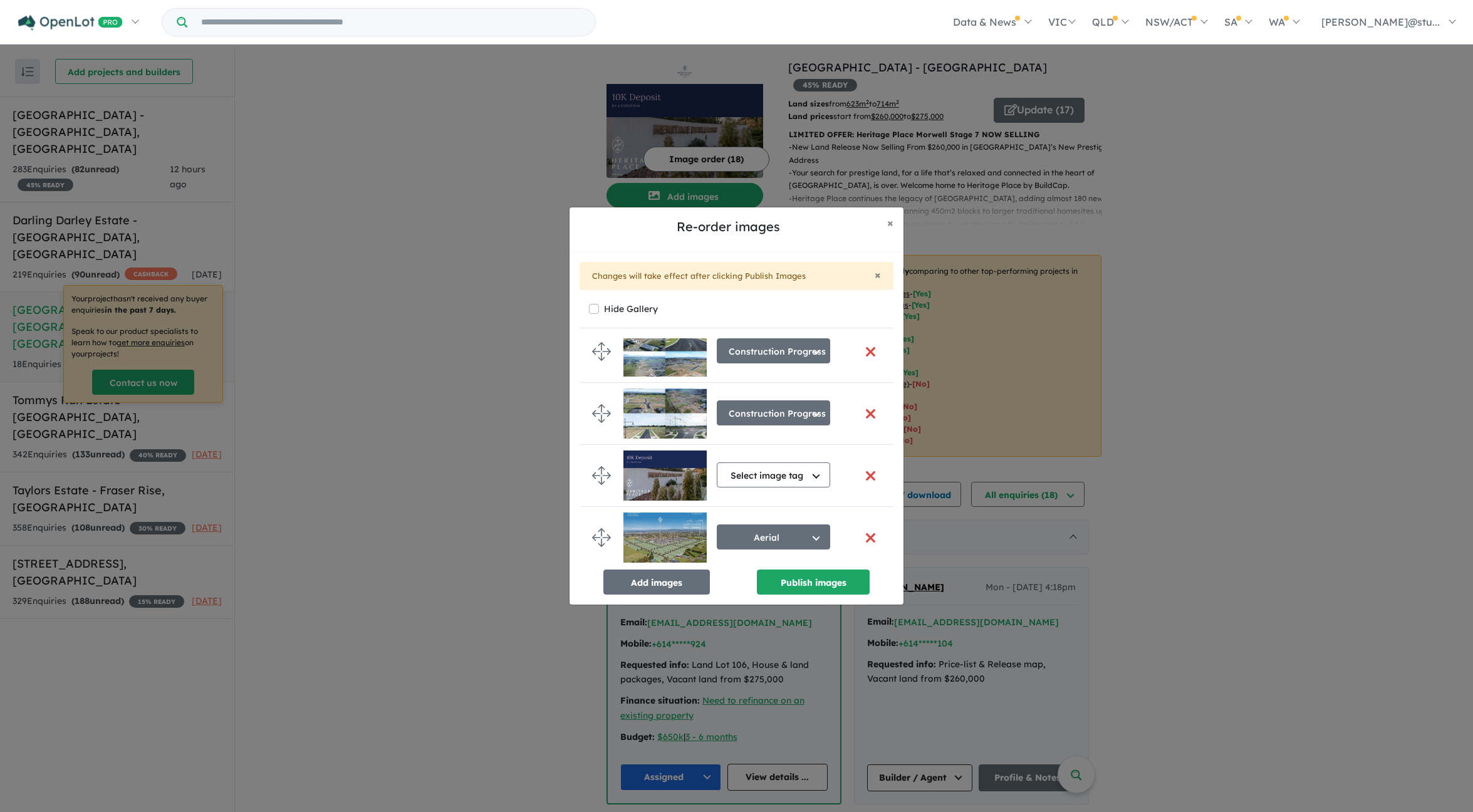
scroll to position [206, 0]
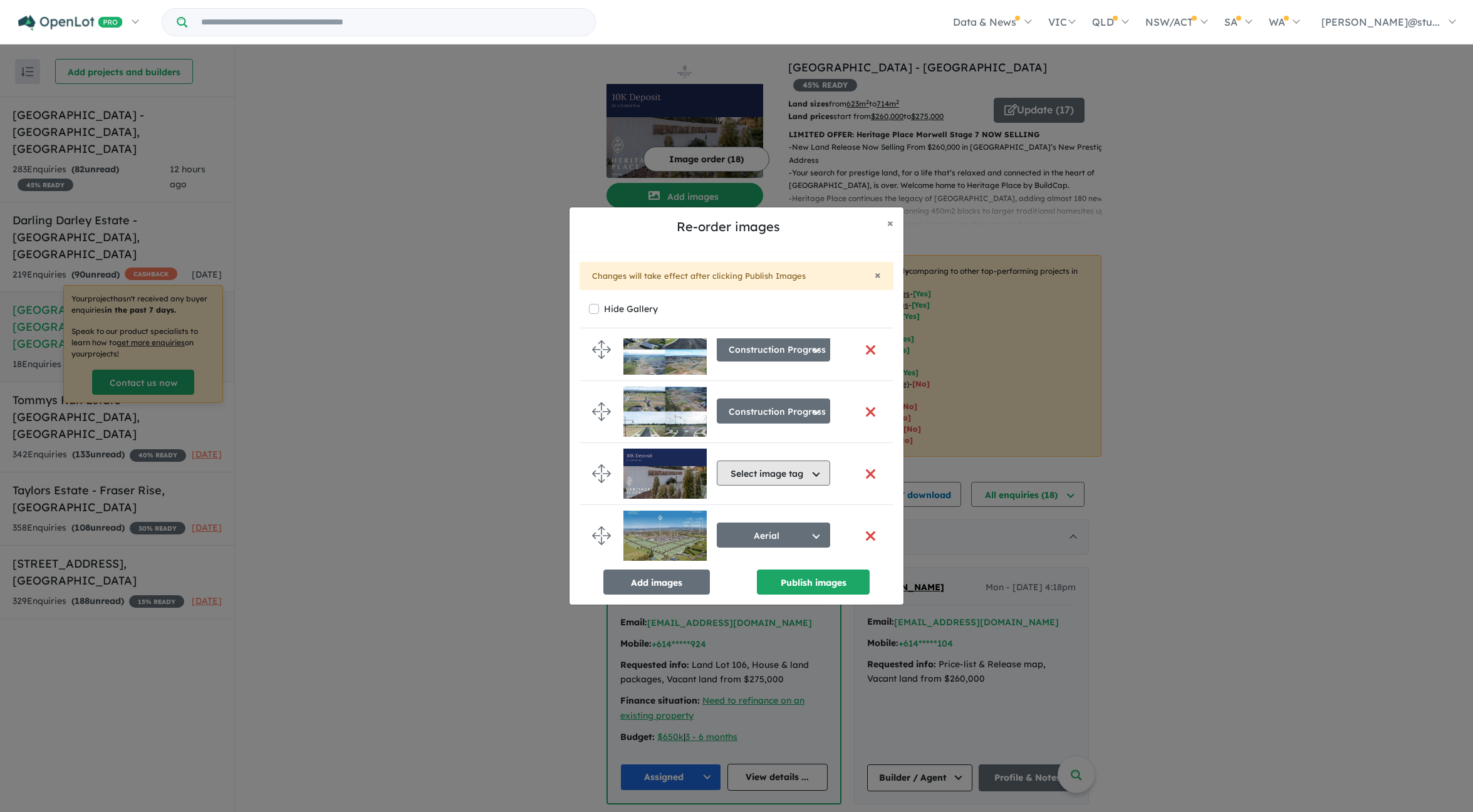
click at [760, 475] on button "Select image tag" at bounding box center [774, 473] width 114 height 25
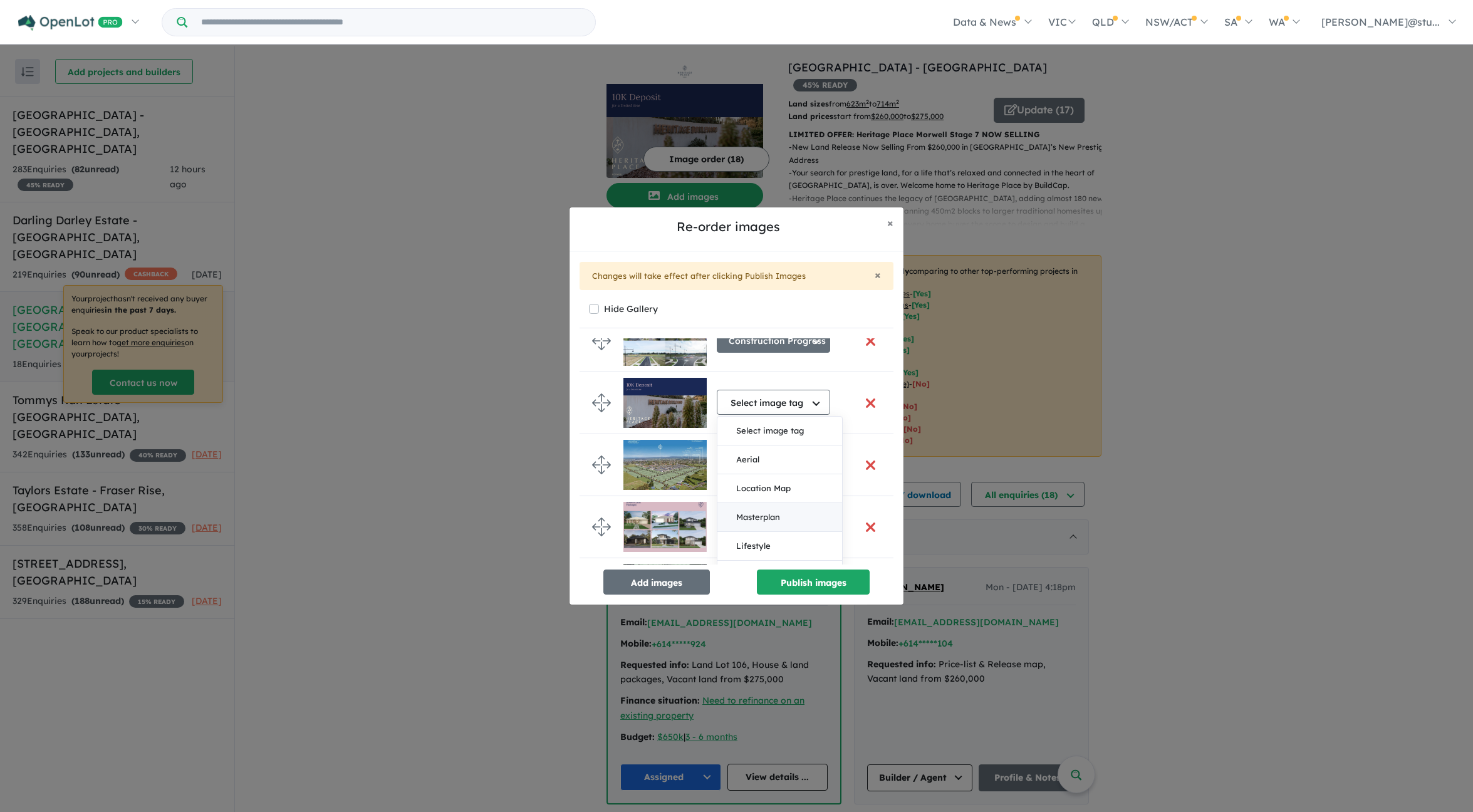
scroll to position [284, 0]
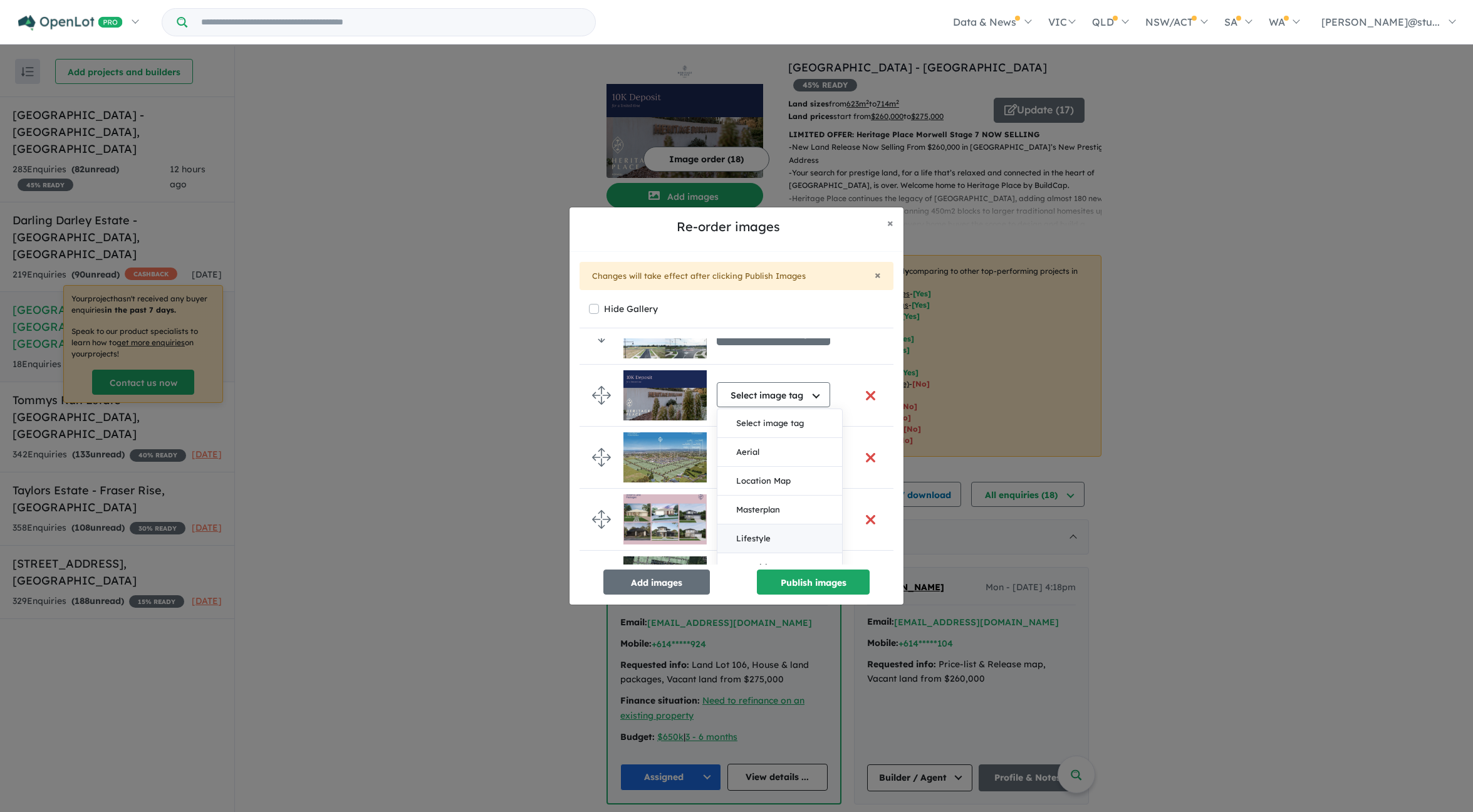
click at [761, 537] on button "Lifestyle" at bounding box center [780, 539] width 124 height 29
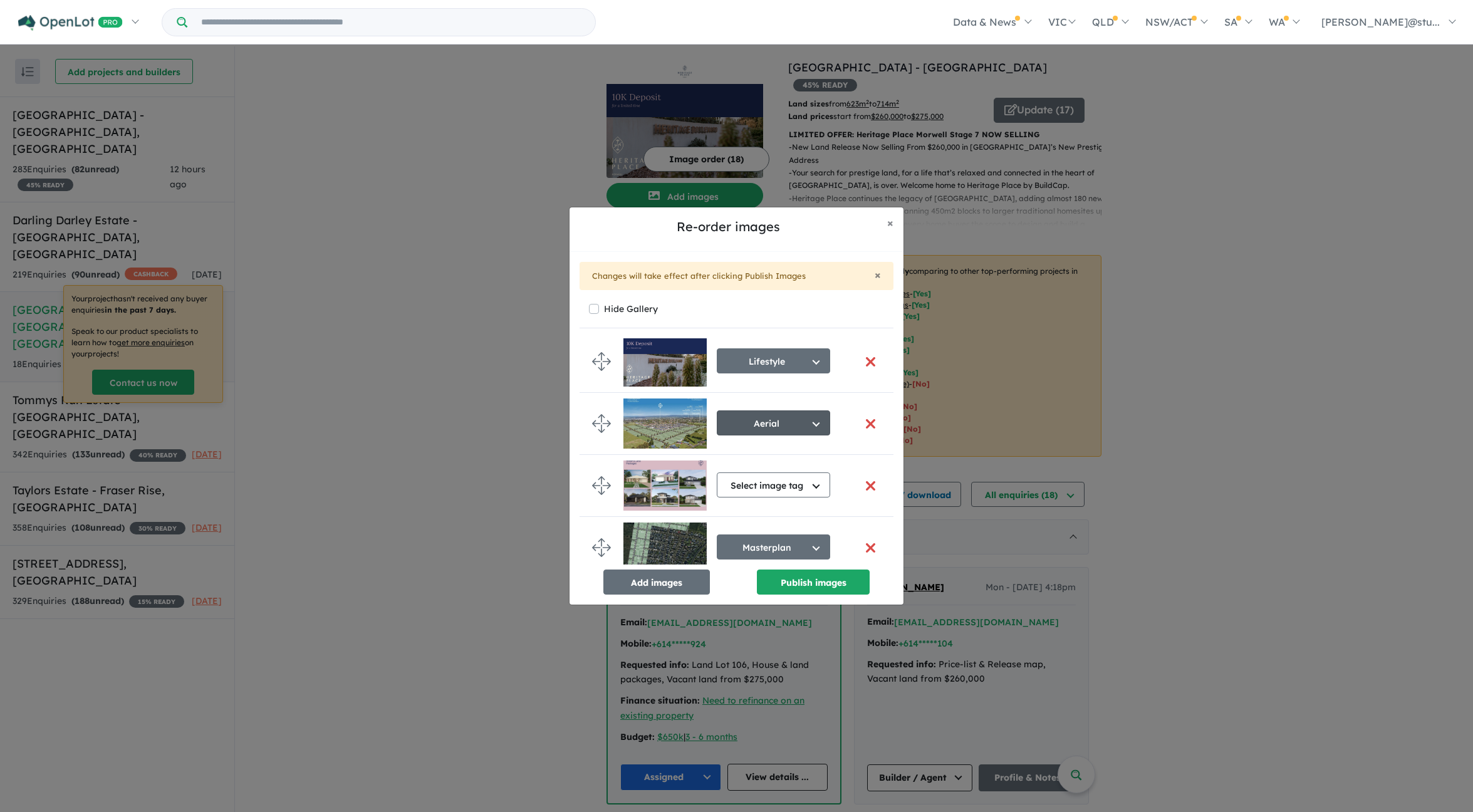
scroll to position [321, 0]
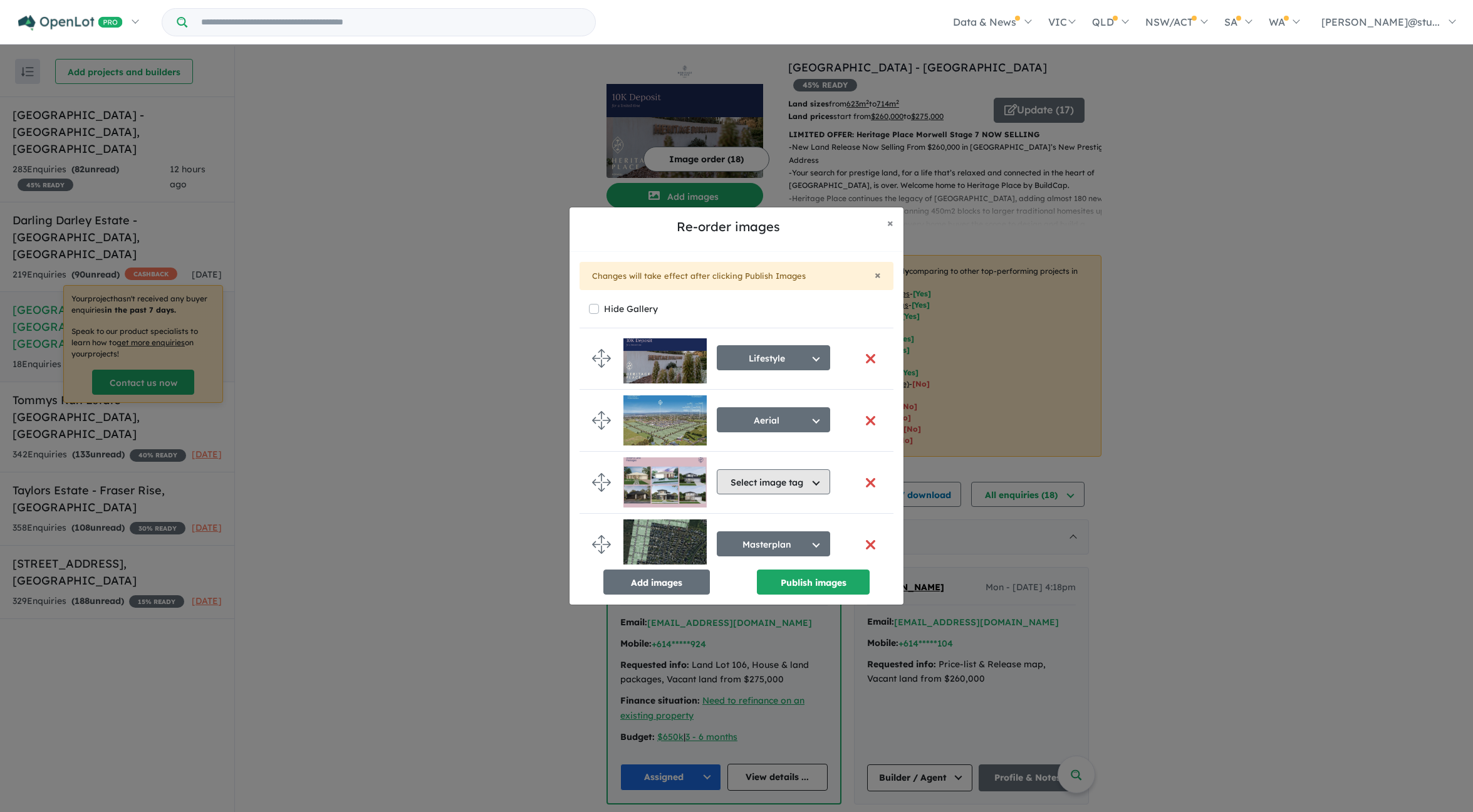
click at [765, 478] on button "Select image tag" at bounding box center [774, 482] width 114 height 25
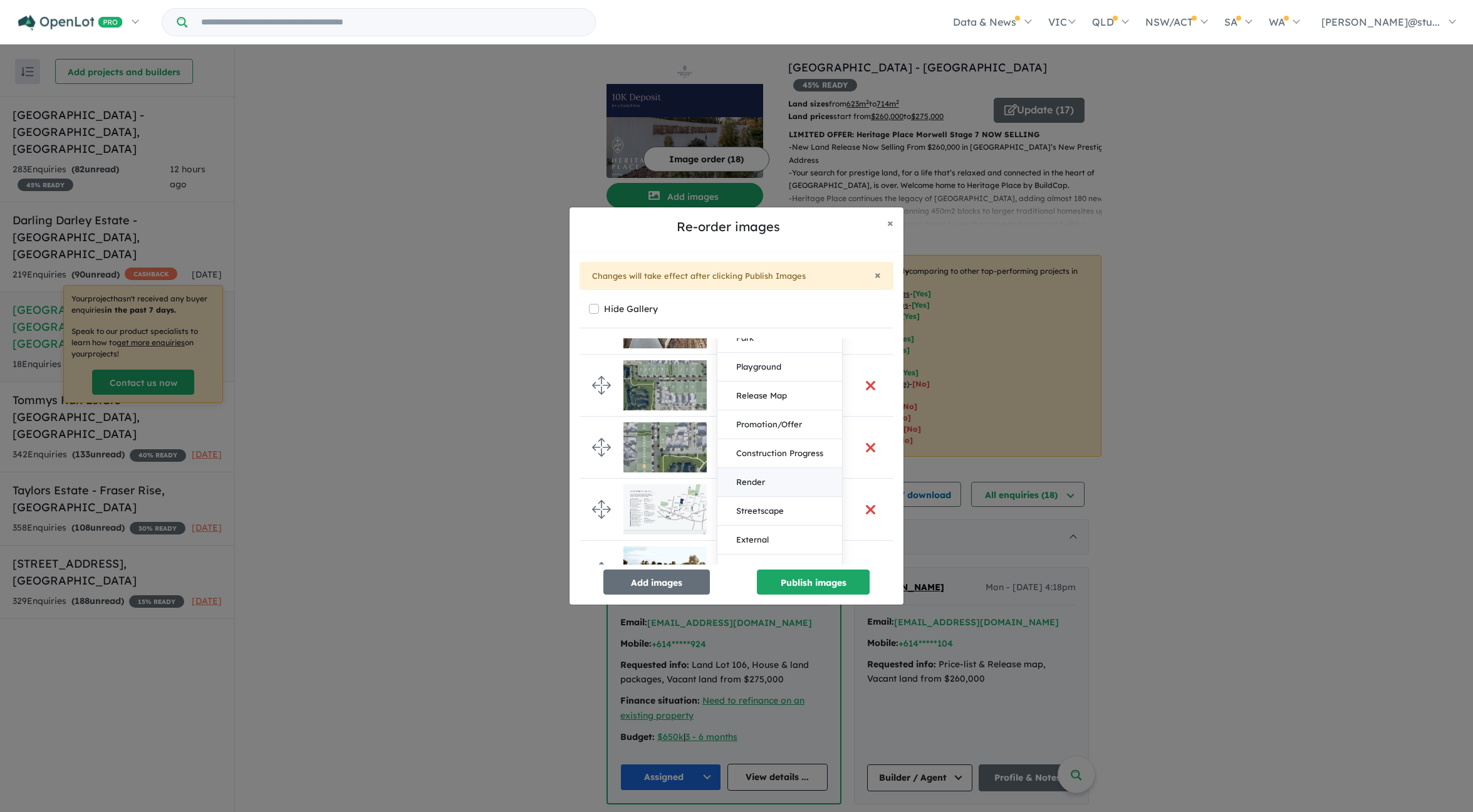
scroll to position [668, 0]
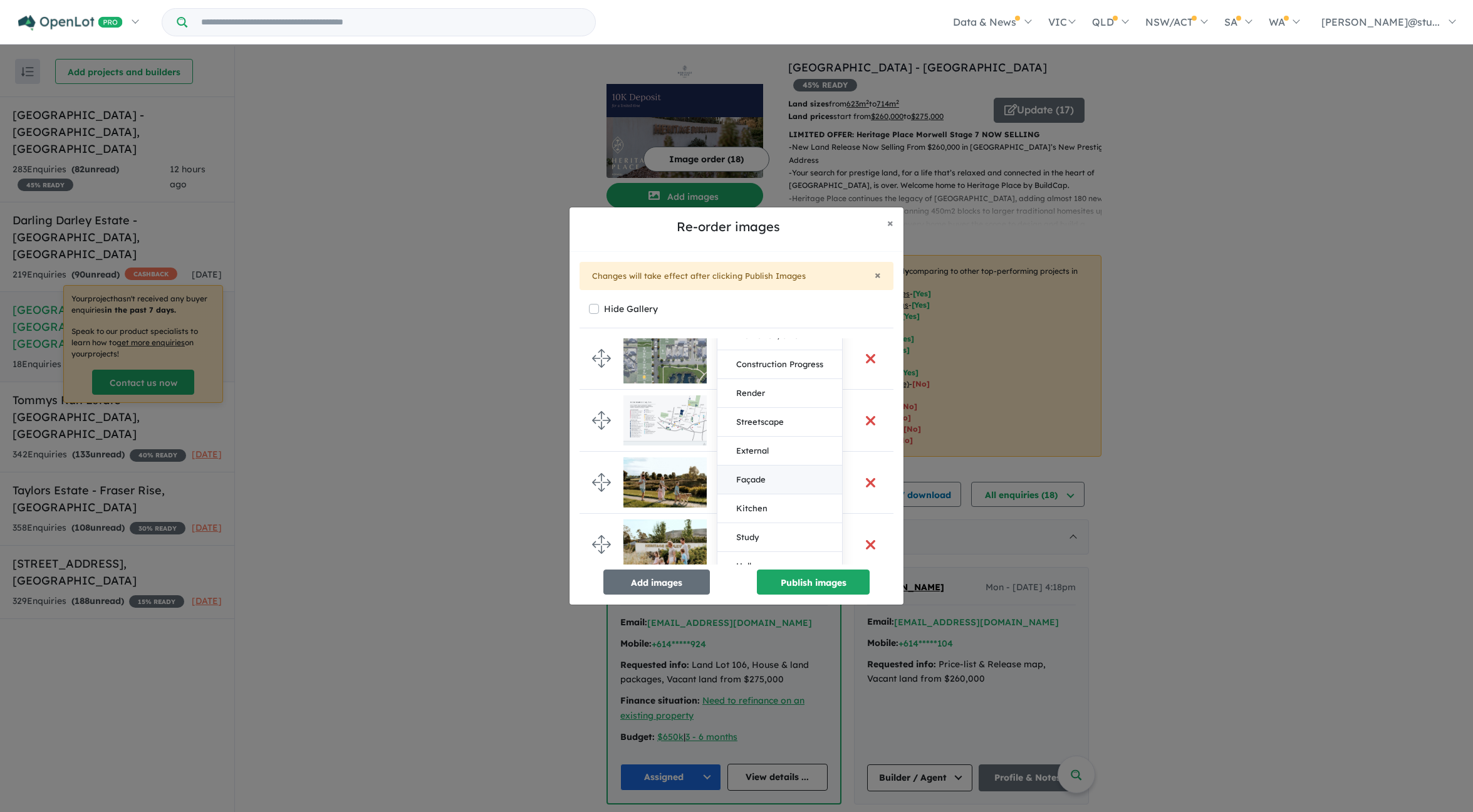
click at [762, 488] on button "Façade" at bounding box center [780, 480] width 124 height 29
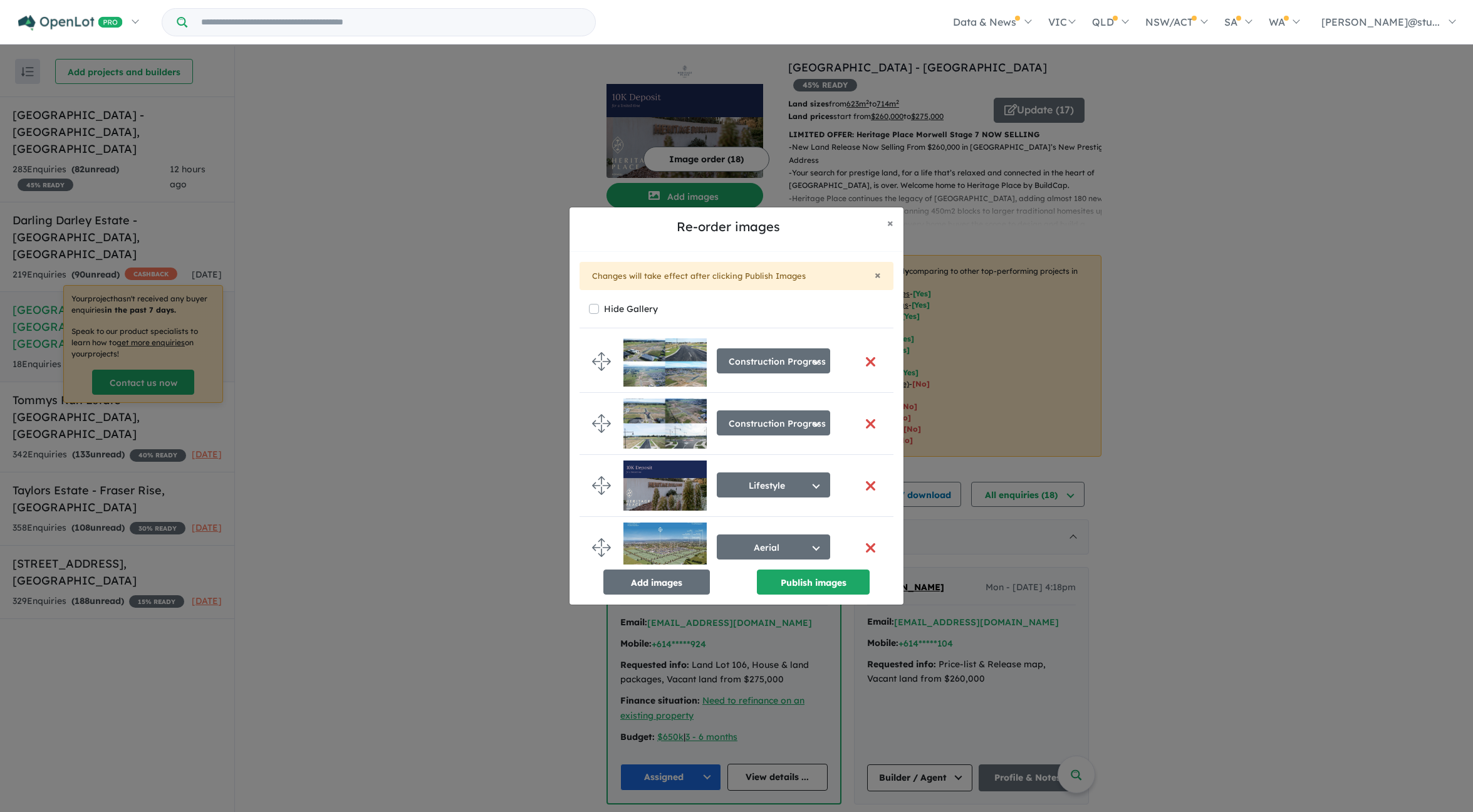
scroll to position [201, 0]
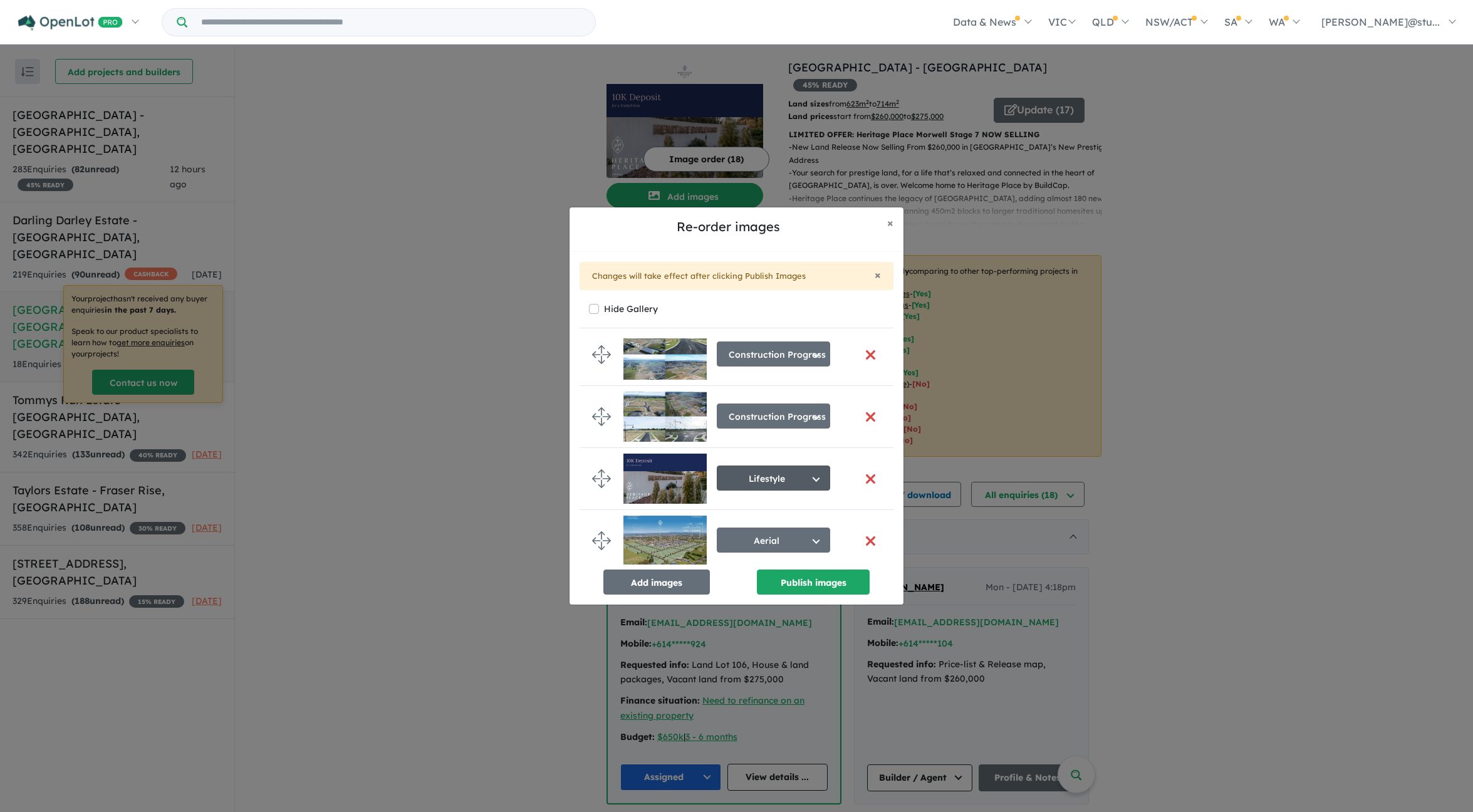
click at [753, 473] on button "Lifestyle" at bounding box center [774, 478] width 114 height 25
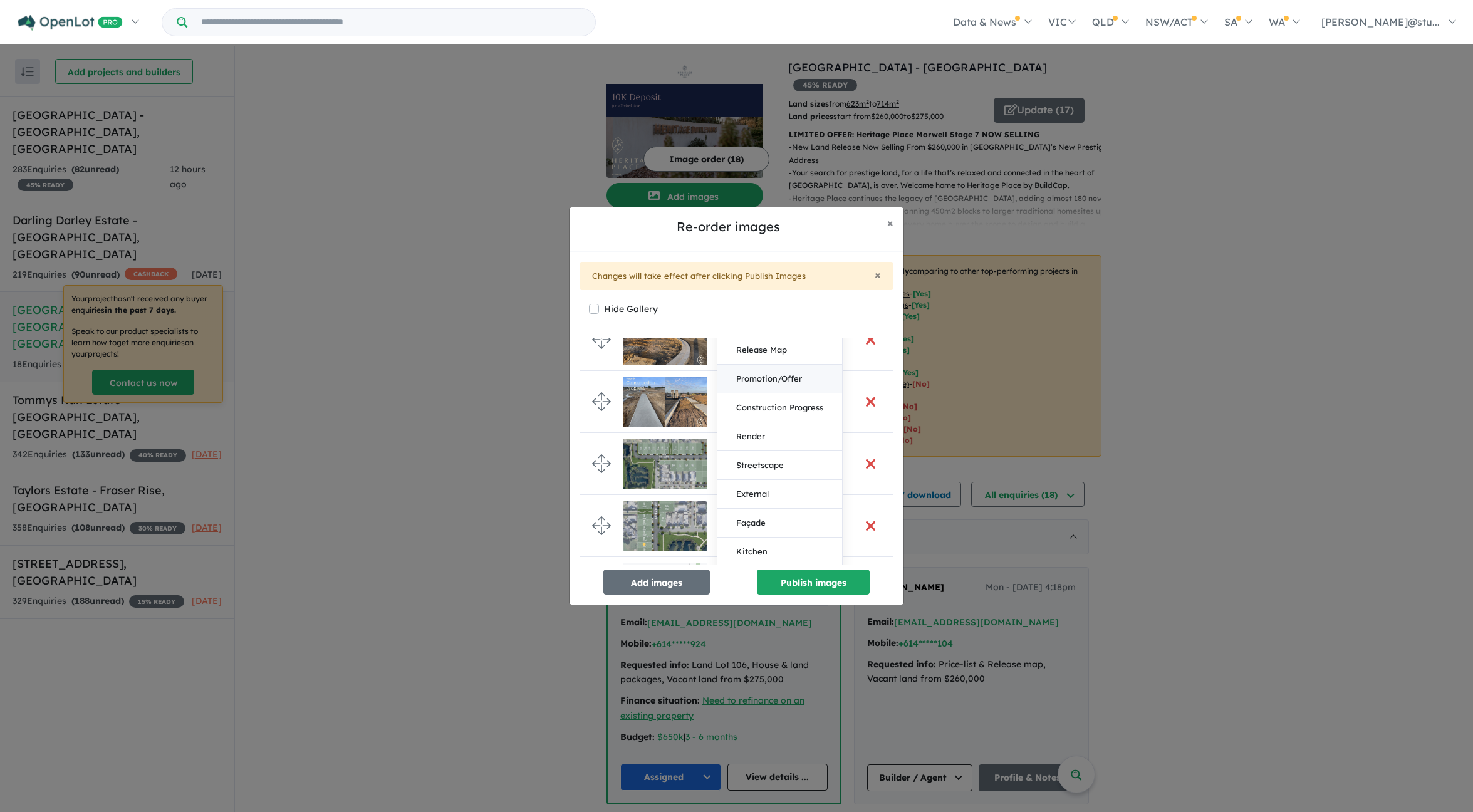
click at [772, 376] on button "Promotion/Offer" at bounding box center [780, 379] width 124 height 29
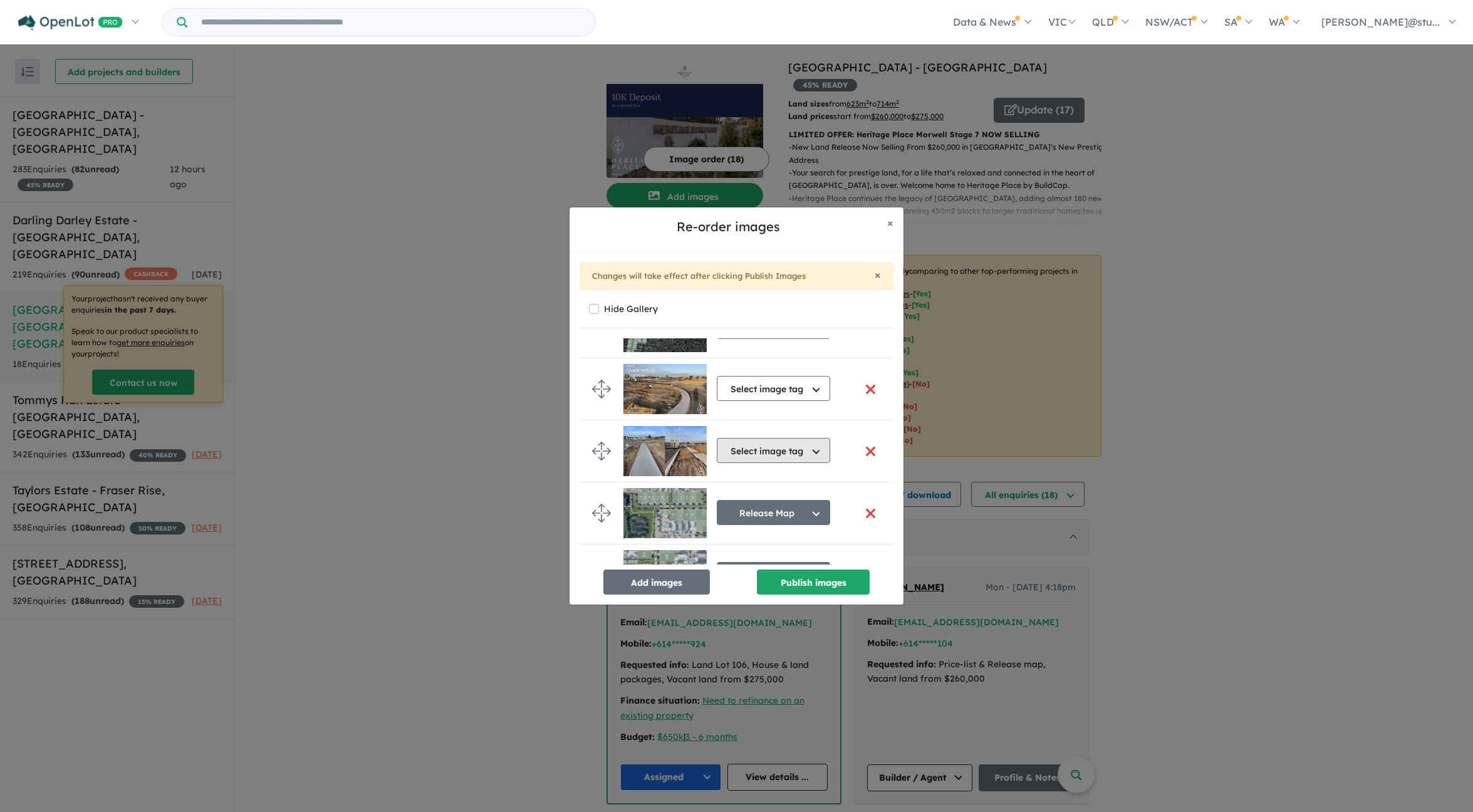
scroll to position [542, 0]
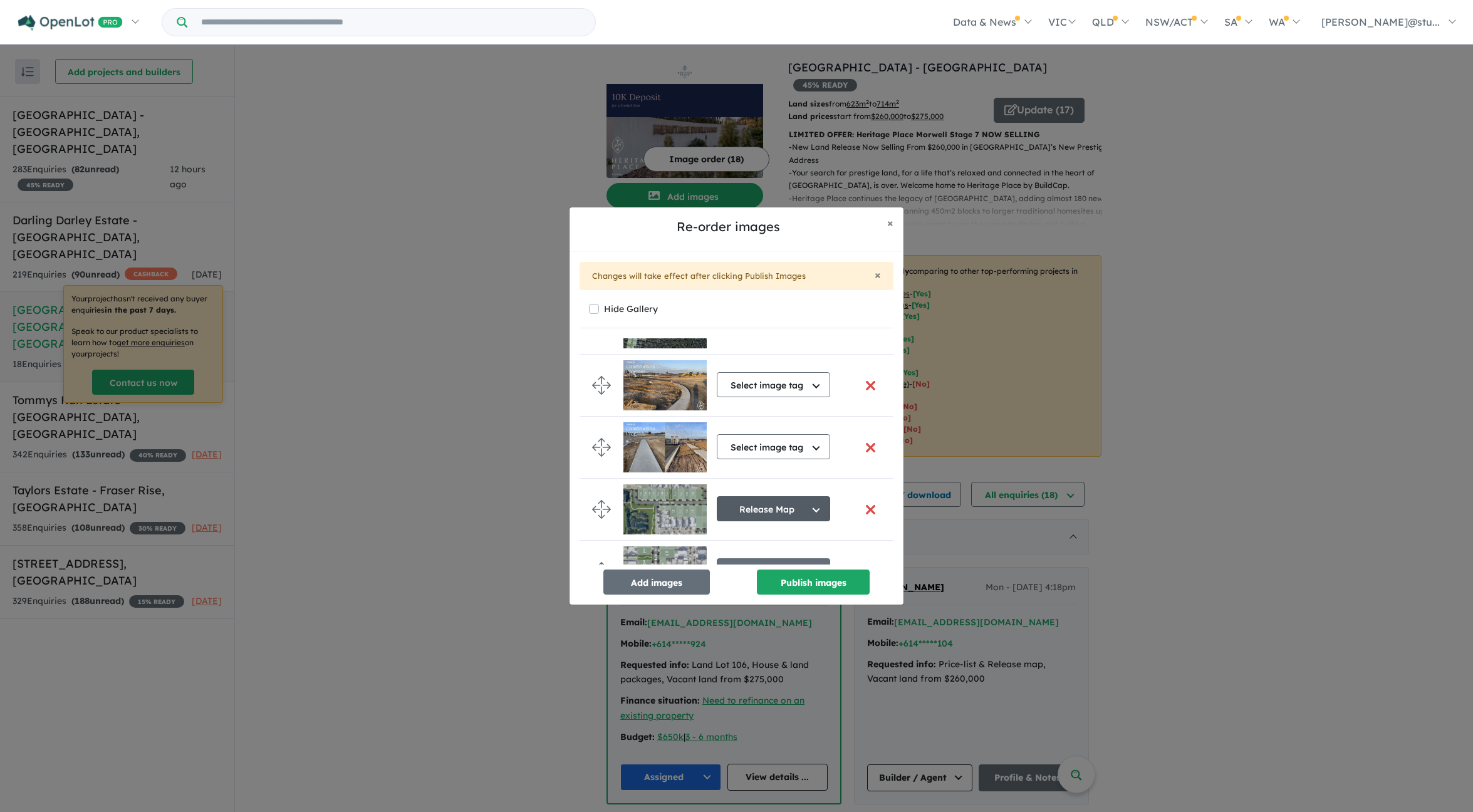
click at [759, 506] on button "Release Map" at bounding box center [774, 508] width 114 height 25
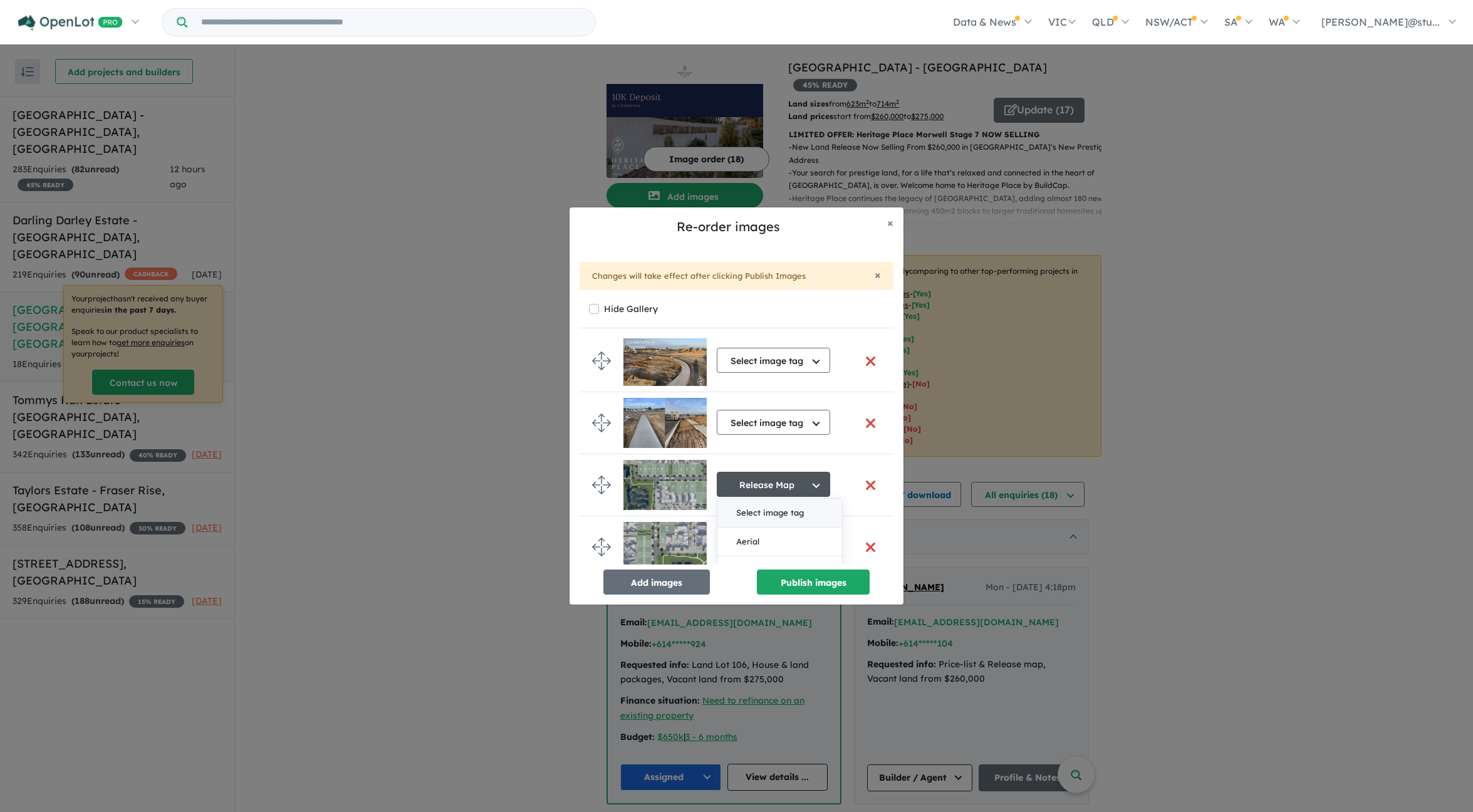
click at [757, 514] on button "Select image tag" at bounding box center [780, 514] width 124 height 29
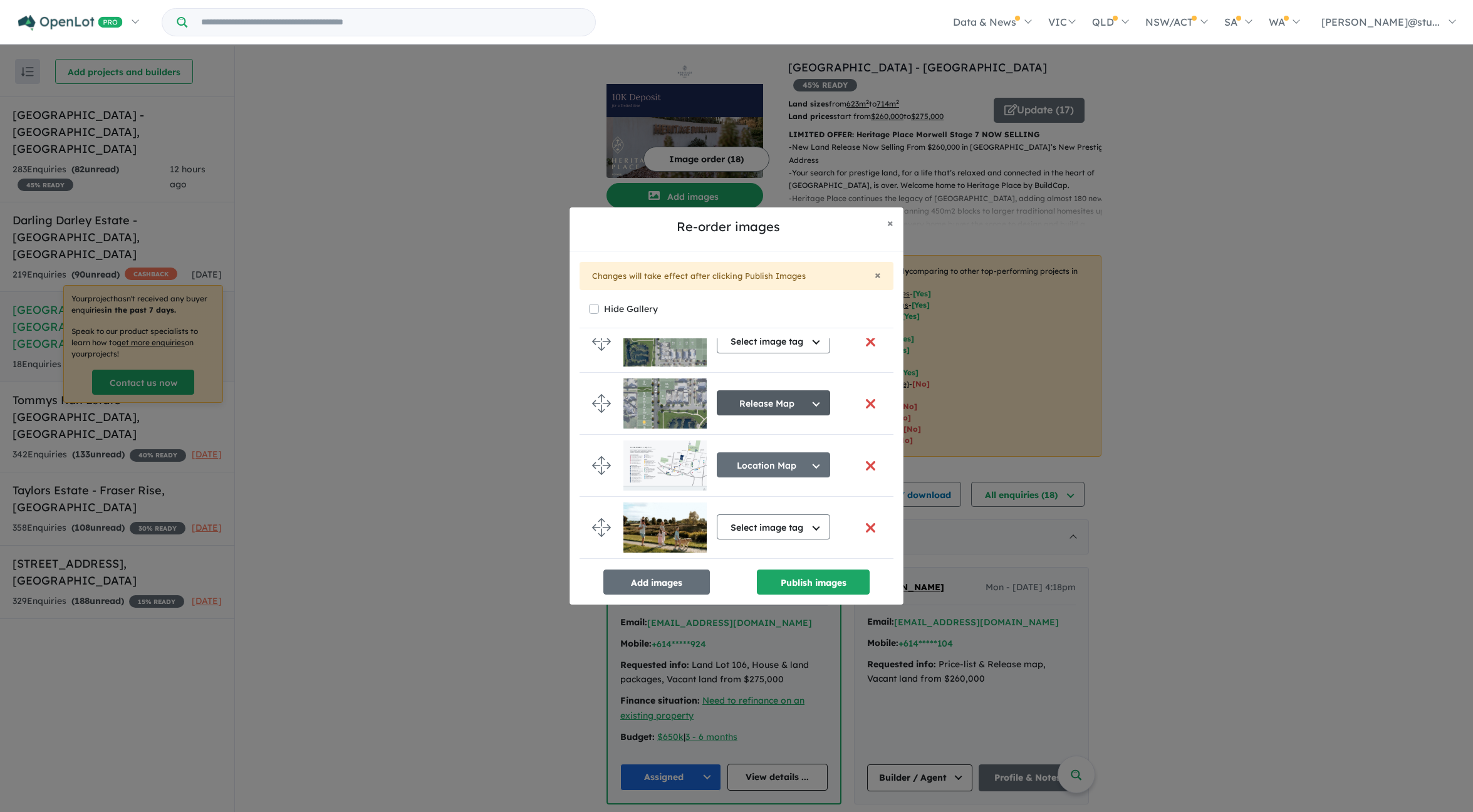
scroll to position [713, 0]
click at [767, 408] on button "Release Map" at bounding box center [774, 400] width 114 height 25
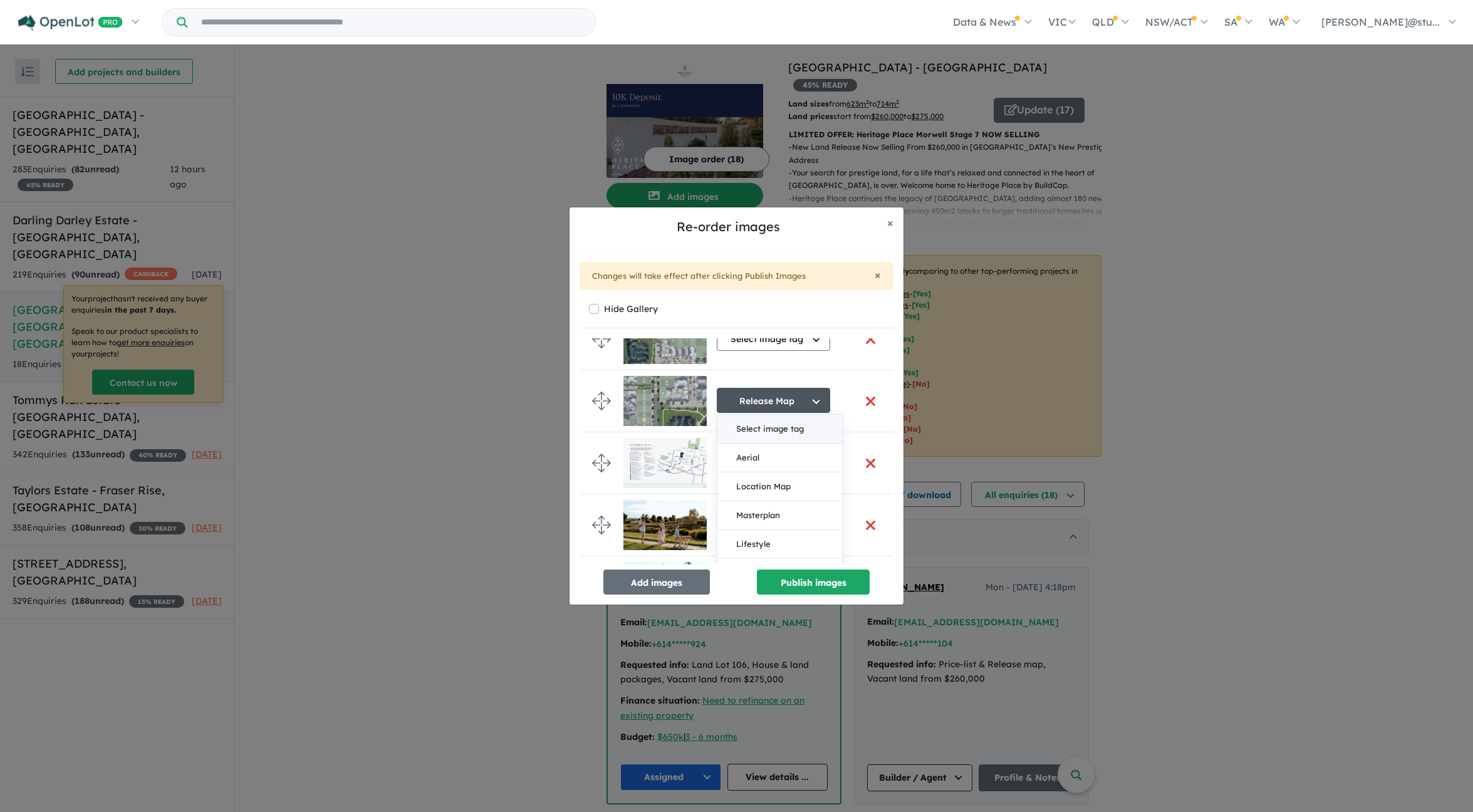
click at [757, 435] on button "Select image tag" at bounding box center [780, 429] width 124 height 29
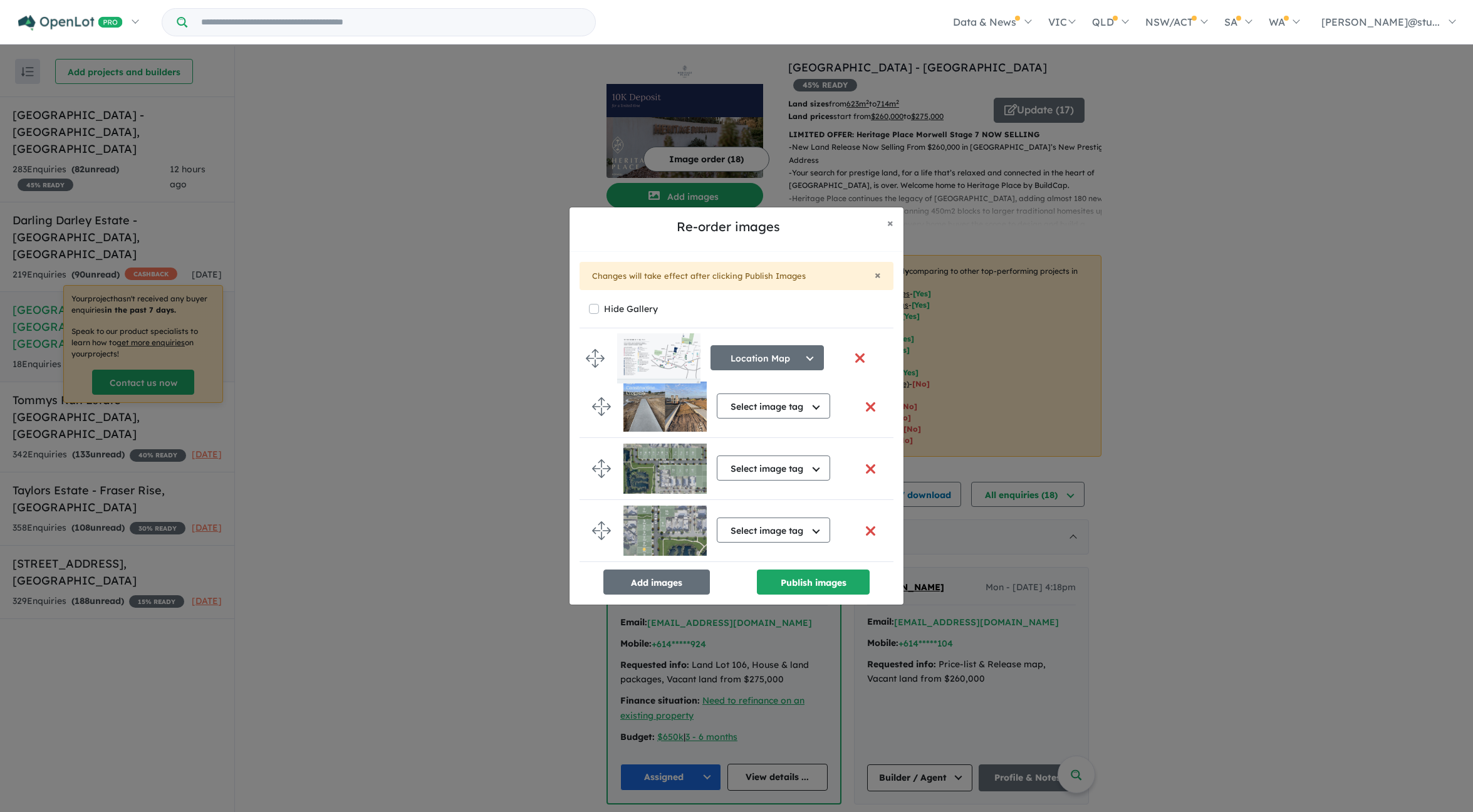
scroll to position [641, 0]
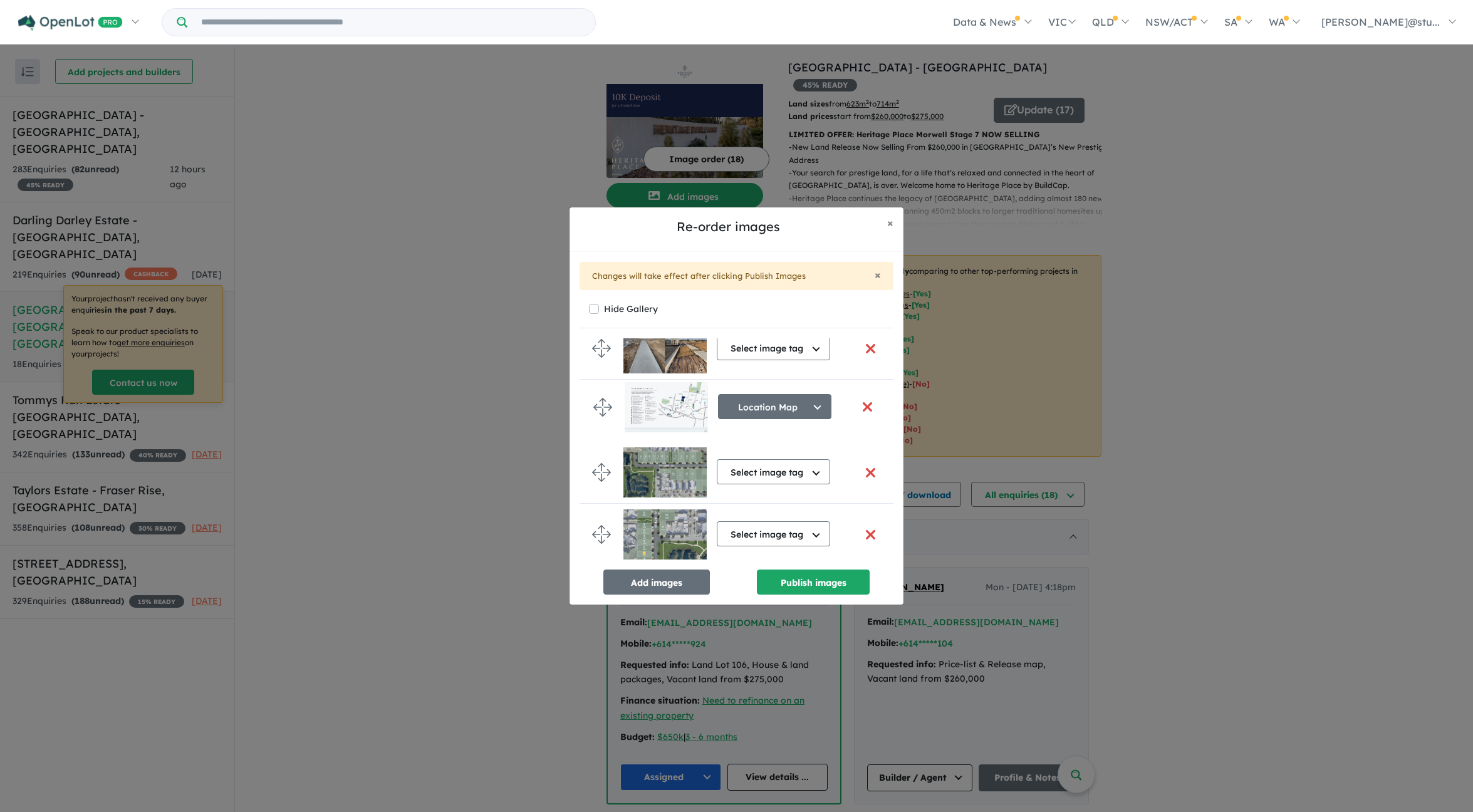
drag, startPoint x: 606, startPoint y: 459, endPoint x: 608, endPoint y: 402, distance: 57.0
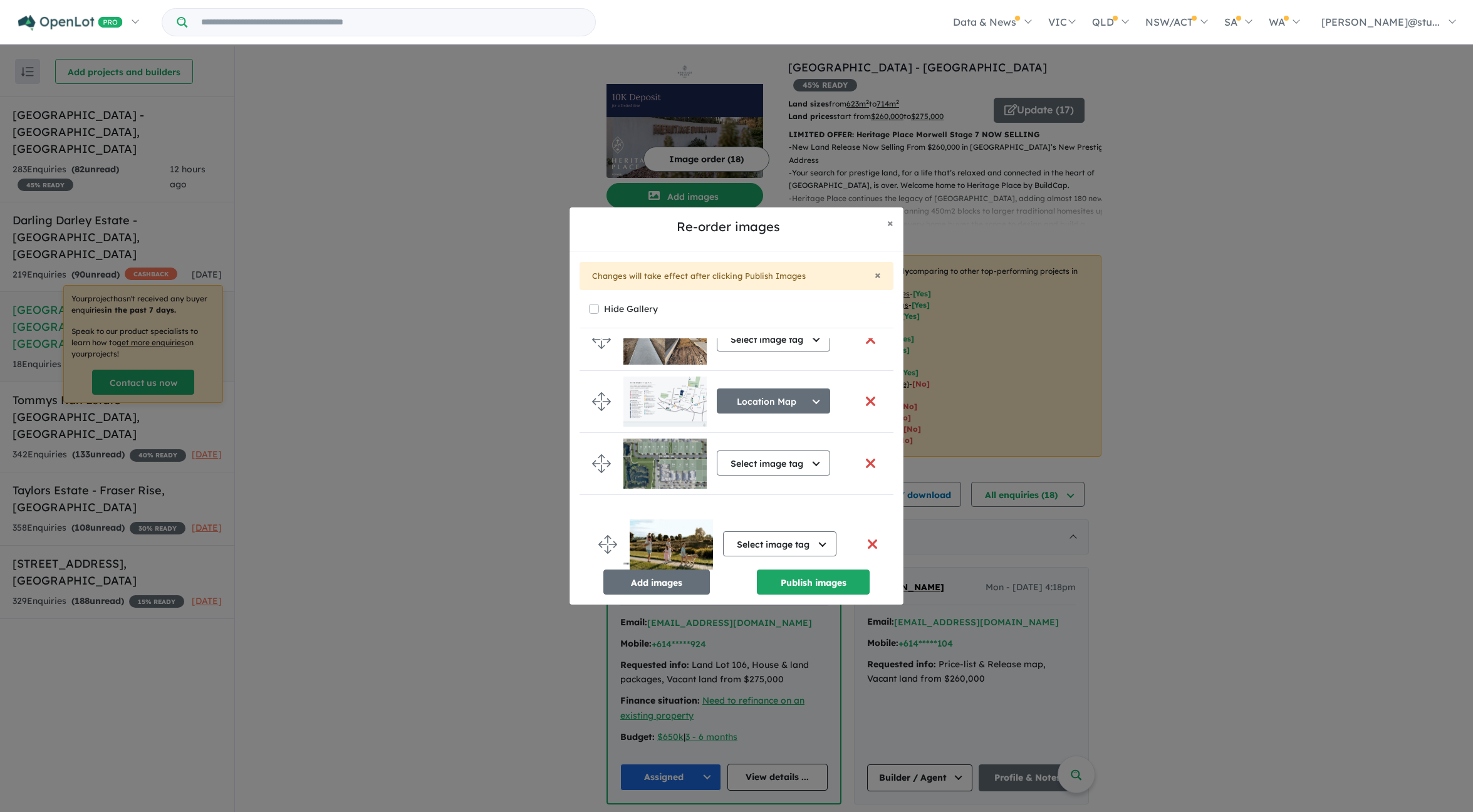
scroll to position [704, 0]
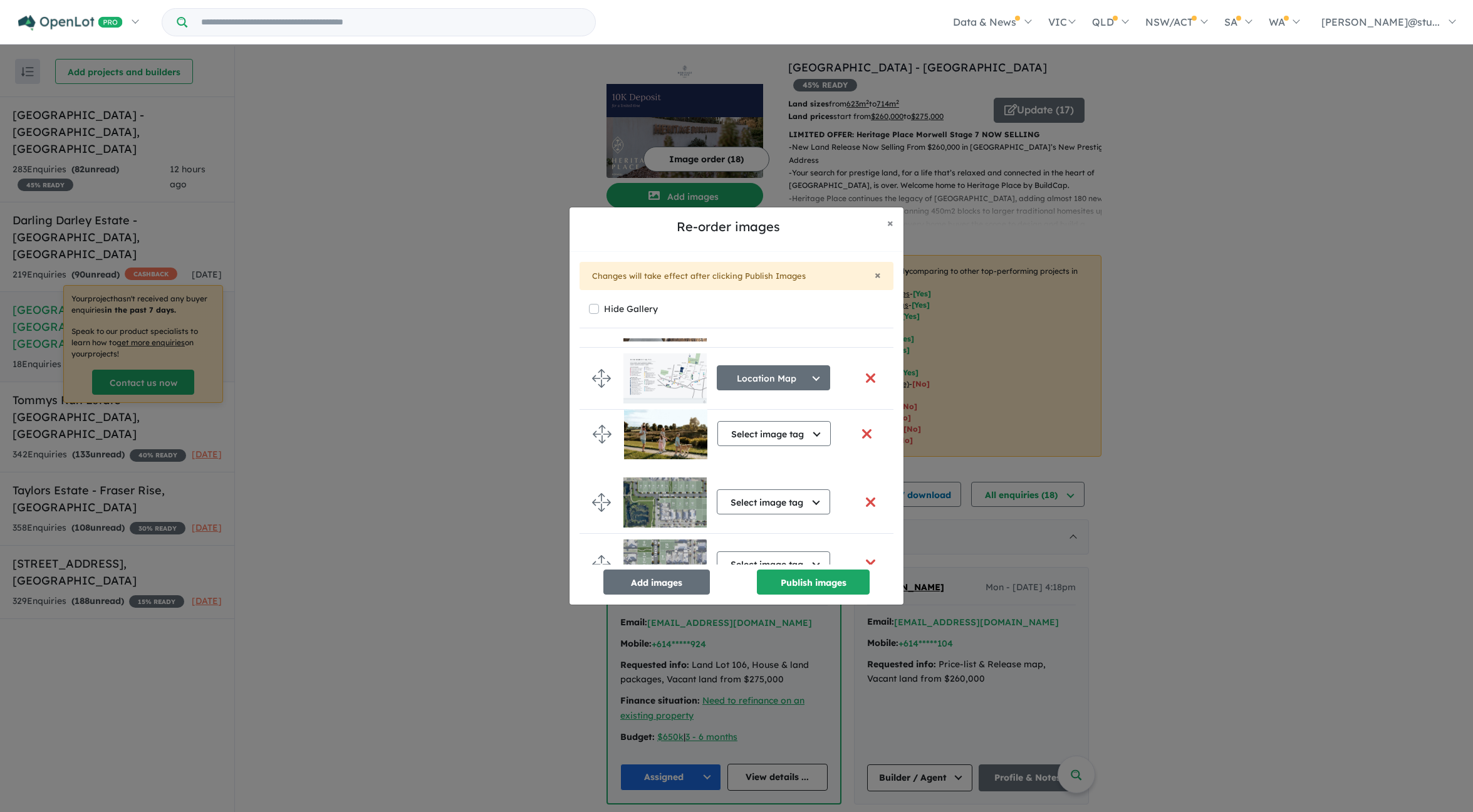
drag, startPoint x: 598, startPoint y: 334, endPoint x: 601, endPoint y: 438, distance: 104.0
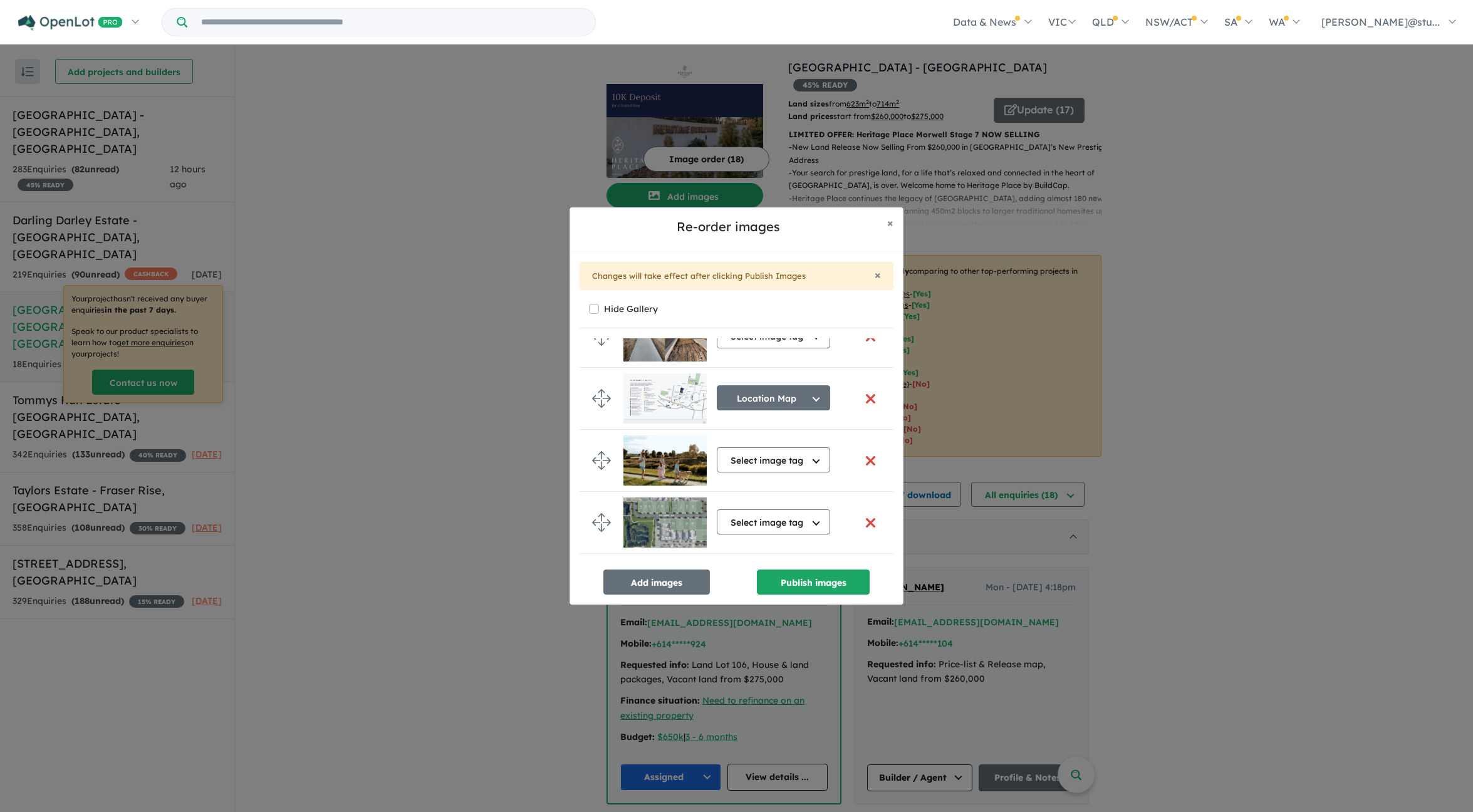
scroll to position [702, 0]
click at [793, 462] on button "Select image tag" at bounding box center [774, 462] width 114 height 25
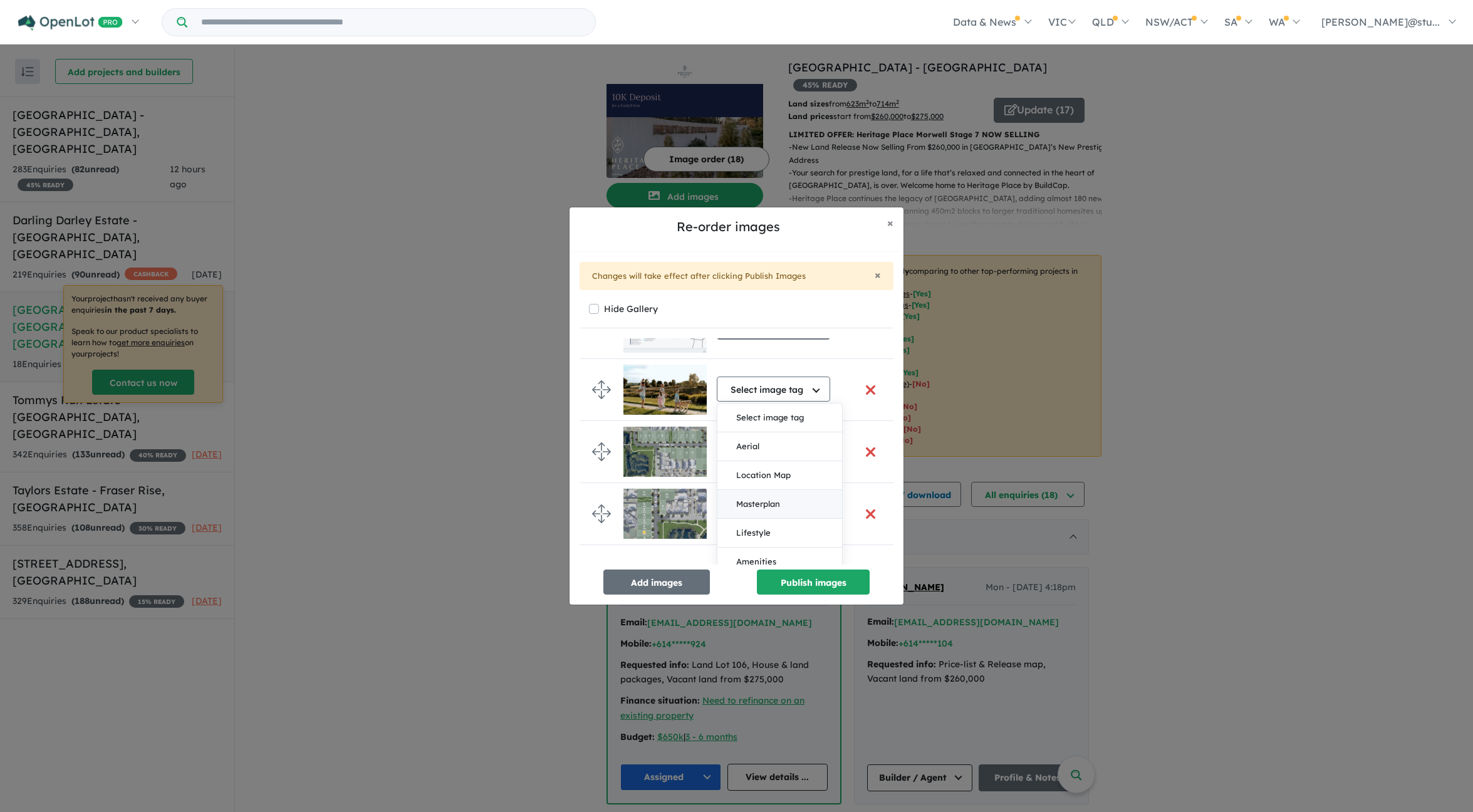
scroll to position [781, 0]
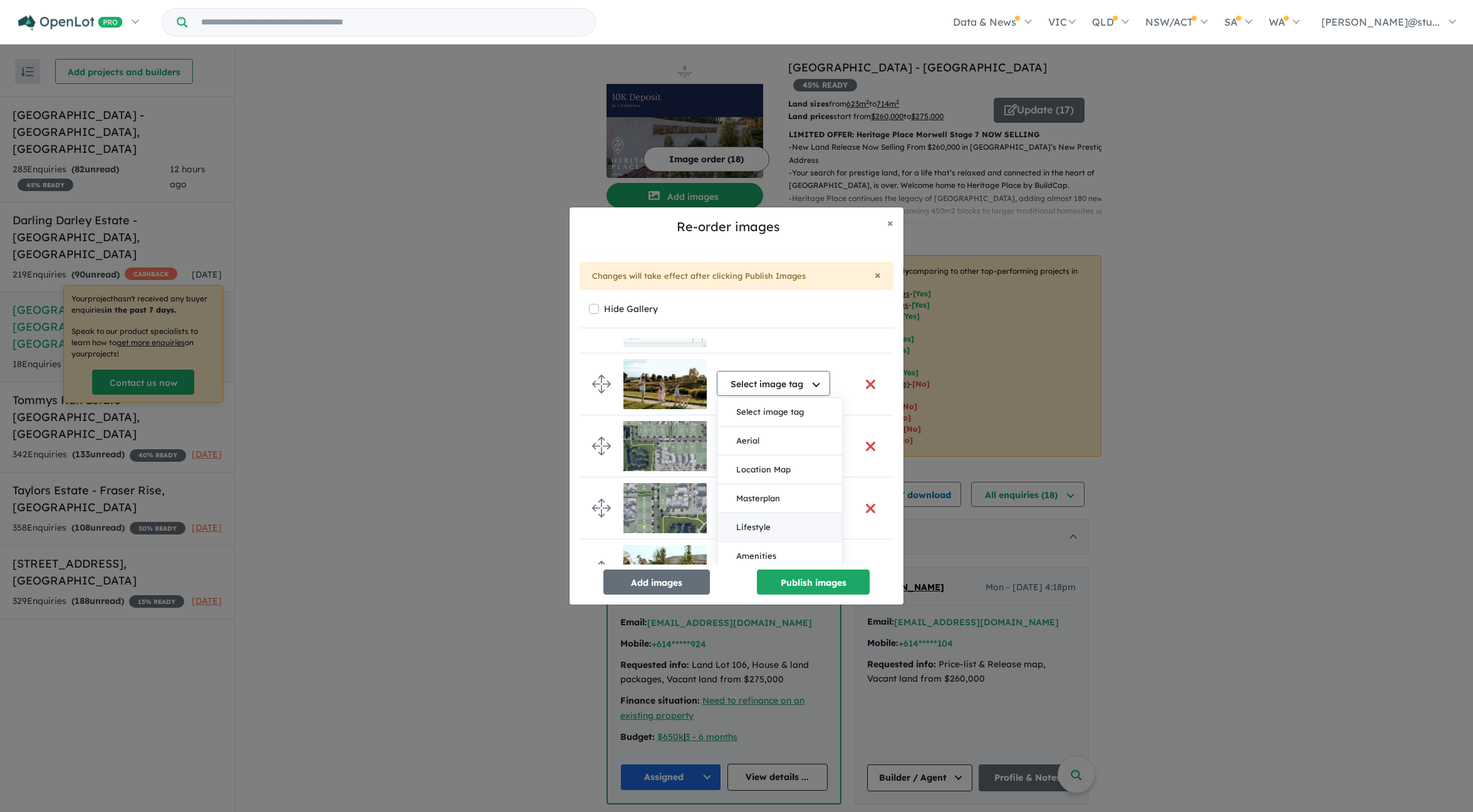
click at [771, 526] on button "Lifestyle" at bounding box center [780, 528] width 124 height 29
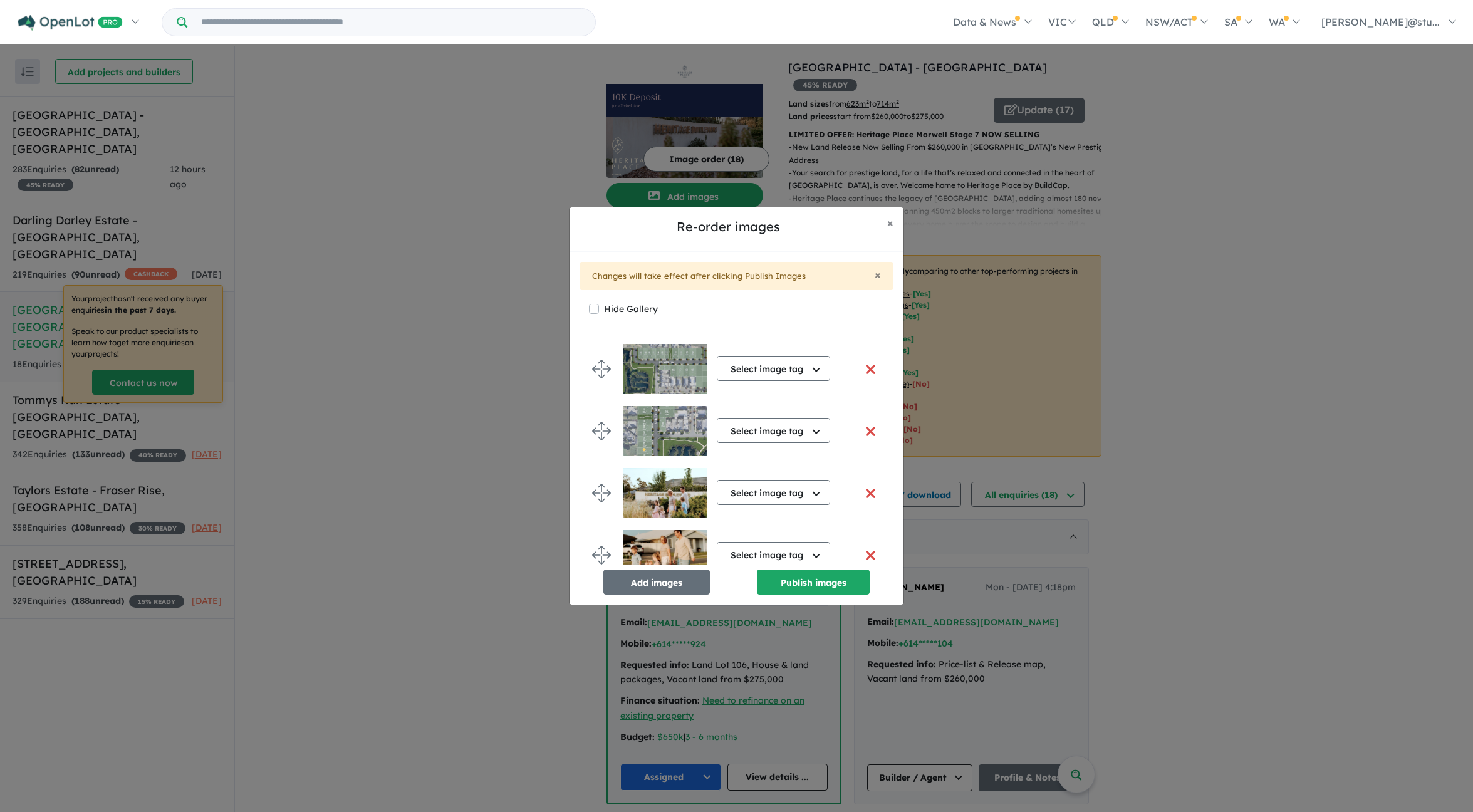
scroll to position [855, 0]
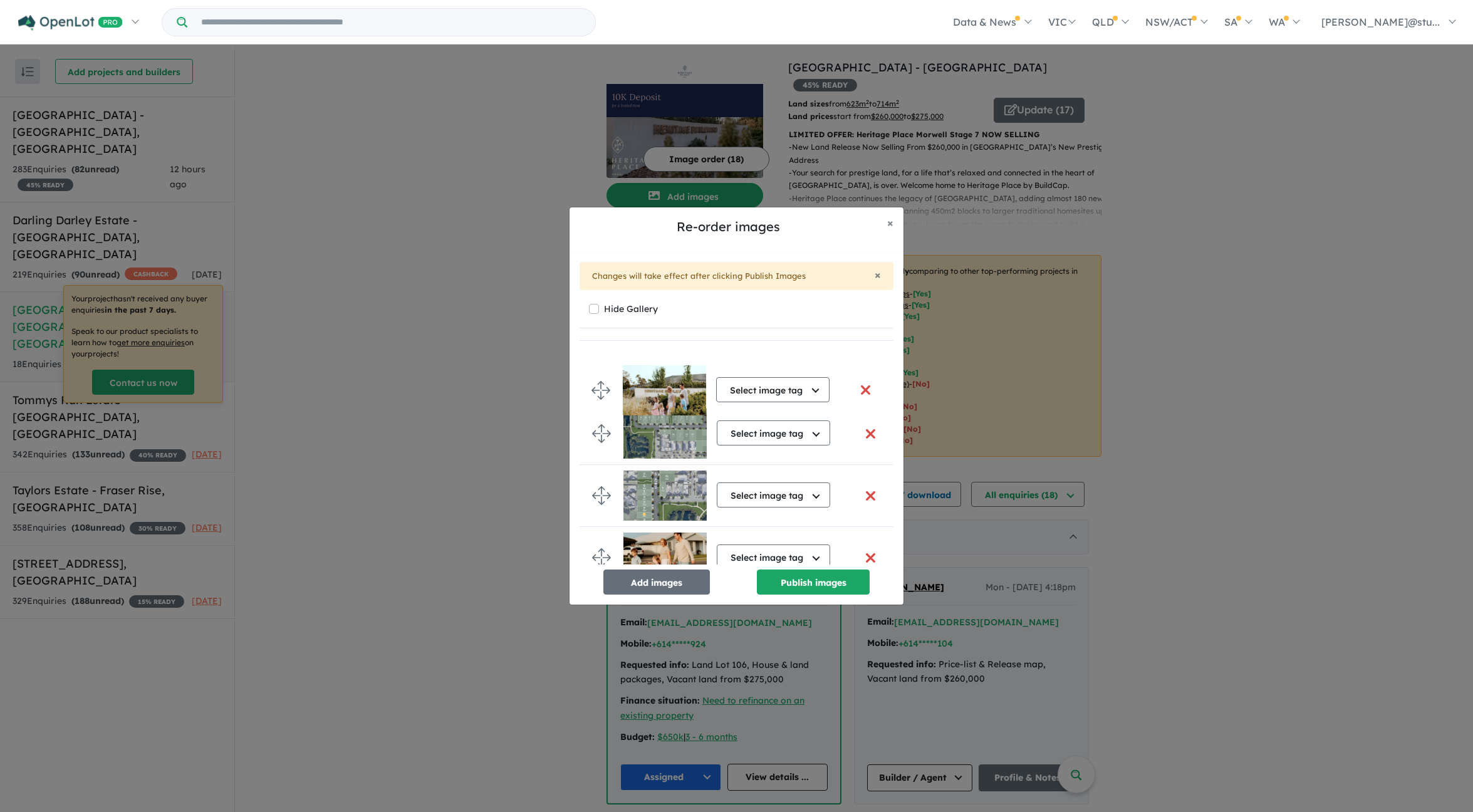
drag, startPoint x: 605, startPoint y: 485, endPoint x: 606, endPoint y: 391, distance: 94.0
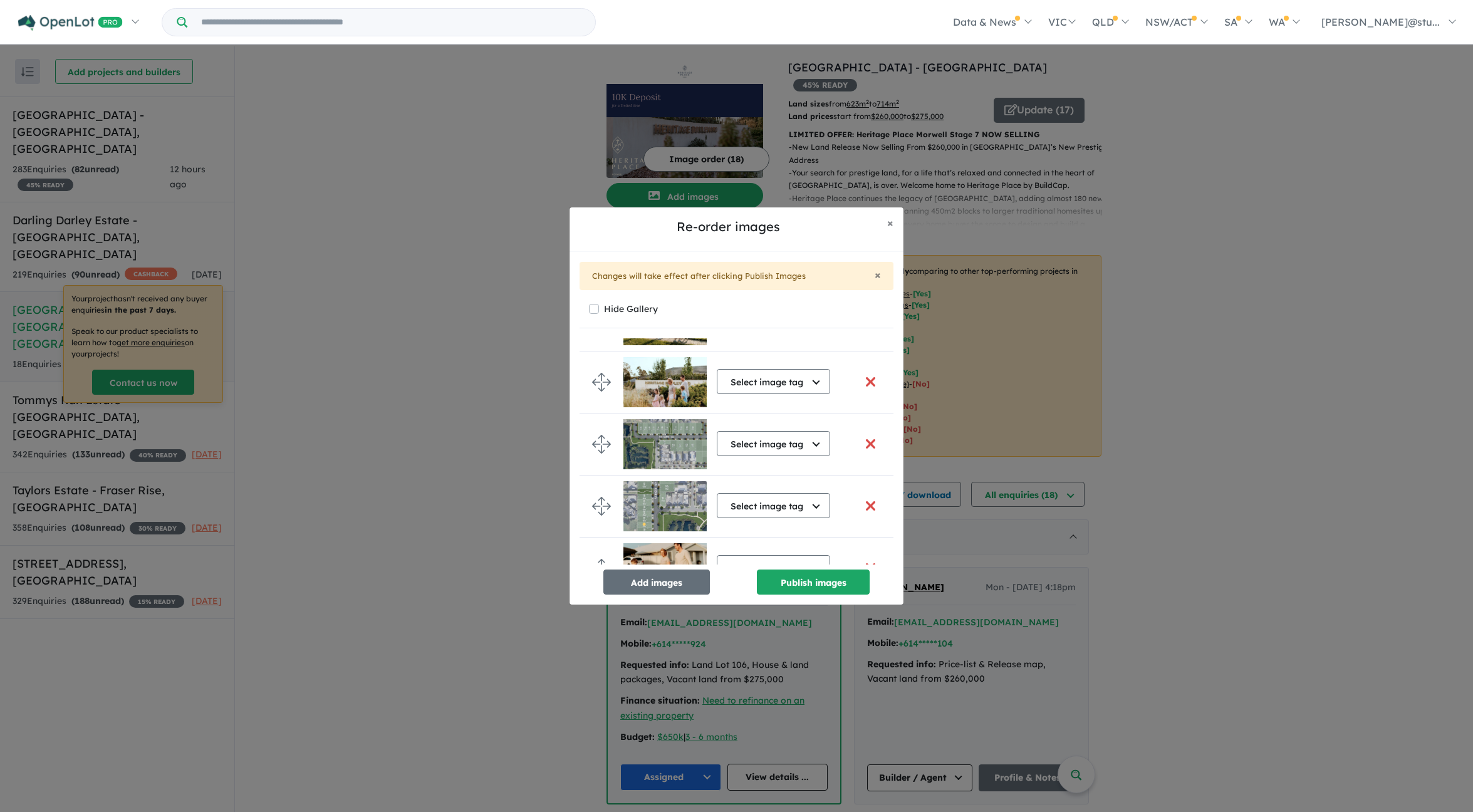
click at [611, 552] on li "Select image tag Select image tag Aerial Location Map Masterplan Lifestyle Amen…" at bounding box center [736, 569] width 314 height 62
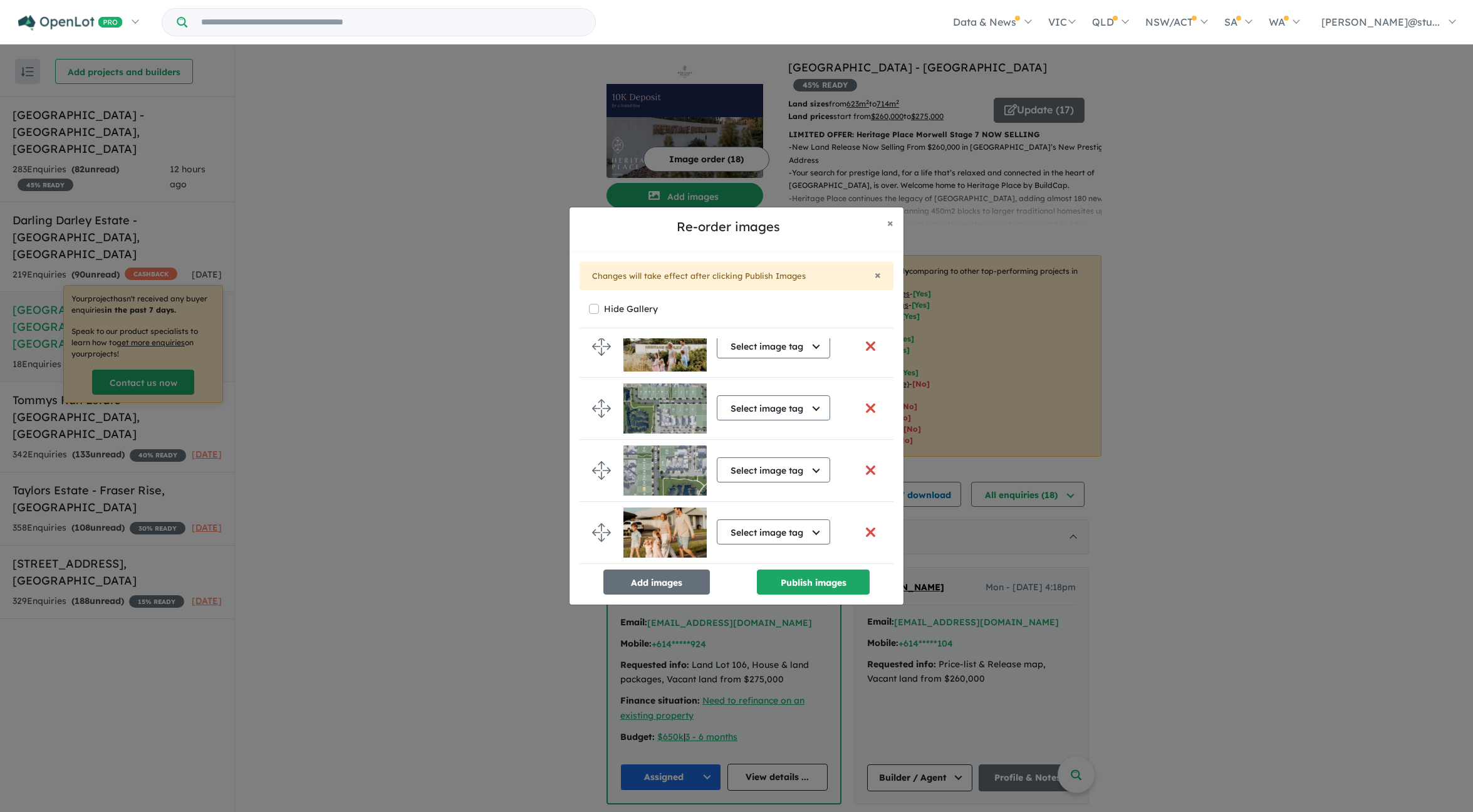
scroll to position [892, 0]
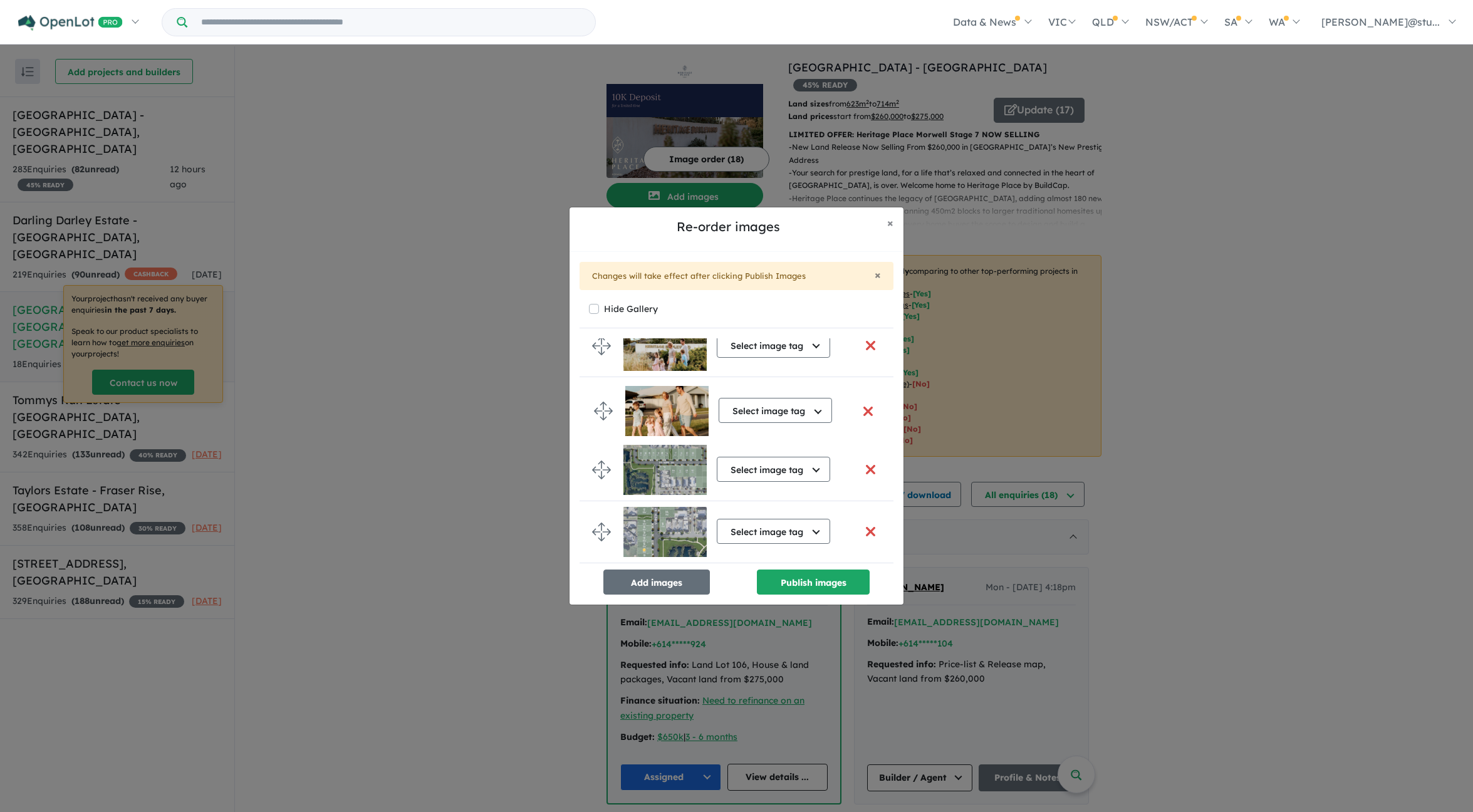
drag, startPoint x: 602, startPoint y: 534, endPoint x: 604, endPoint y: 417, distance: 117.0
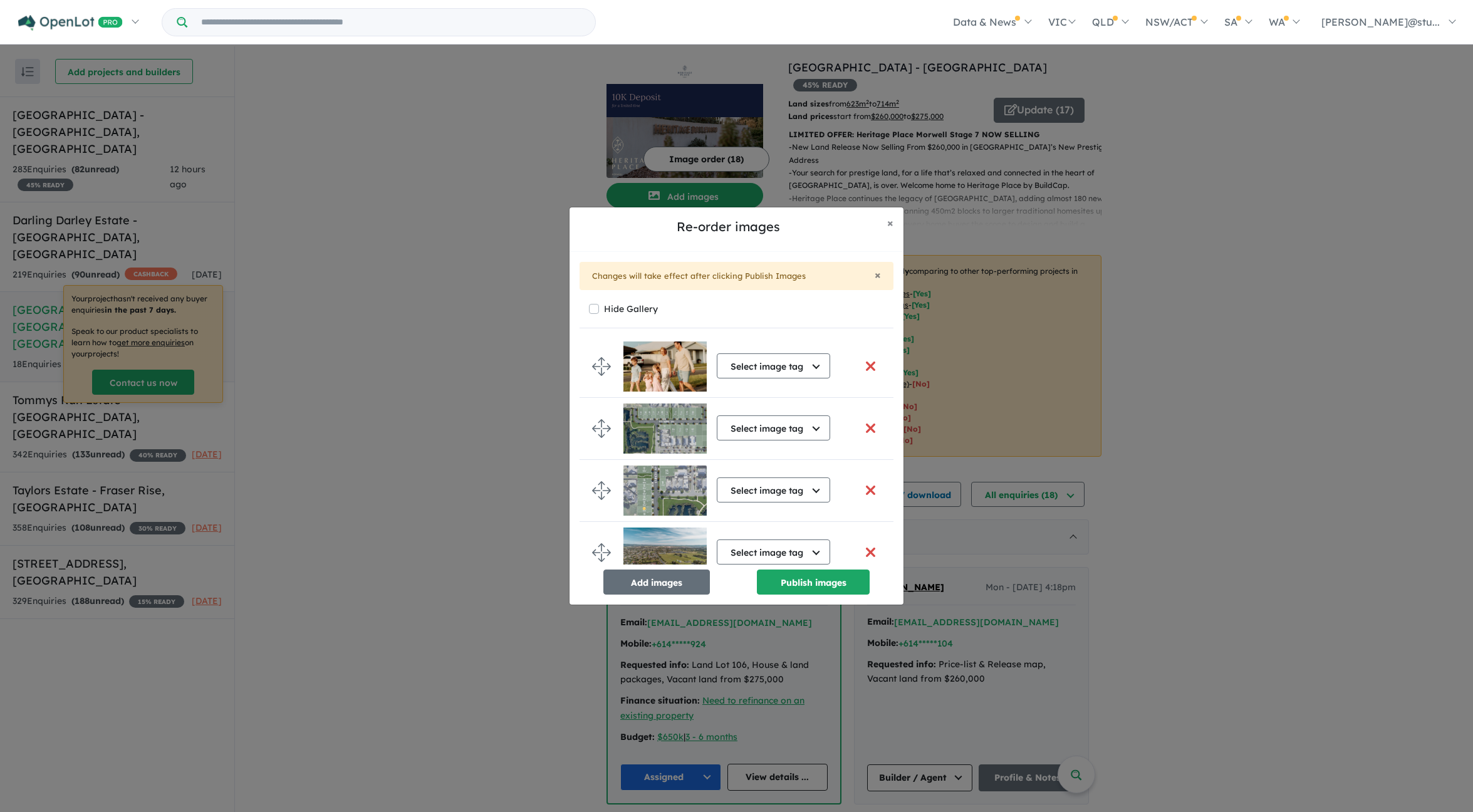
scroll to position [962, 0]
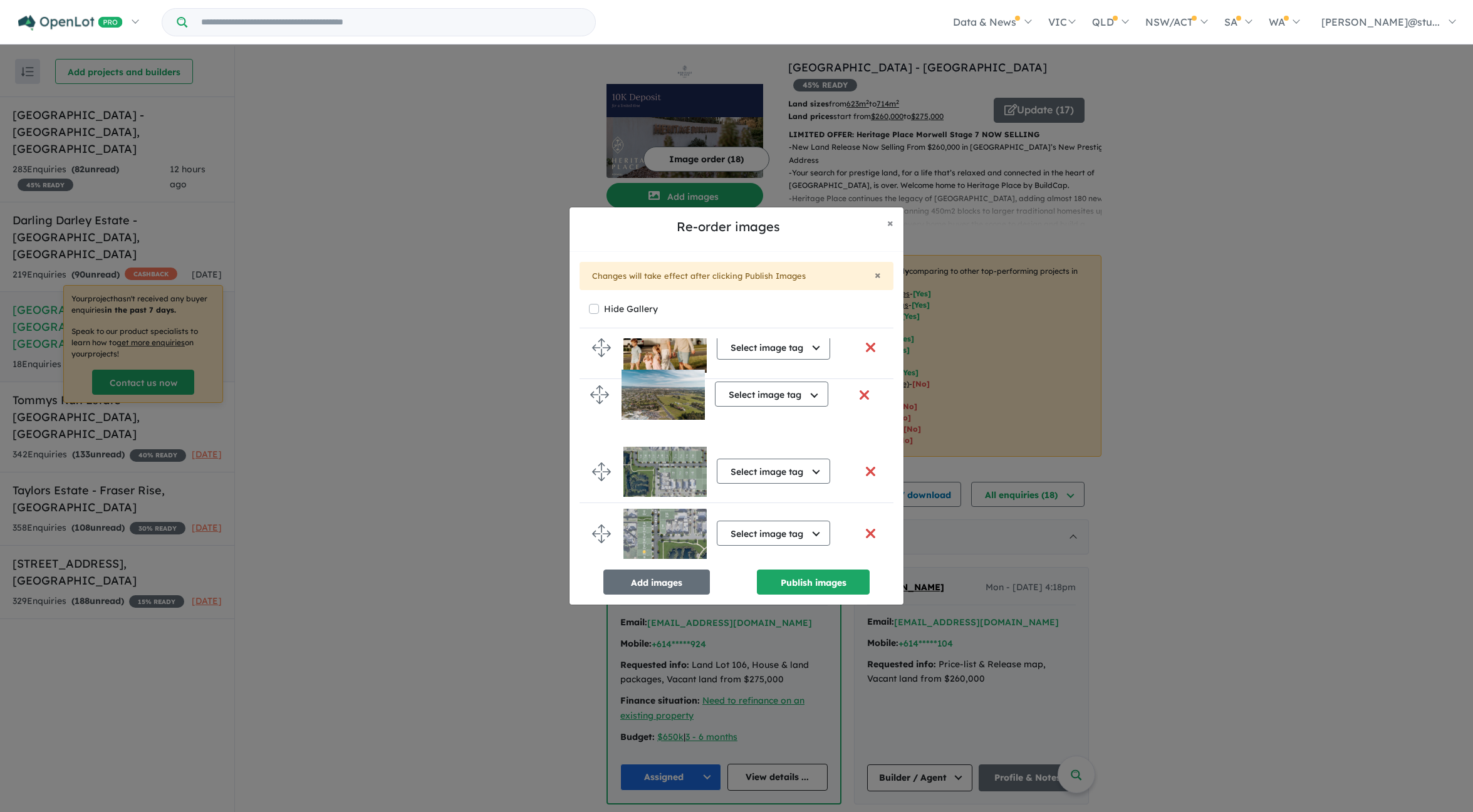
drag, startPoint x: 602, startPoint y: 531, endPoint x: 601, endPoint y: 396, distance: 135.0
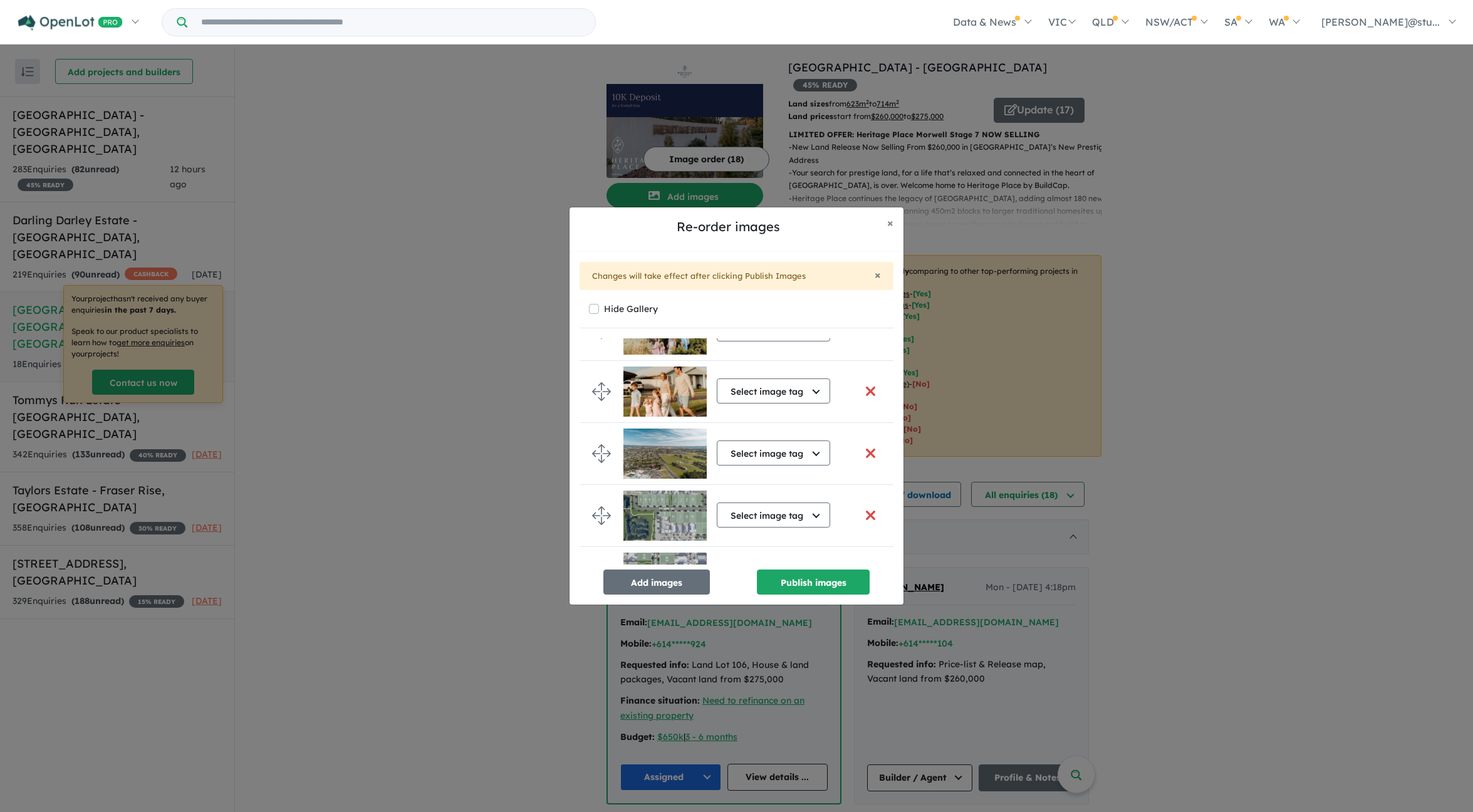
scroll to position [908, 0]
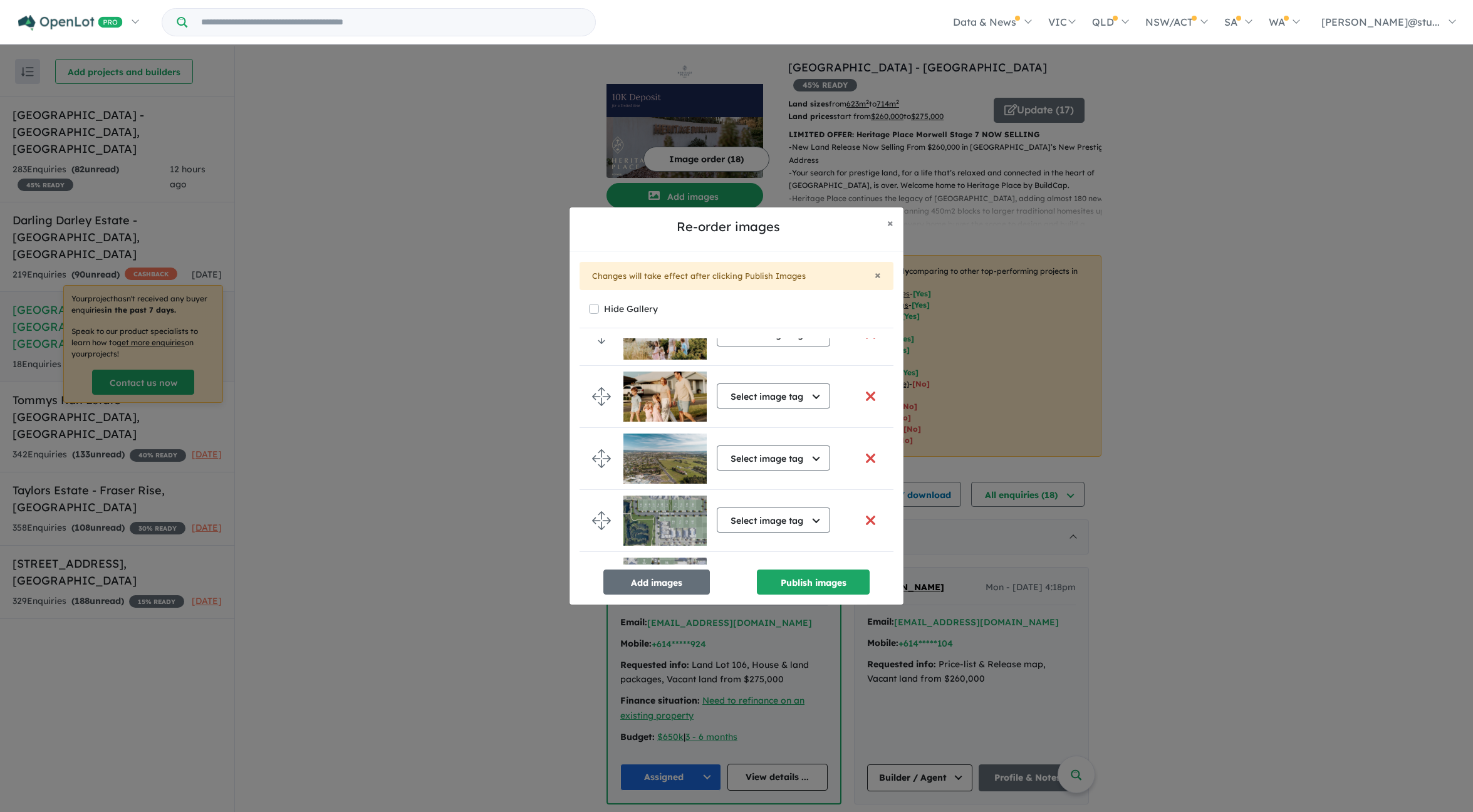
drag, startPoint x: 755, startPoint y: 398, endPoint x: 754, endPoint y: 418, distance: 20.0
click at [755, 398] on button "Select image tag" at bounding box center [774, 396] width 114 height 25
drag, startPoint x: 757, startPoint y: 537, endPoint x: 765, endPoint y: 476, distance: 61.5
click at [757, 537] on button "Lifestyle" at bounding box center [780, 540] width 124 height 29
click at [772, 347] on div "Select image tag Select image tag Aerial Location Map Masterplan Lifestyle Amen…" at bounding box center [774, 334] width 114 height 32
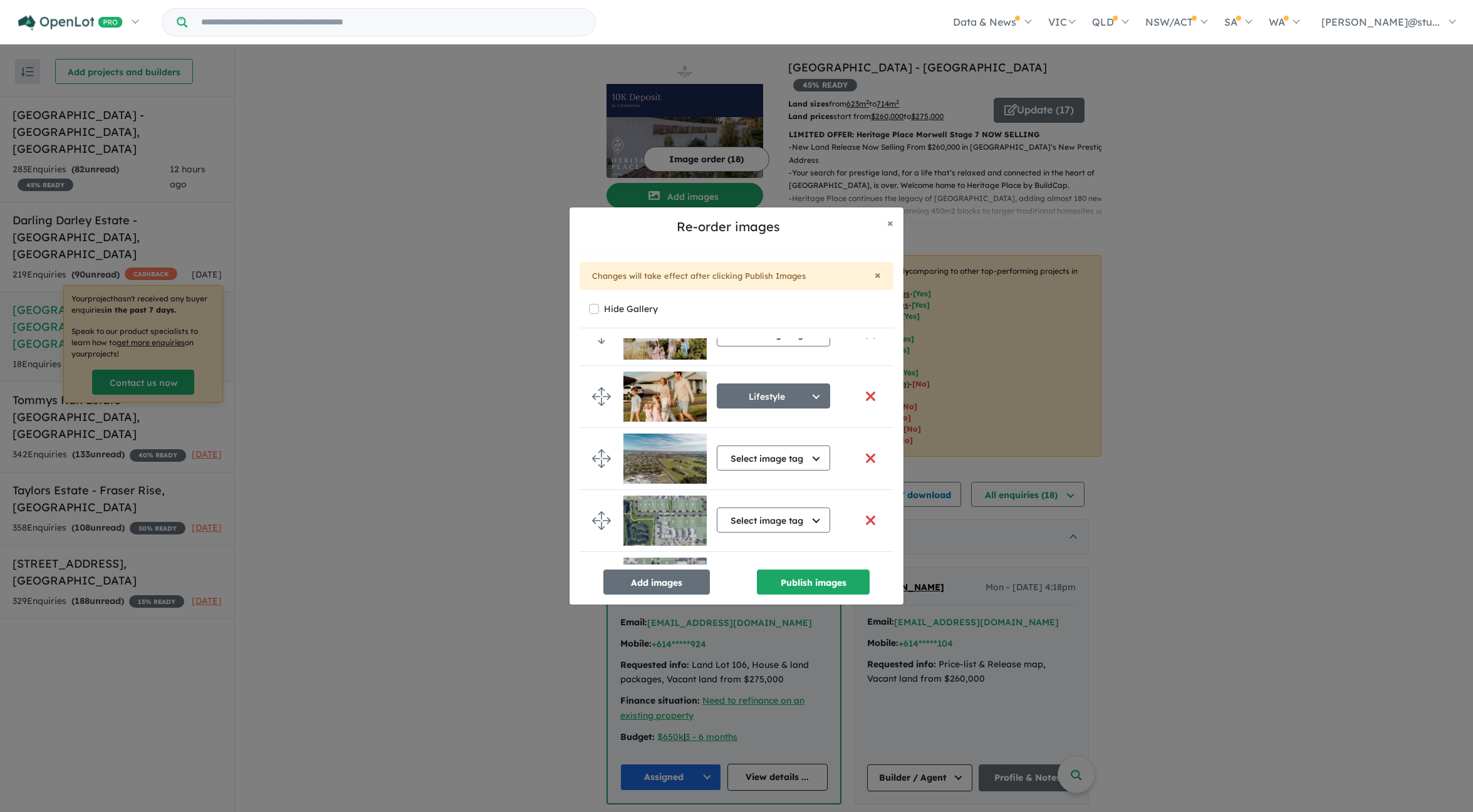
click at [776, 345] on button "Select image tag" at bounding box center [774, 334] width 114 height 25
click at [771, 475] on button "Lifestyle" at bounding box center [780, 478] width 124 height 29
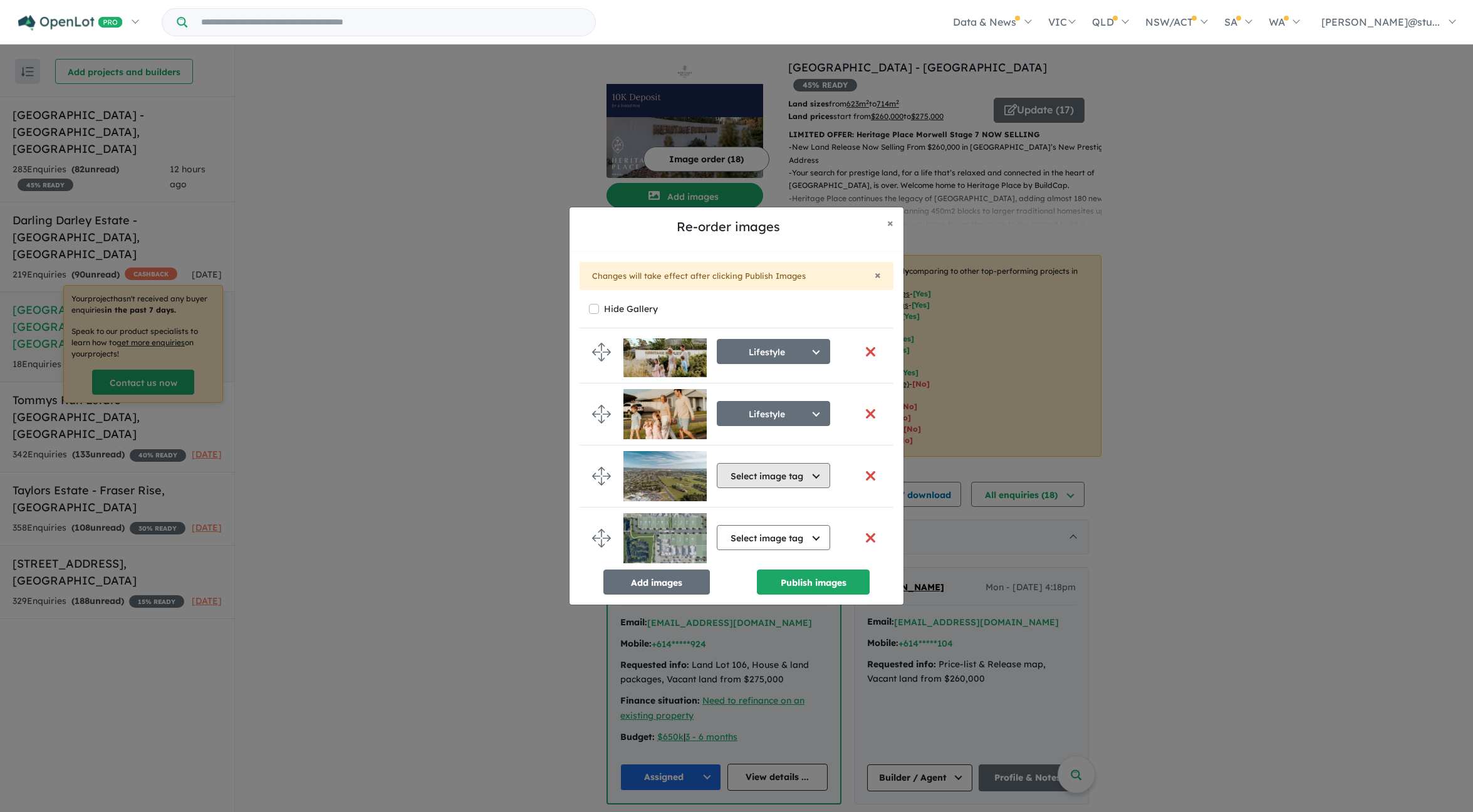
click at [757, 473] on button "Select image tag" at bounding box center [774, 475] width 114 height 25
click at [682, 472] on img at bounding box center [665, 476] width 83 height 50
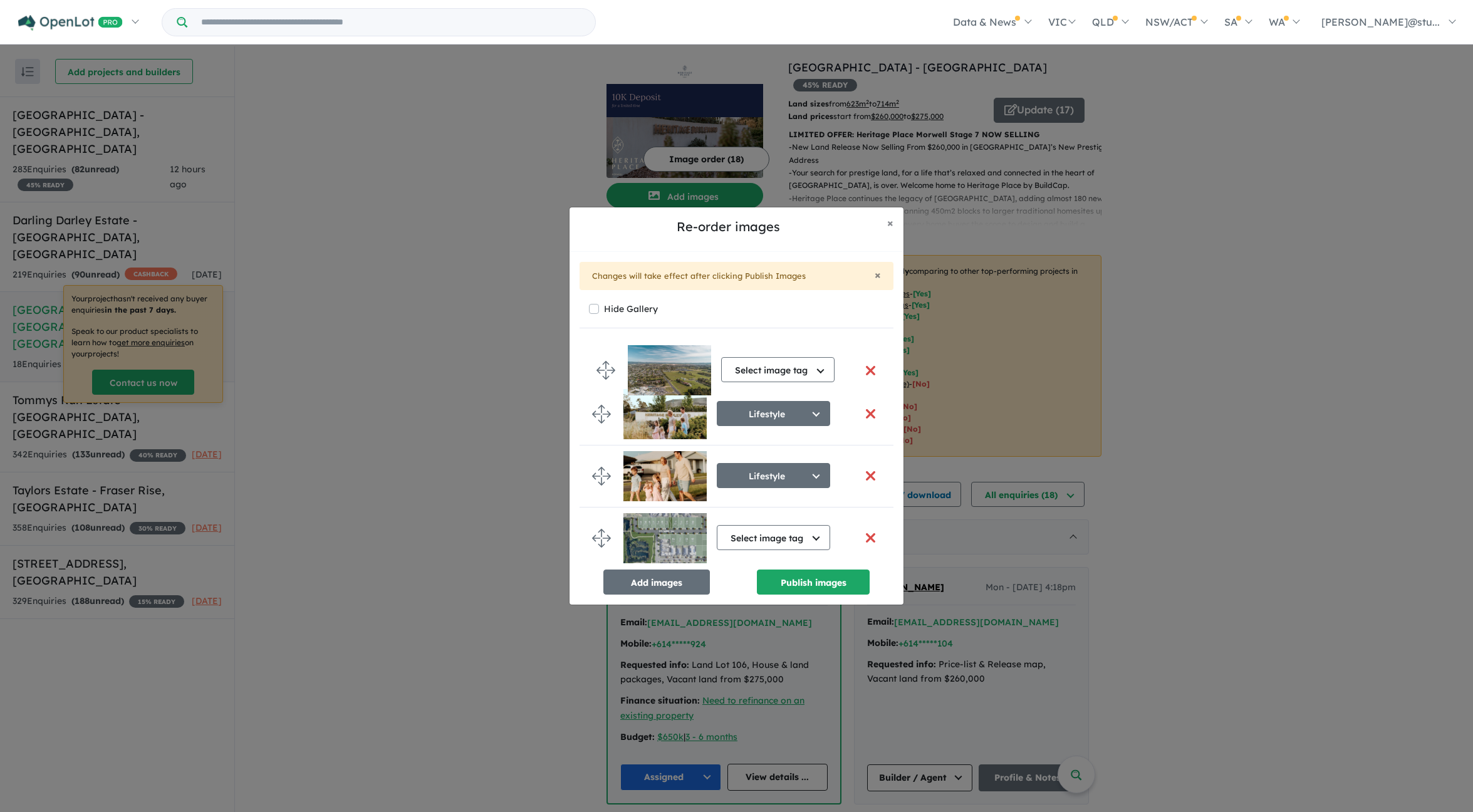
drag, startPoint x: 601, startPoint y: 457, endPoint x: 603, endPoint y: 373, distance: 84.0
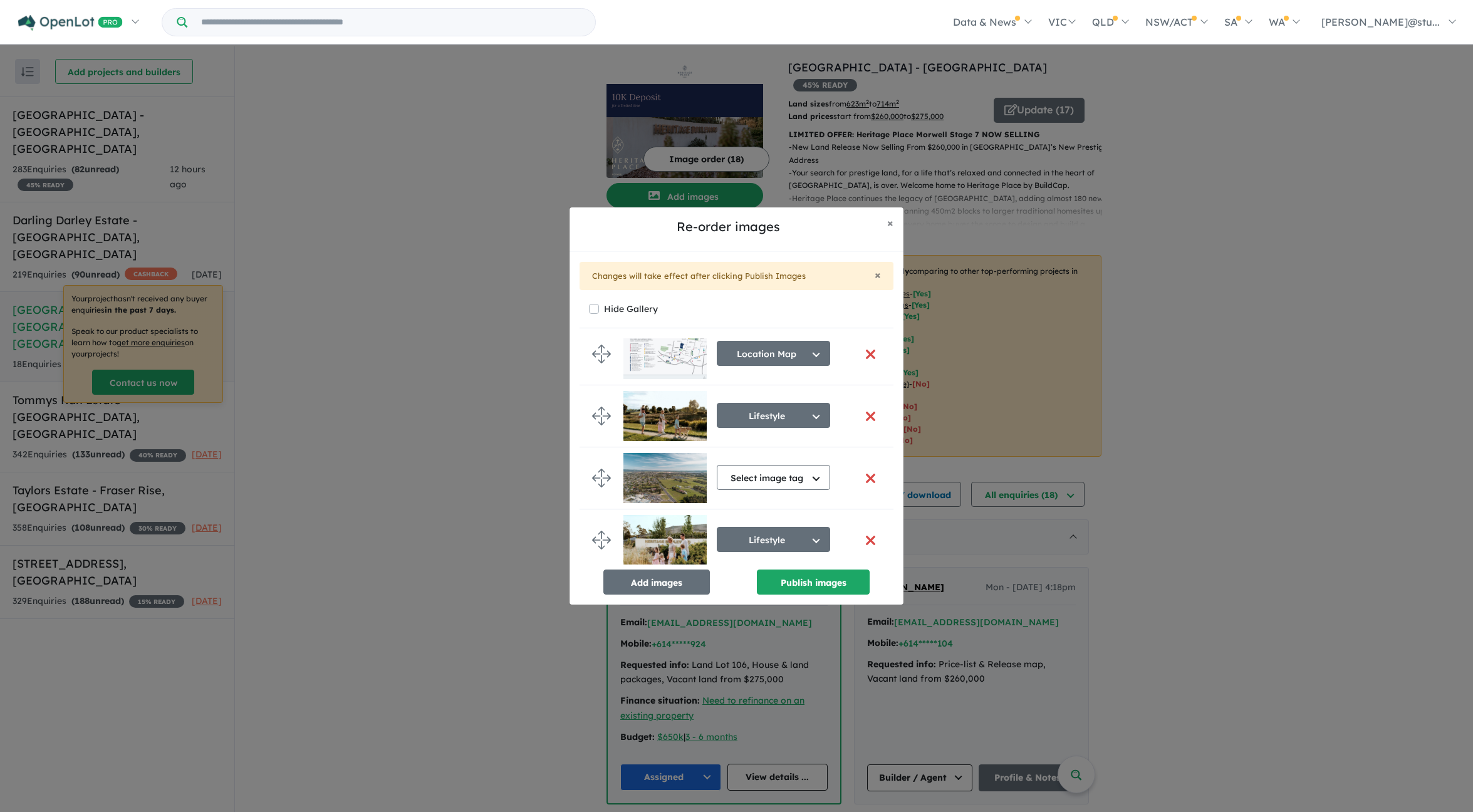
scroll to position [750, 0]
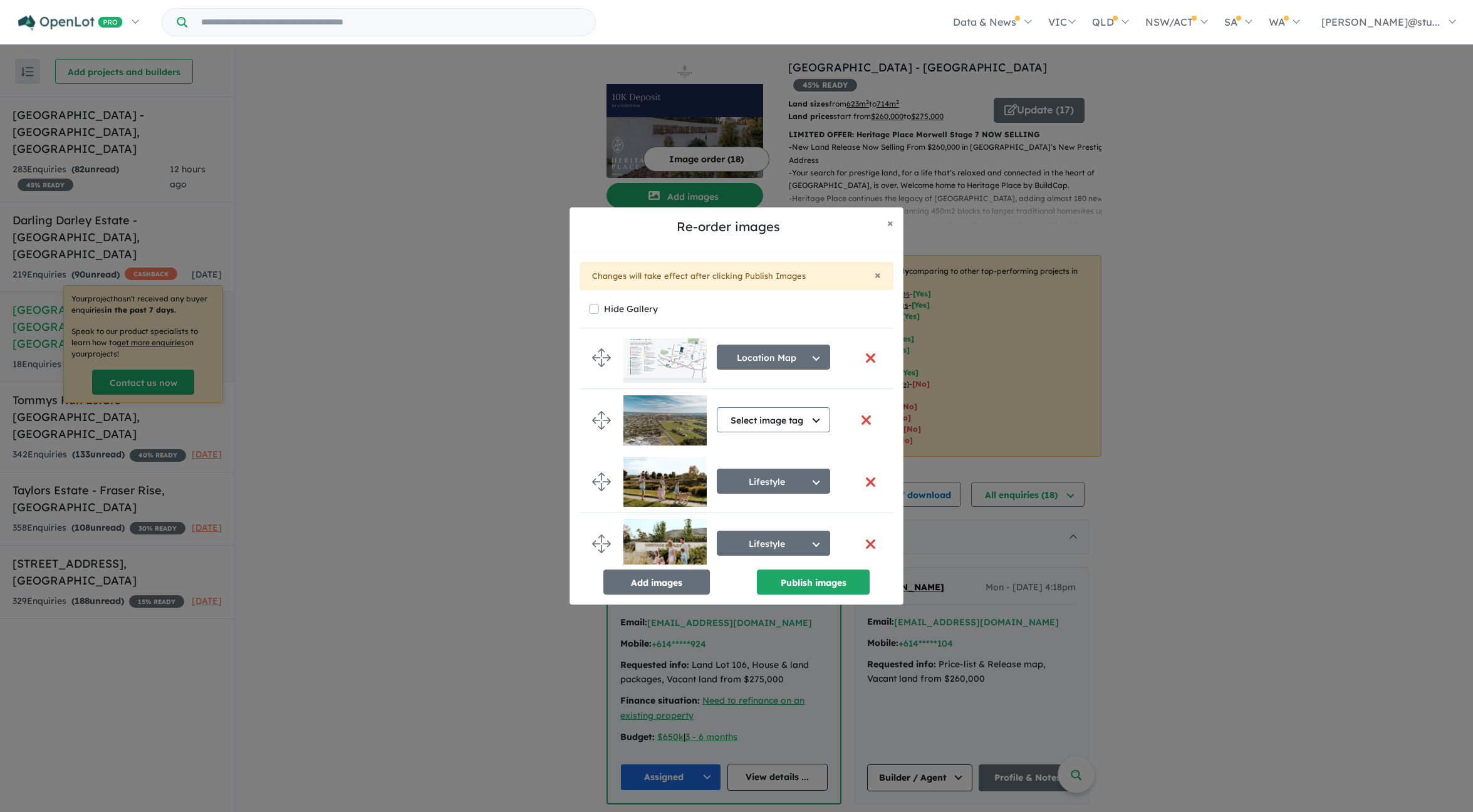
drag, startPoint x: 604, startPoint y: 448, endPoint x: 606, endPoint y: 416, distance: 32.1
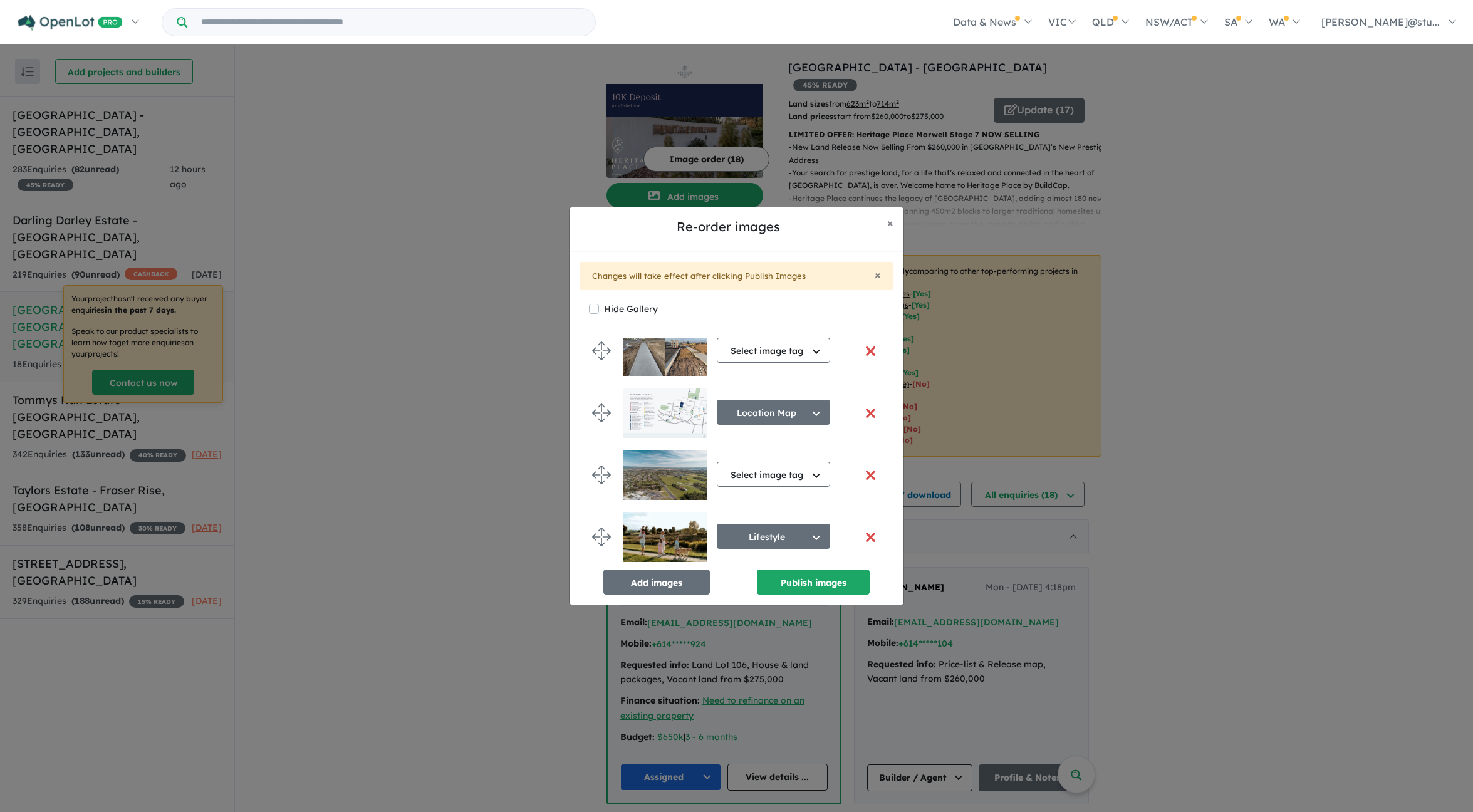
scroll to position [689, 0]
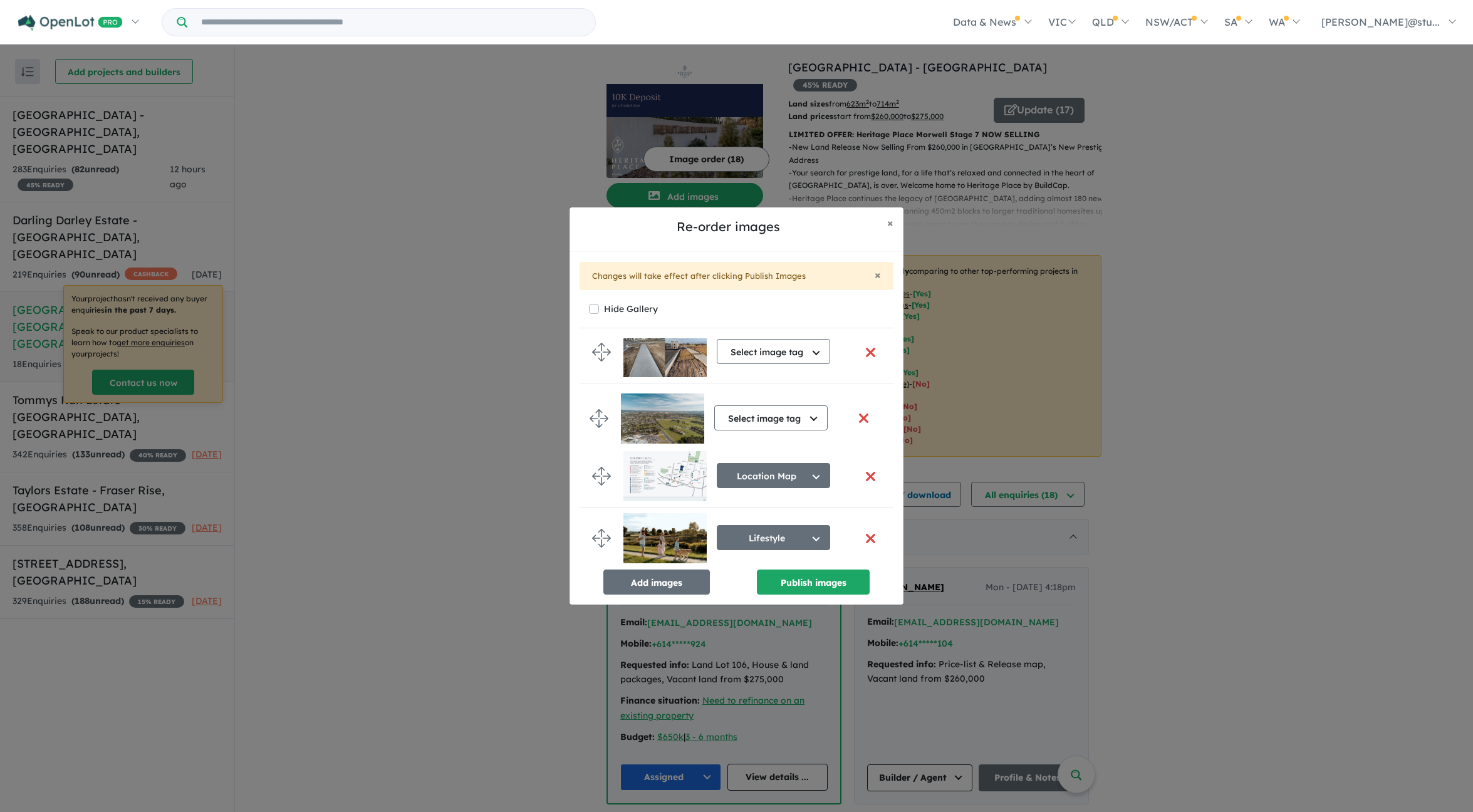
drag, startPoint x: 606, startPoint y: 475, endPoint x: 603, endPoint y: 416, distance: 59.1
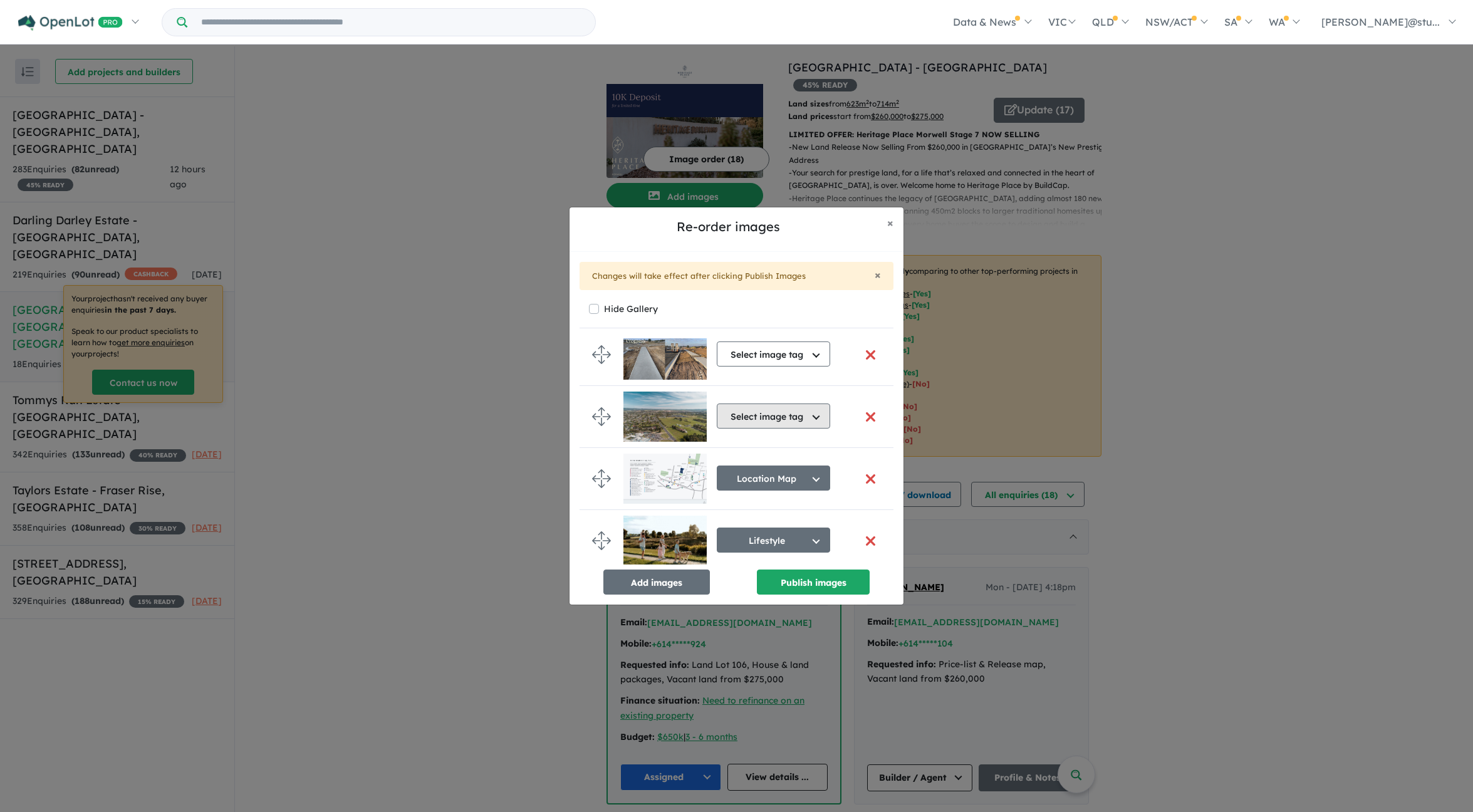
click at [798, 419] on button "Select image tag" at bounding box center [774, 416] width 114 height 25
click at [777, 477] on button "Aerial" at bounding box center [780, 474] width 124 height 29
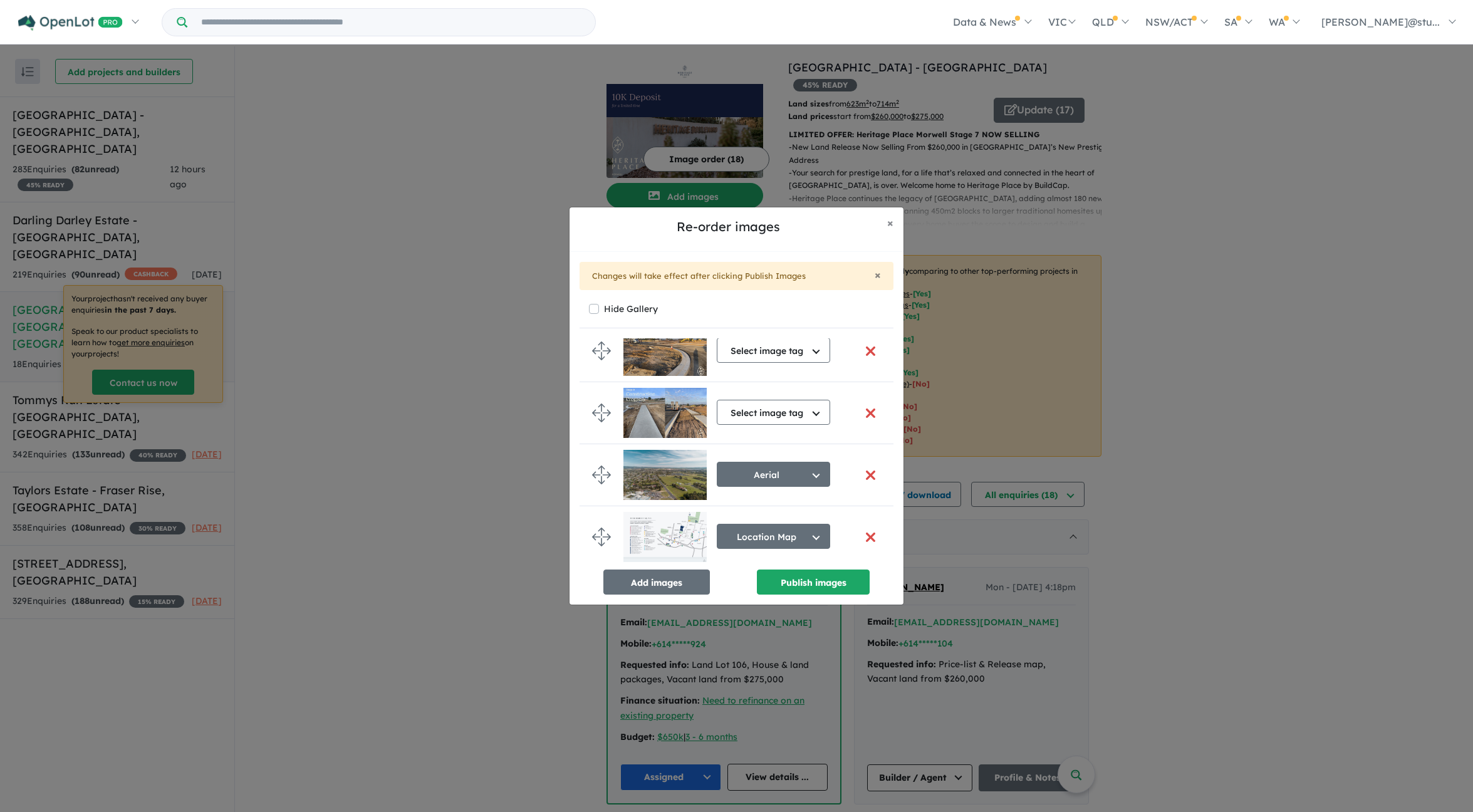
click at [762, 398] on div "Select image tag Select image tag Aerial Location Map Masterplan Lifestyle Amen…" at bounding box center [774, 413] width 114 height 32
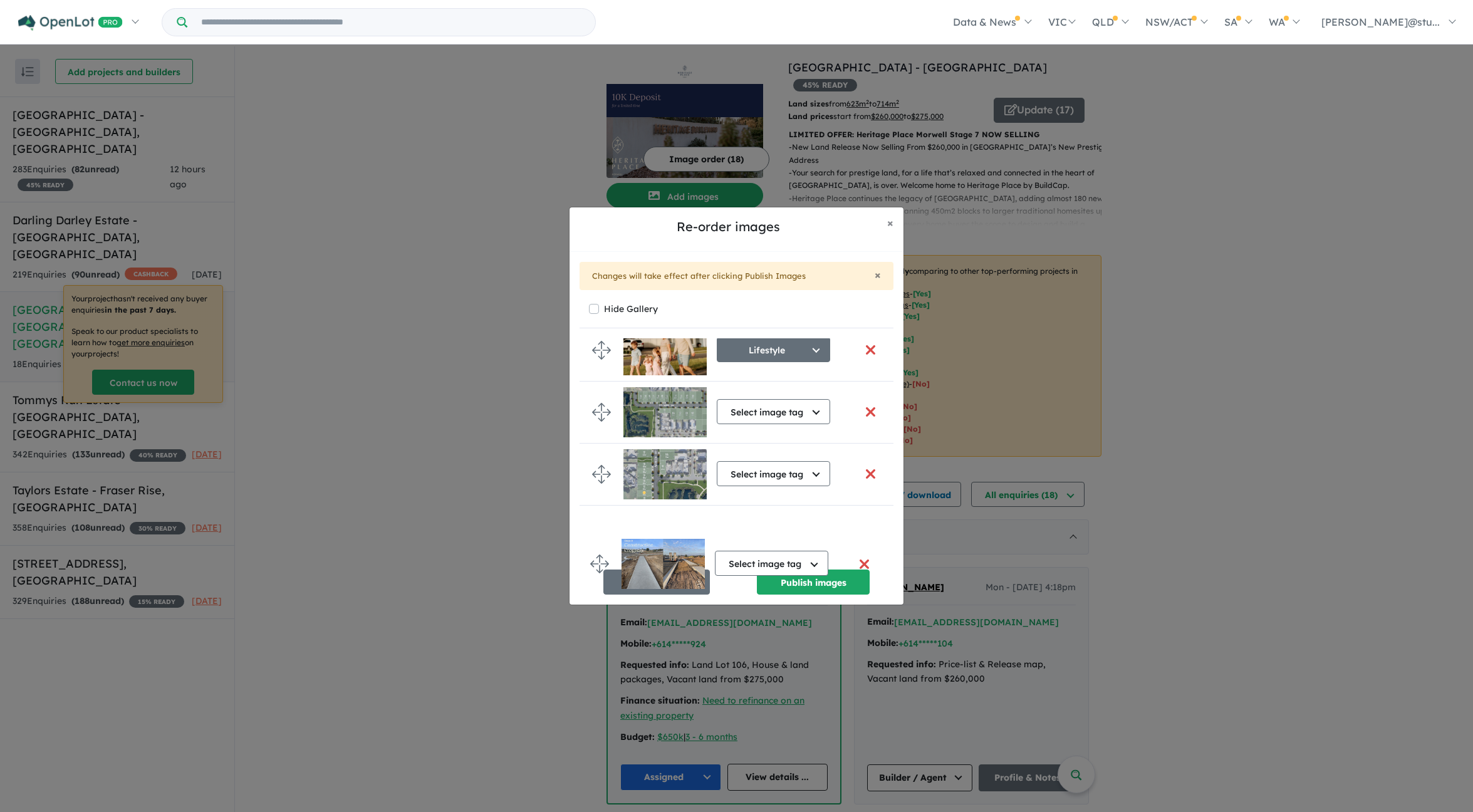
scroll to position [936, 0]
drag, startPoint x: 605, startPoint y: 437, endPoint x: 603, endPoint y: 557, distance: 120.0
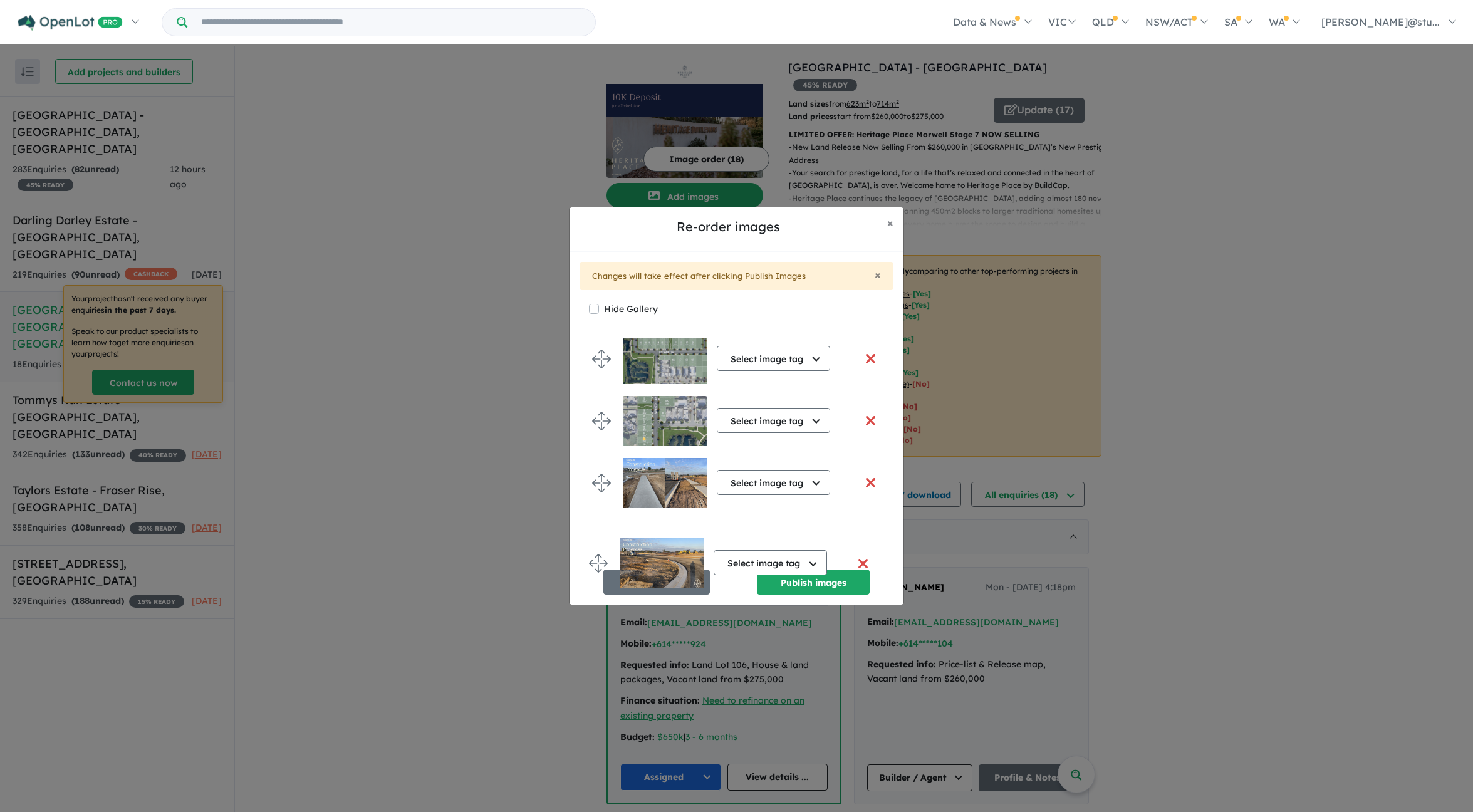
scroll to position [931, 0]
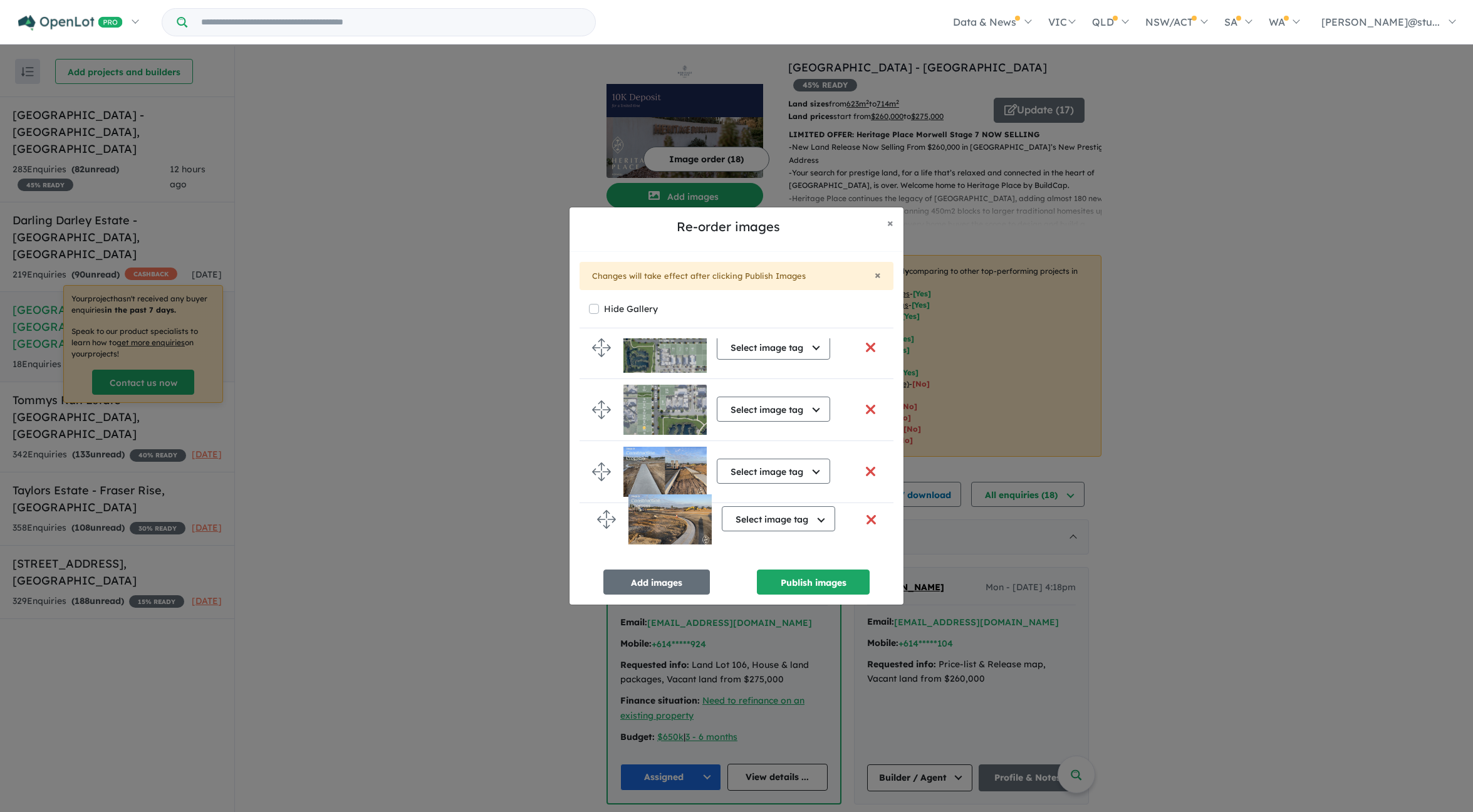
drag, startPoint x: 601, startPoint y: 478, endPoint x: 606, endPoint y: 509, distance: 31.4
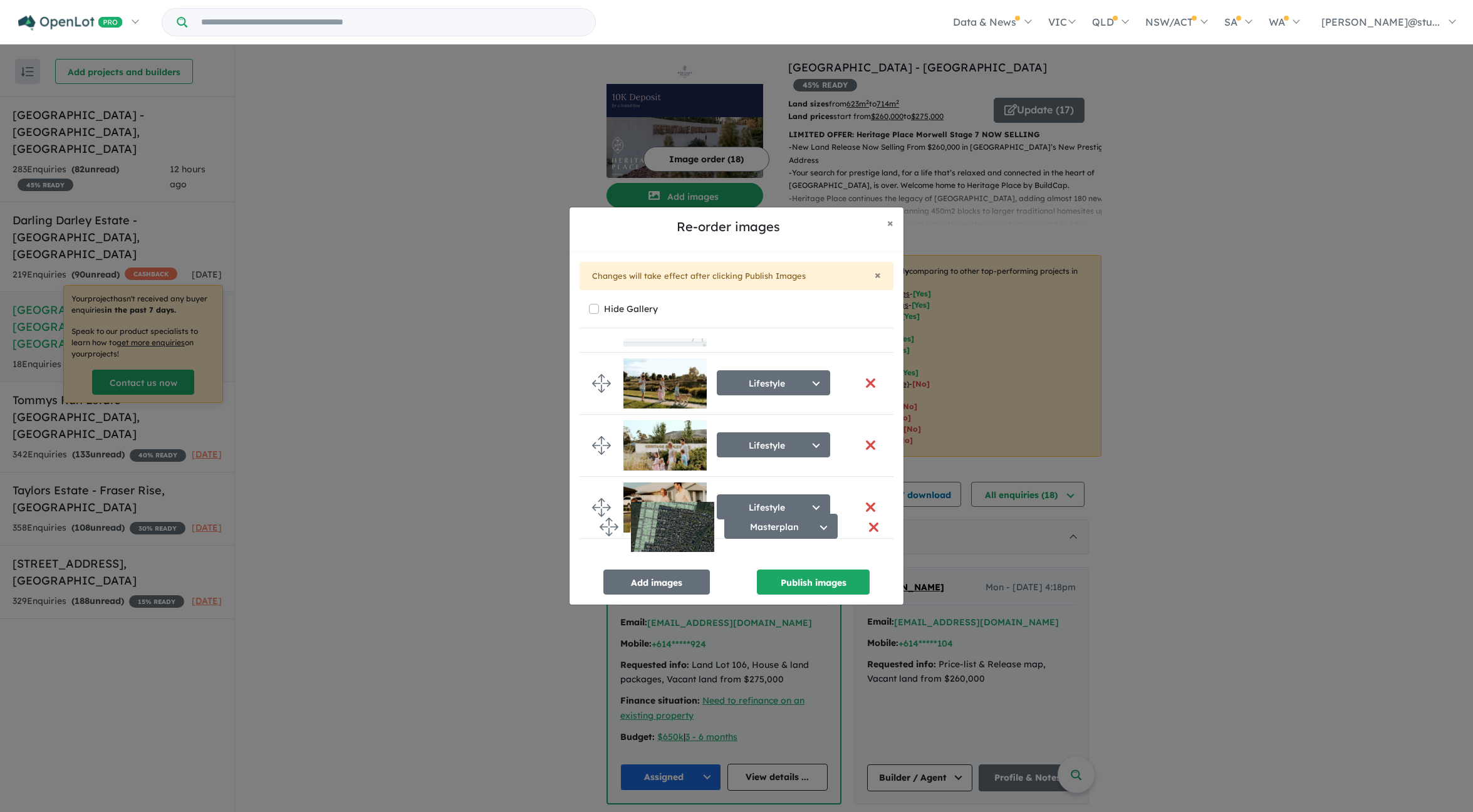
scroll to position [670, 0]
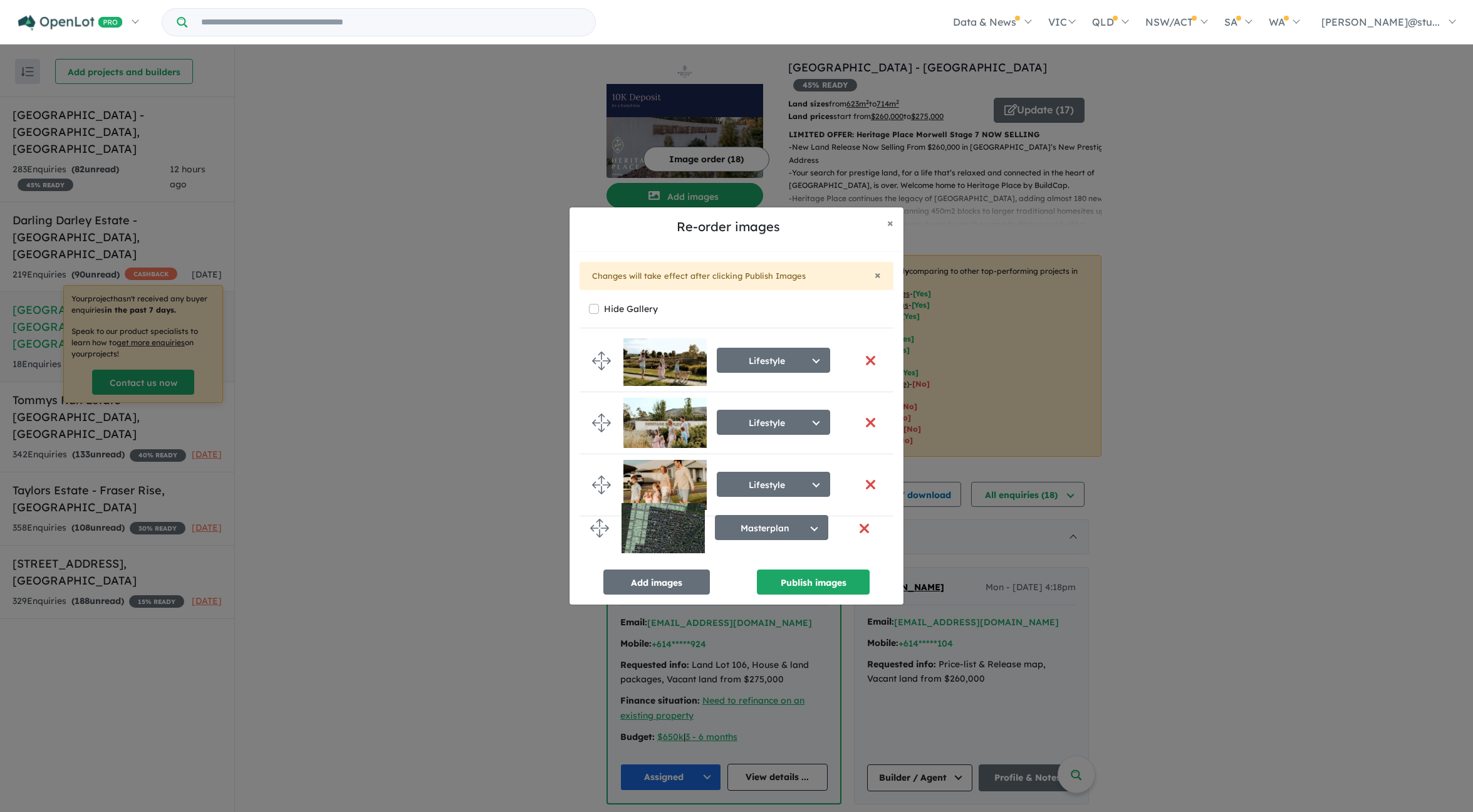
drag, startPoint x: 606, startPoint y: 358, endPoint x: 604, endPoint y: 528, distance: 170.0
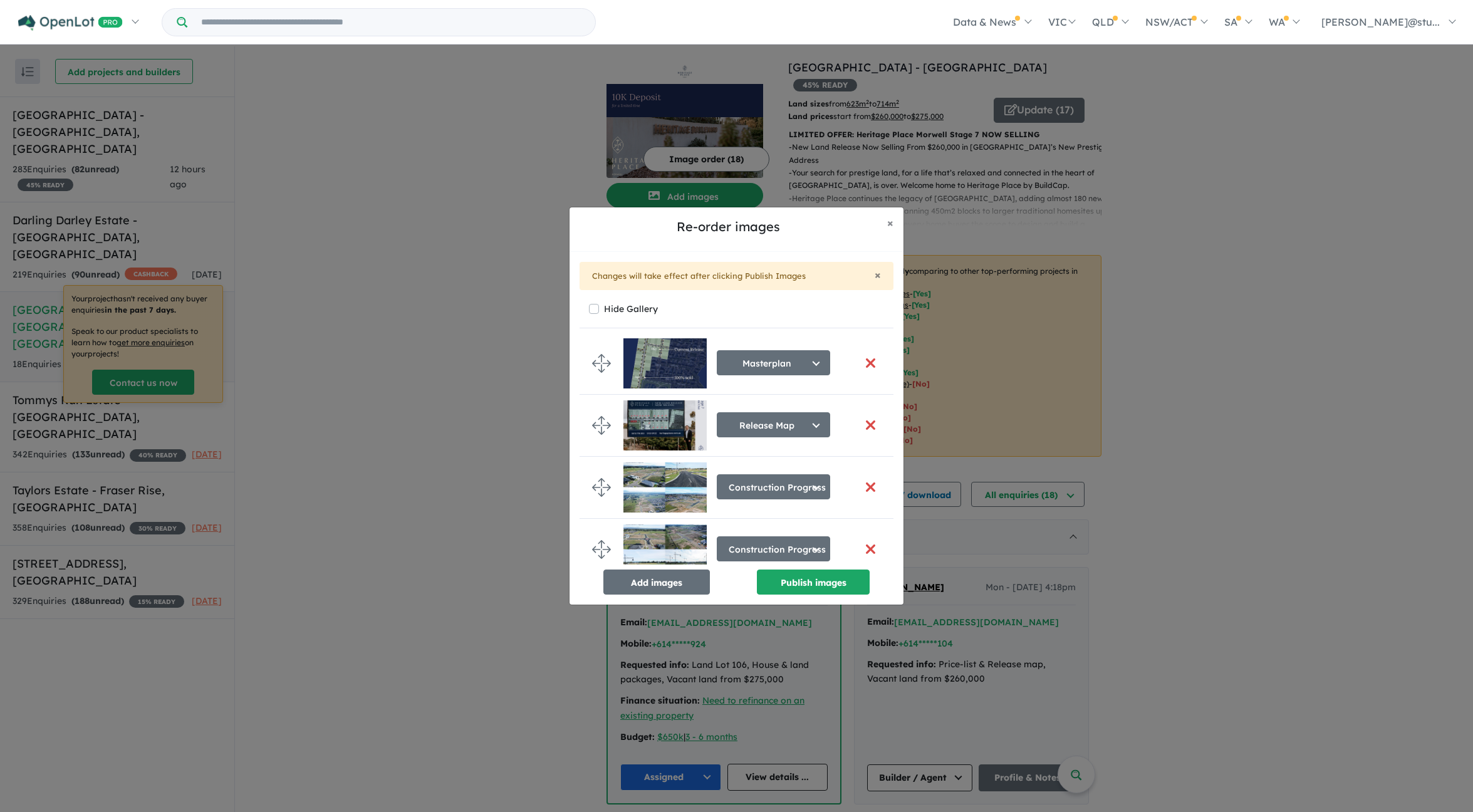
scroll to position [0, 0]
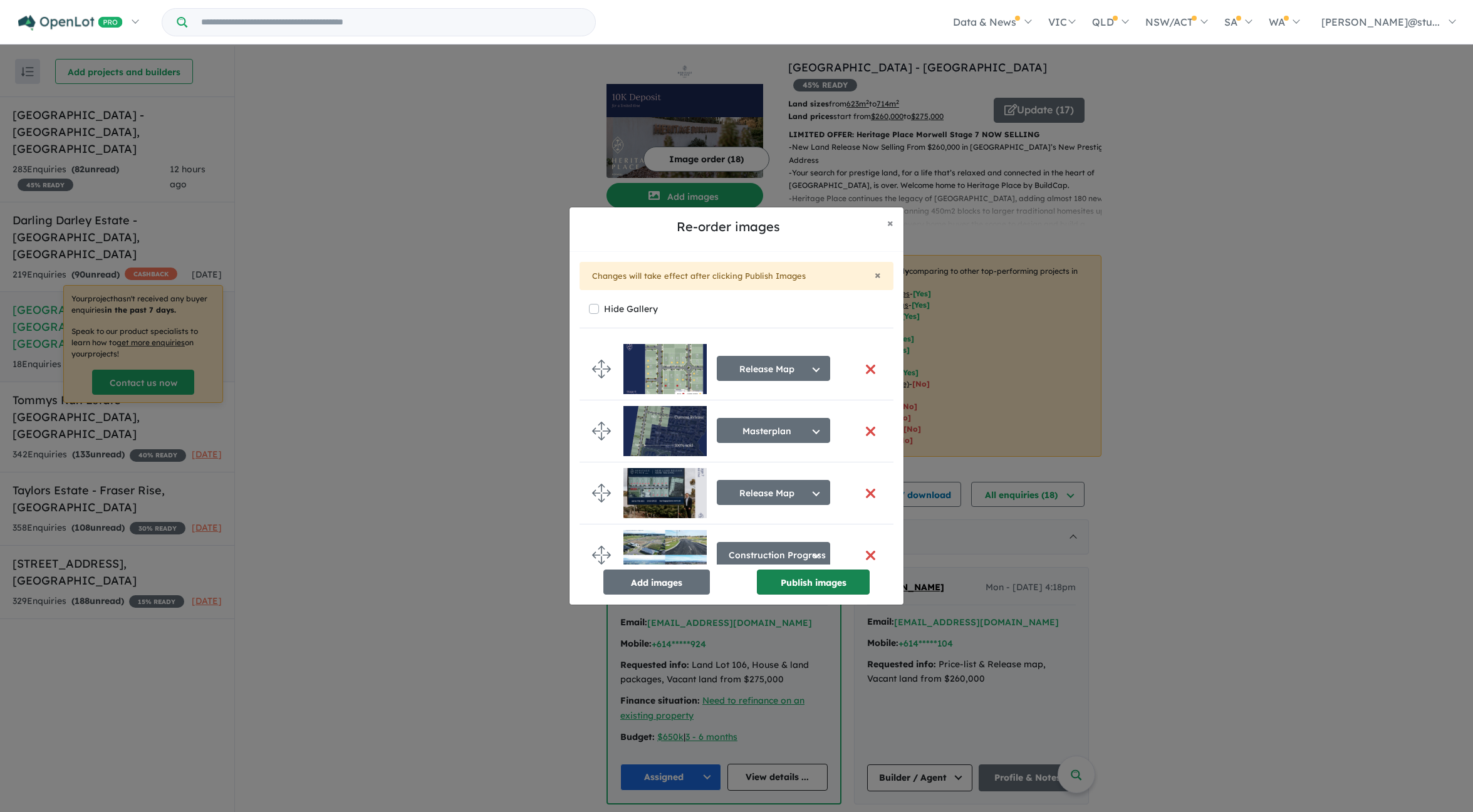
click at [793, 589] on button "Publish images" at bounding box center [813, 582] width 113 height 25
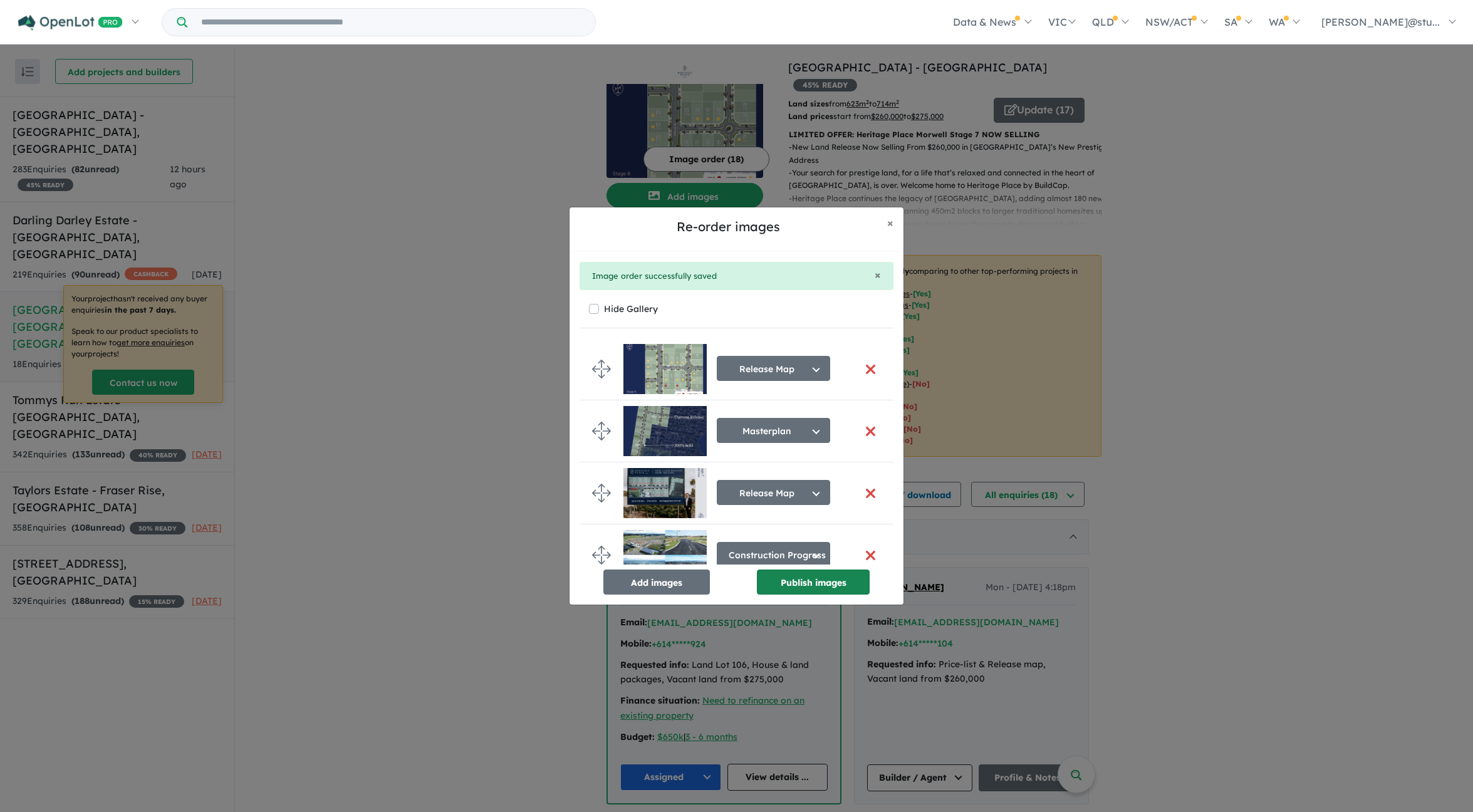
click at [796, 581] on button "Publish images" at bounding box center [813, 582] width 113 height 25
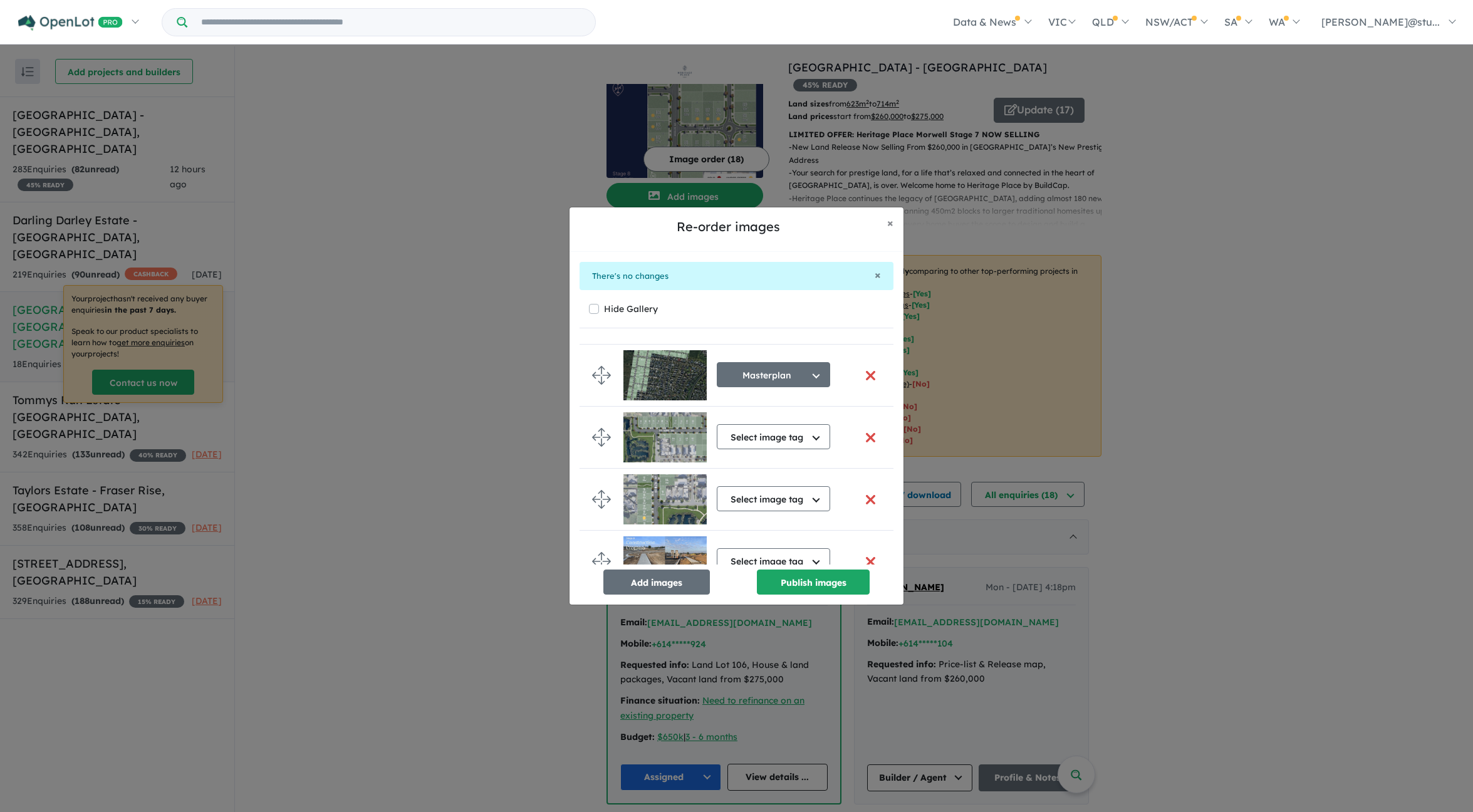
scroll to position [895, 0]
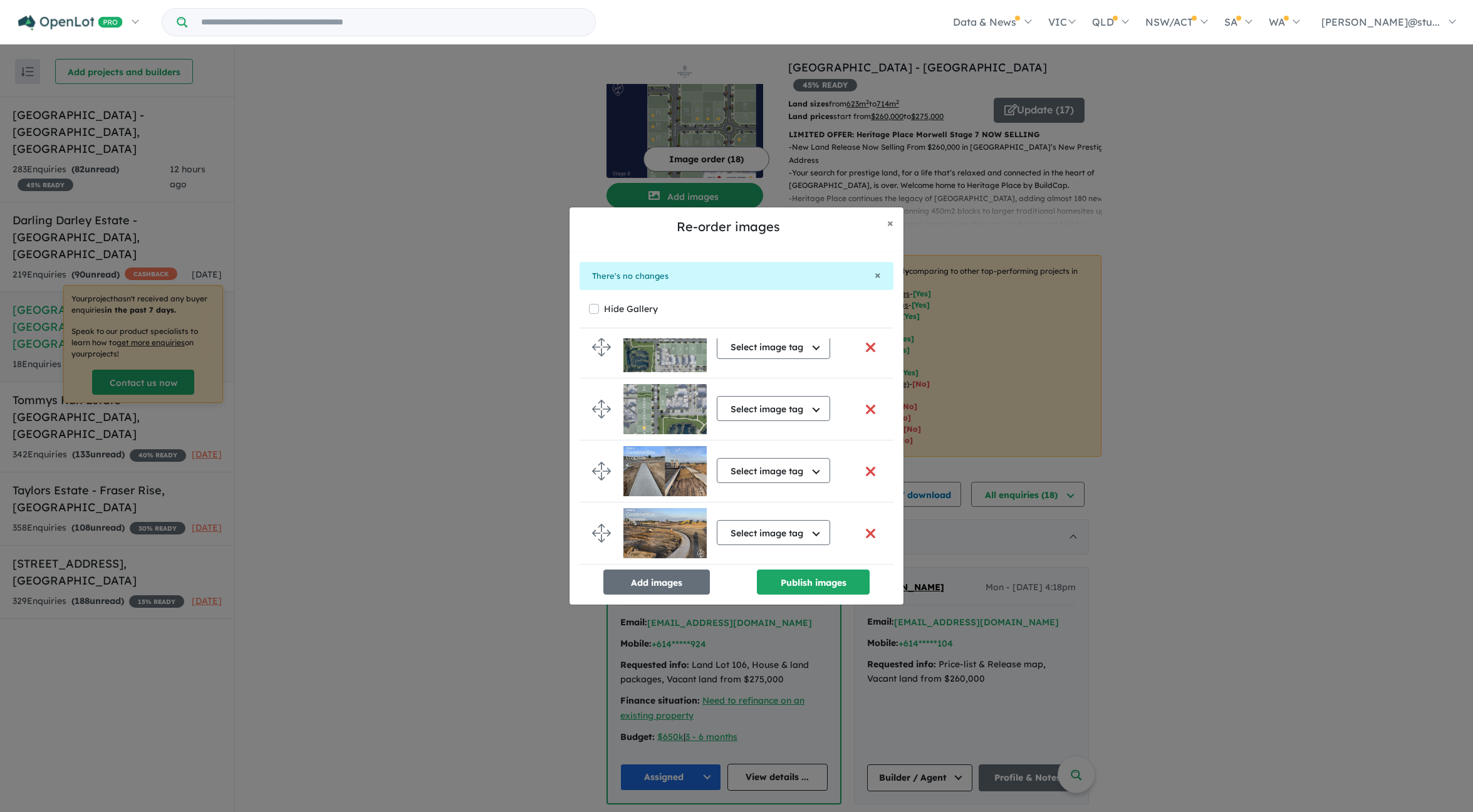
click at [865, 523] on button "button" at bounding box center [870, 533] width 27 height 27
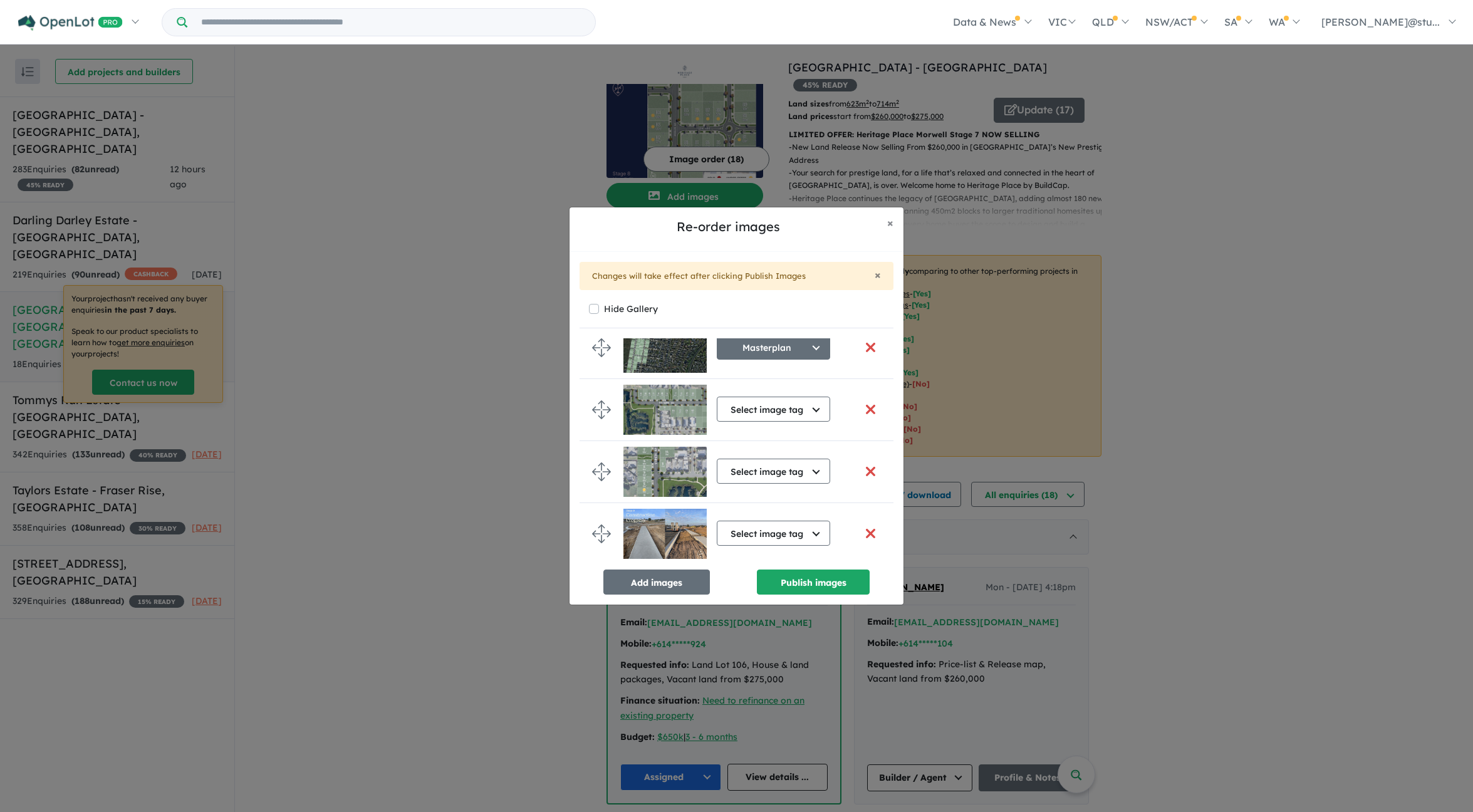
scroll to position [892, 0]
click at [829, 587] on button "Publish images" at bounding box center [813, 582] width 113 height 25
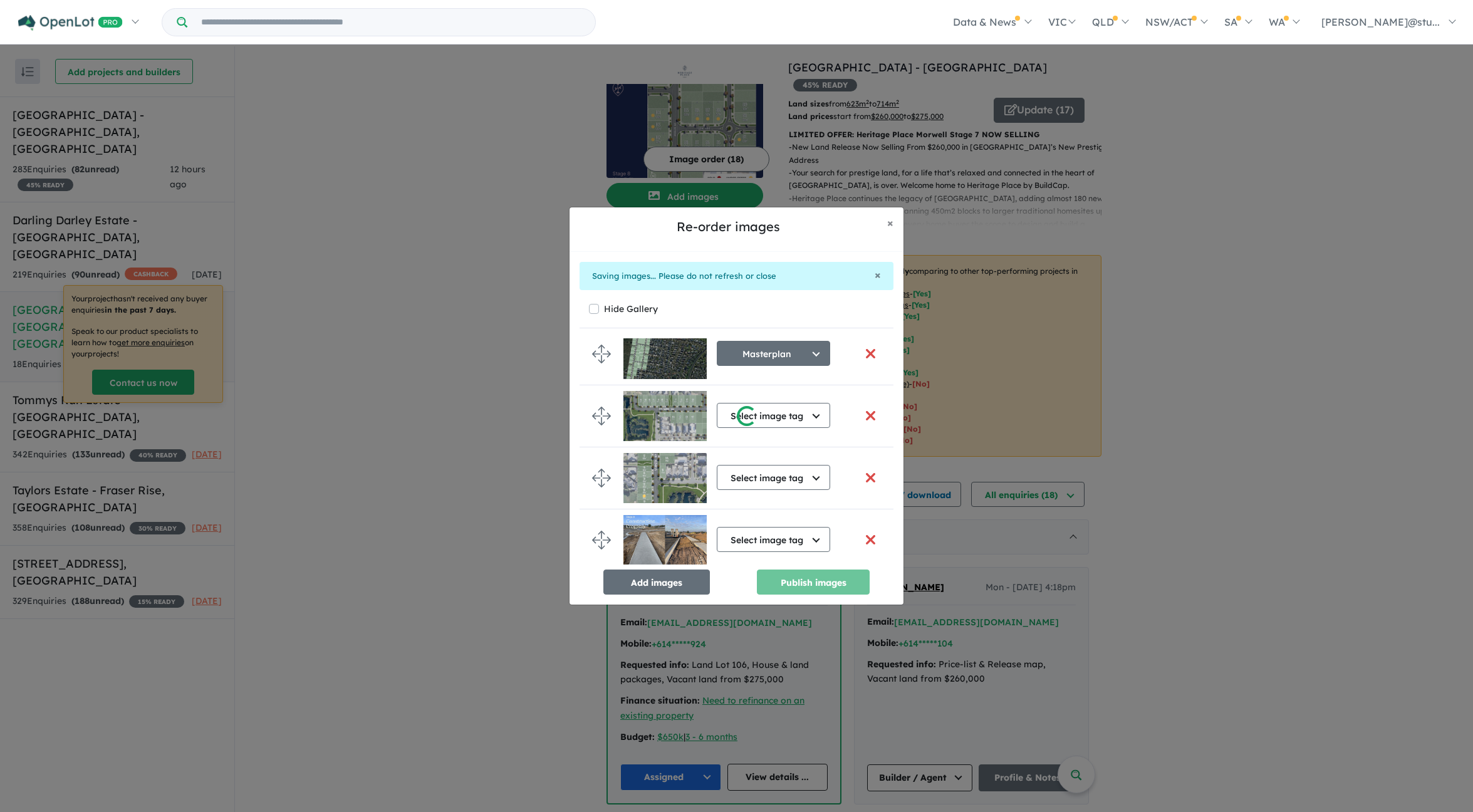
scroll to position [885, 0]
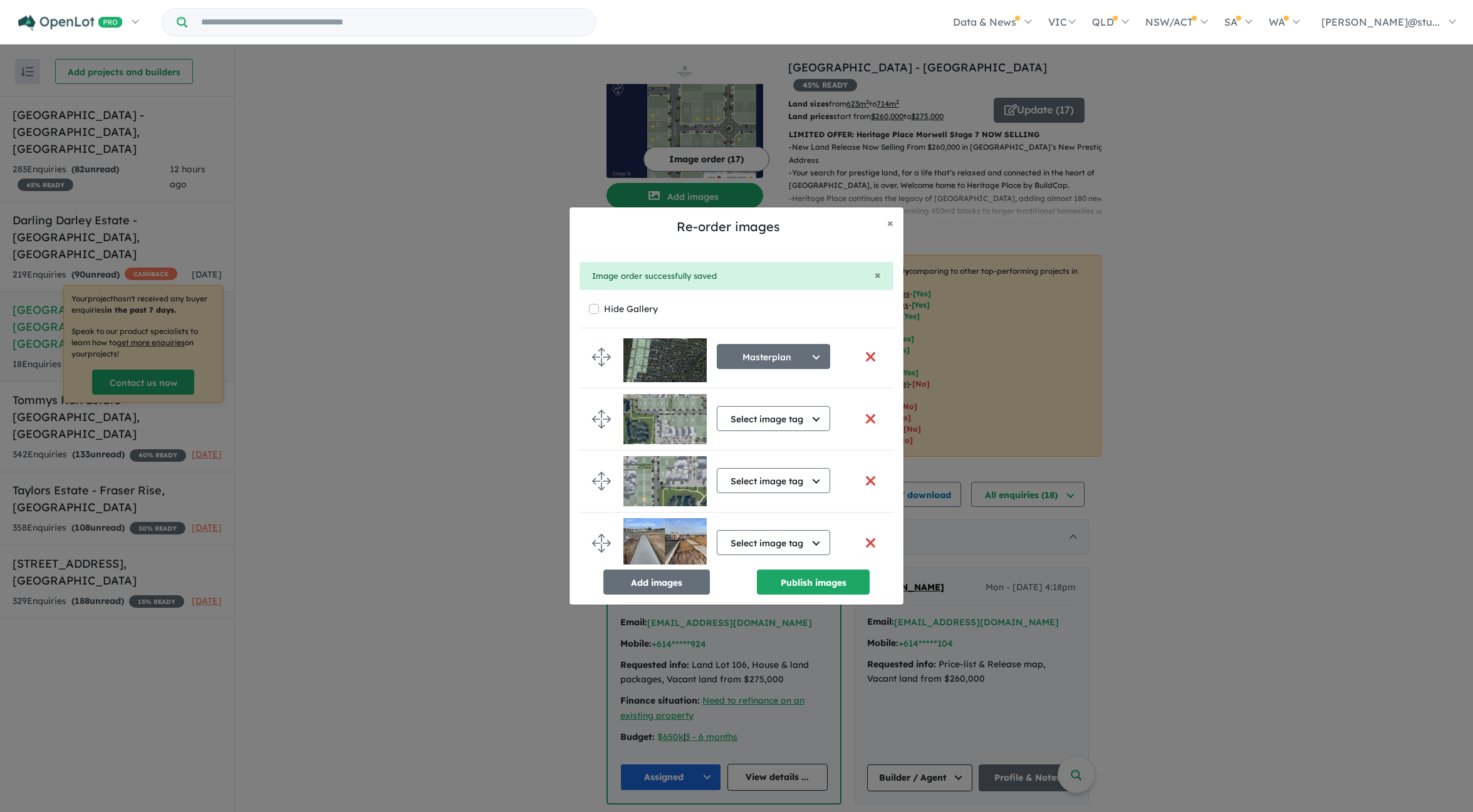
click at [862, 543] on button "button" at bounding box center [870, 542] width 27 height 27
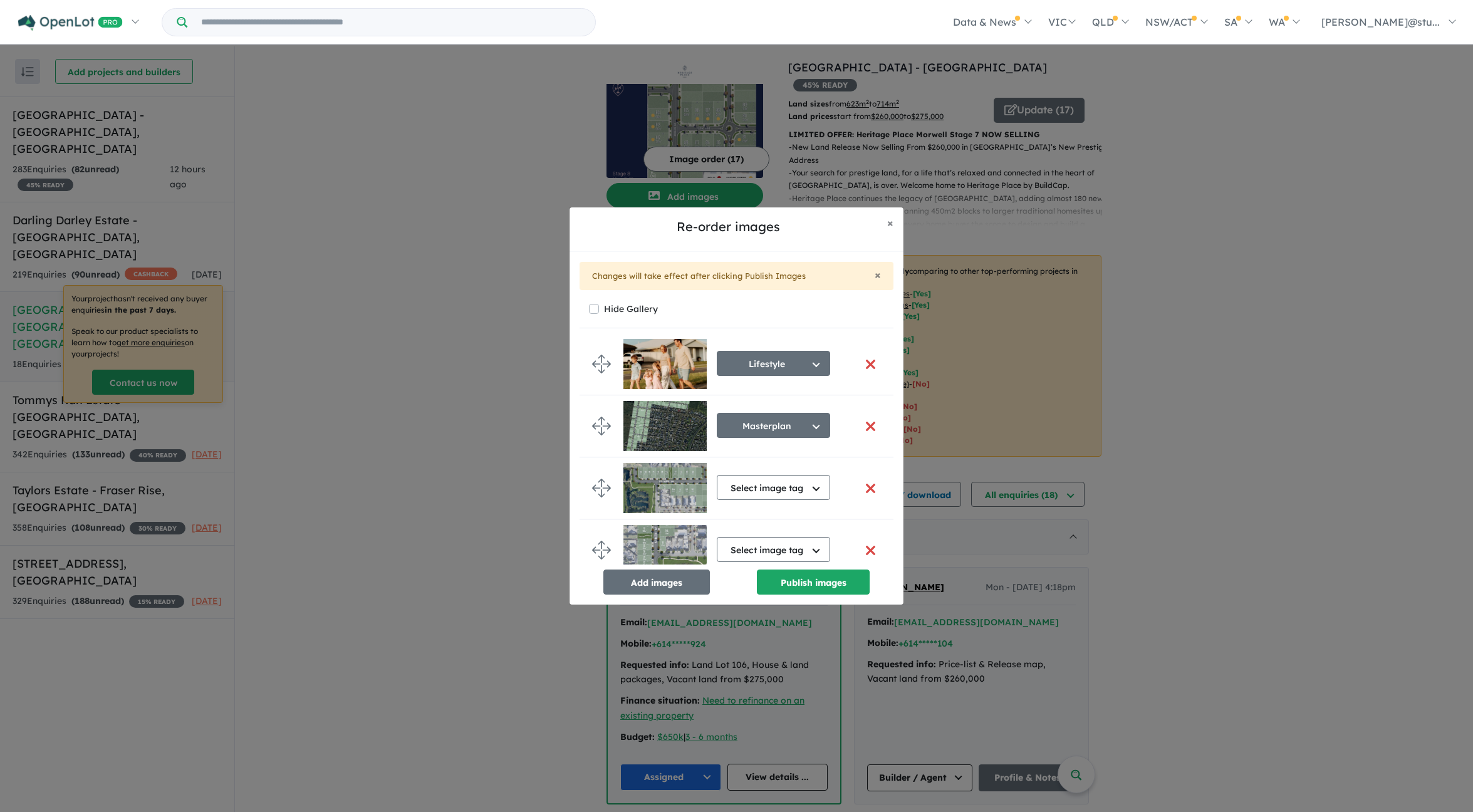
scroll to position [771, 0]
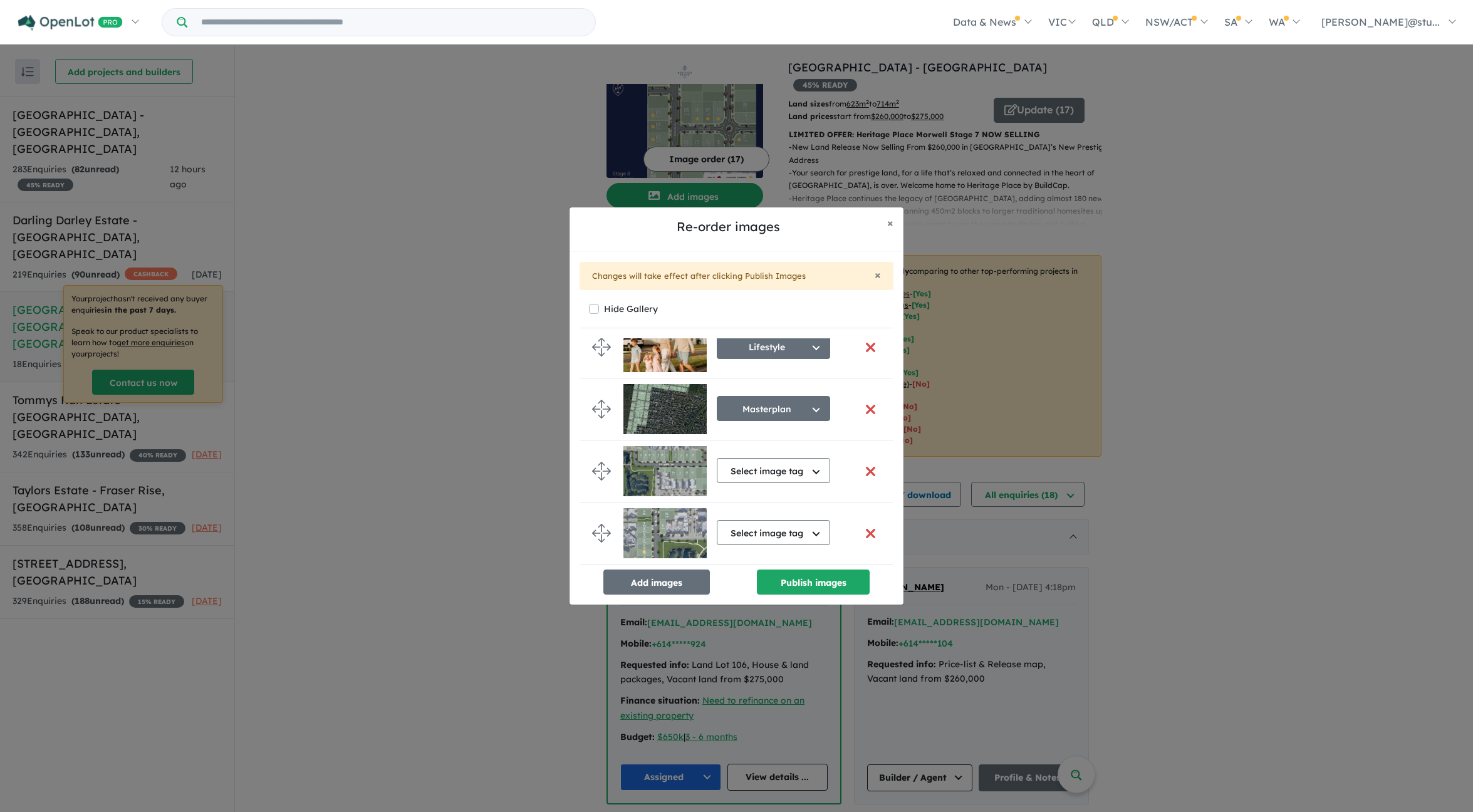
click at [869, 468] on button "button" at bounding box center [870, 471] width 27 height 27
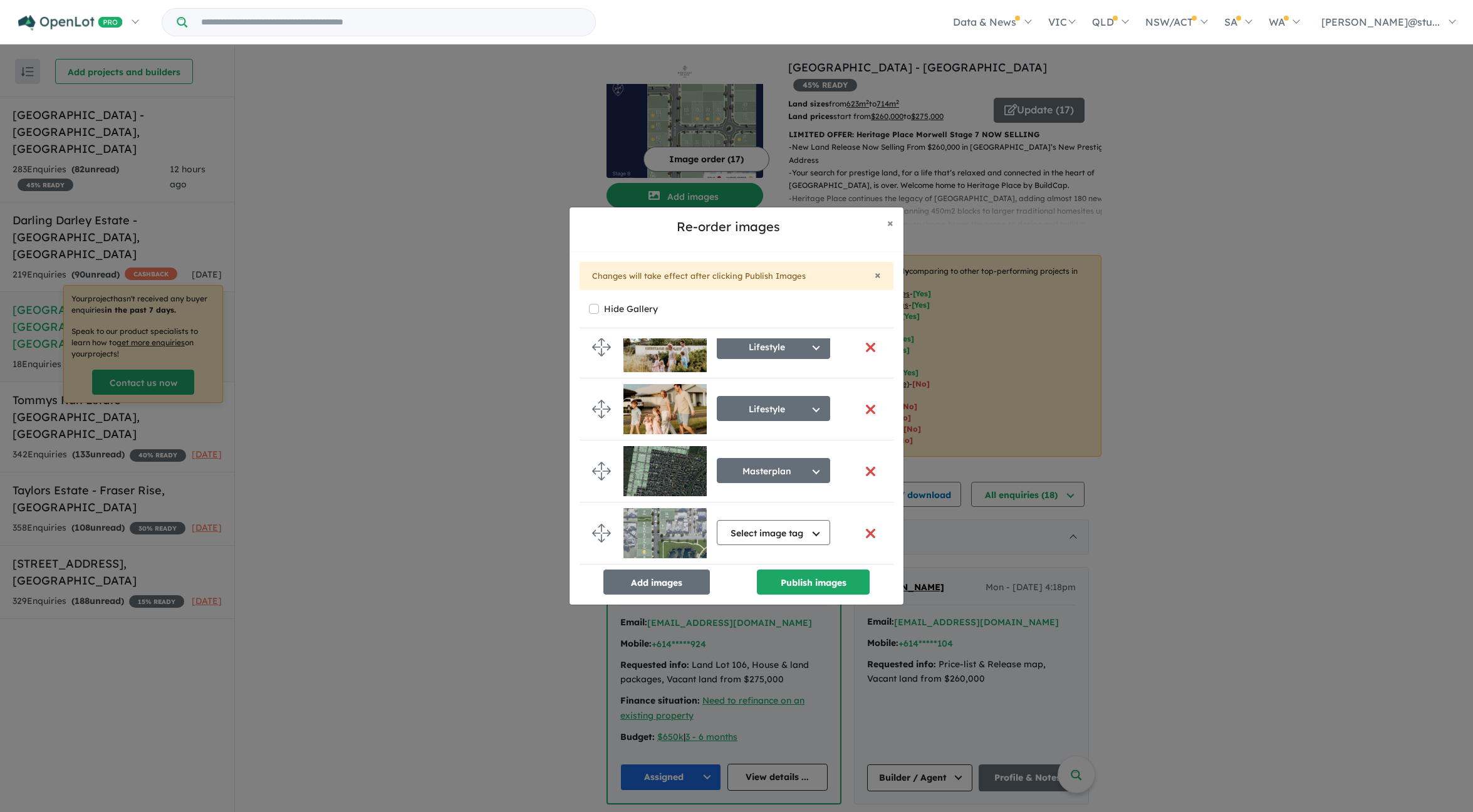
scroll to position [765, 0]
click at [865, 529] on button "button" at bounding box center [870, 533] width 27 height 27
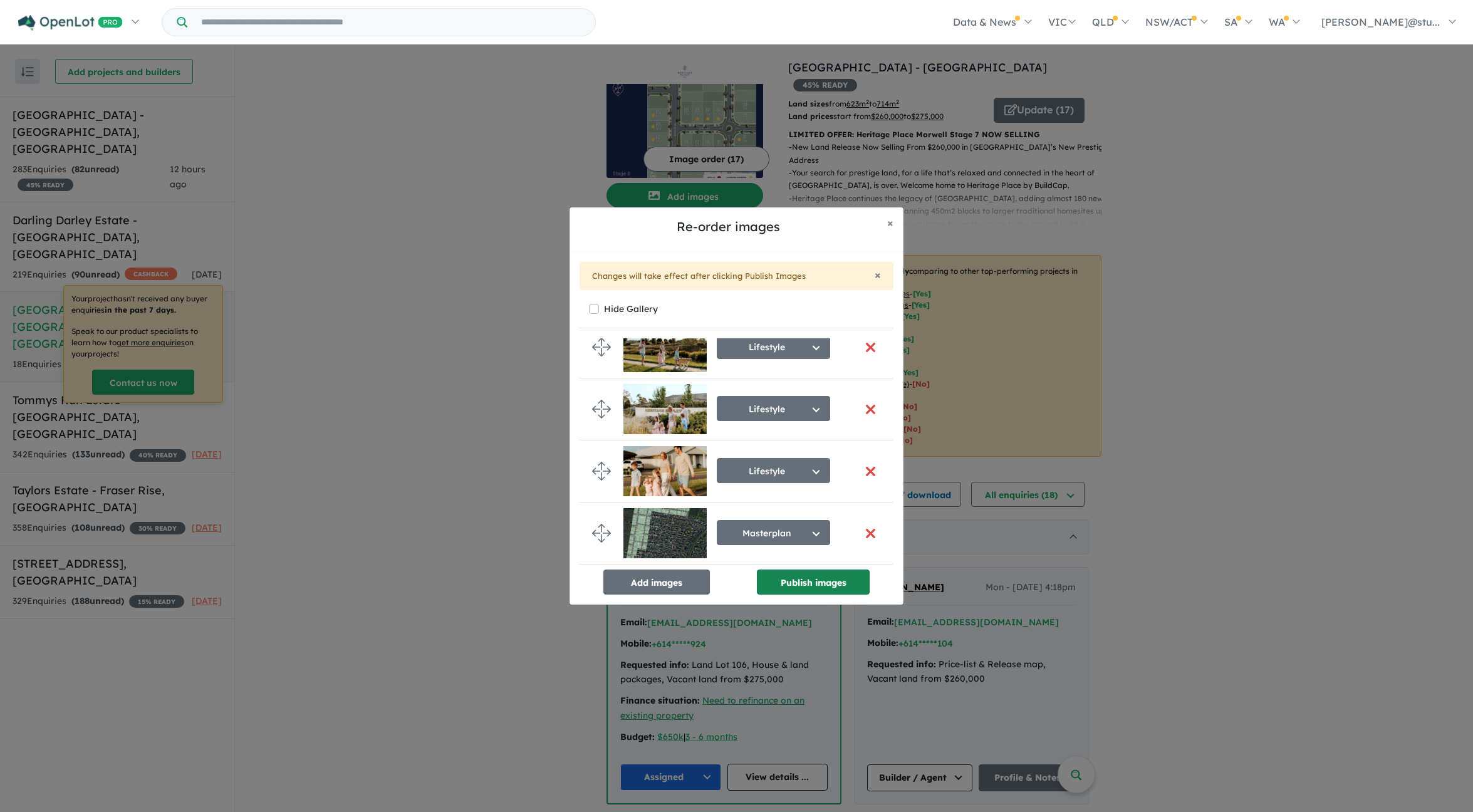
click at [815, 585] on button "Publish images" at bounding box center [813, 582] width 113 height 25
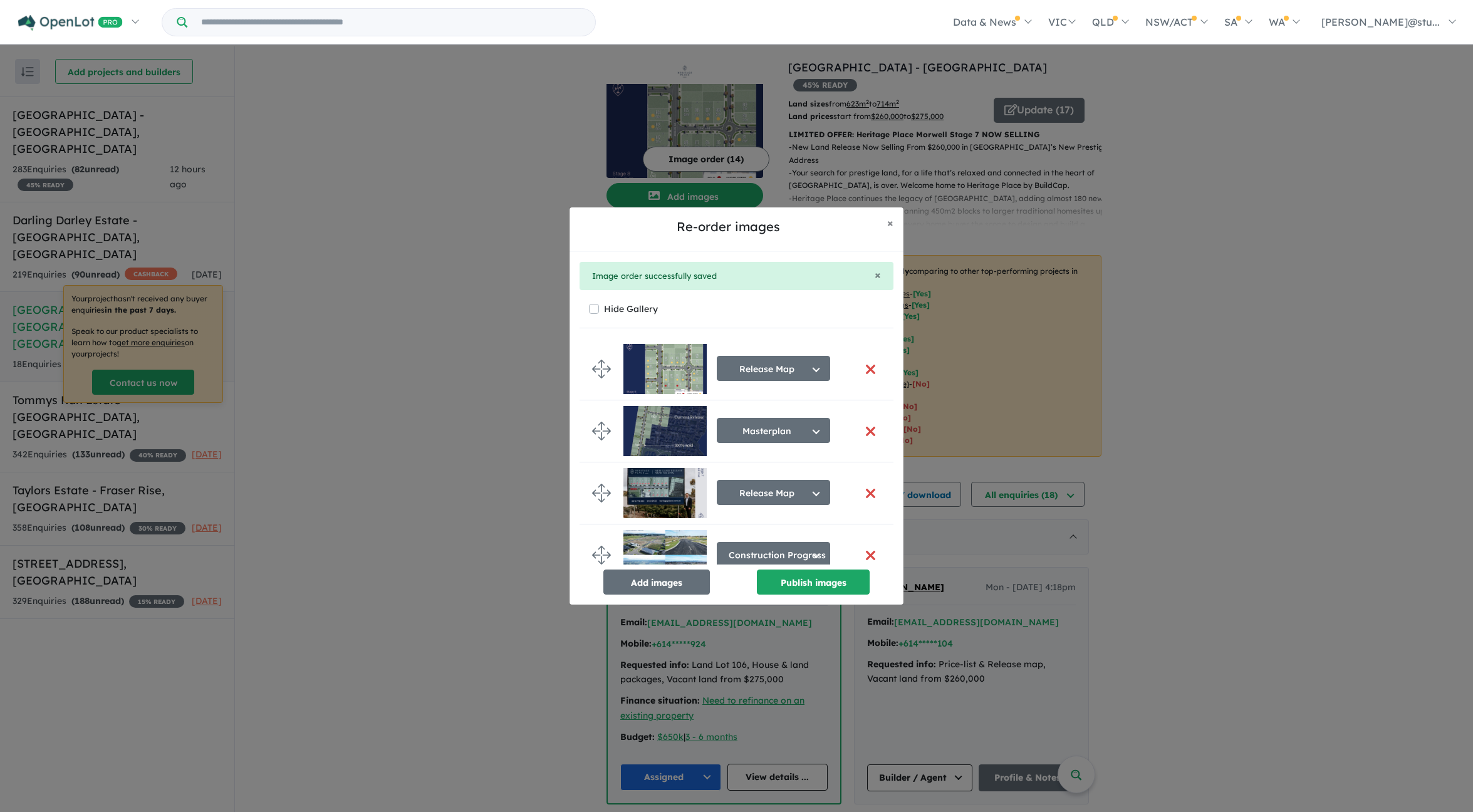
scroll to position [1, 0]
click at [889, 226] on span "×" at bounding box center [890, 223] width 6 height 14
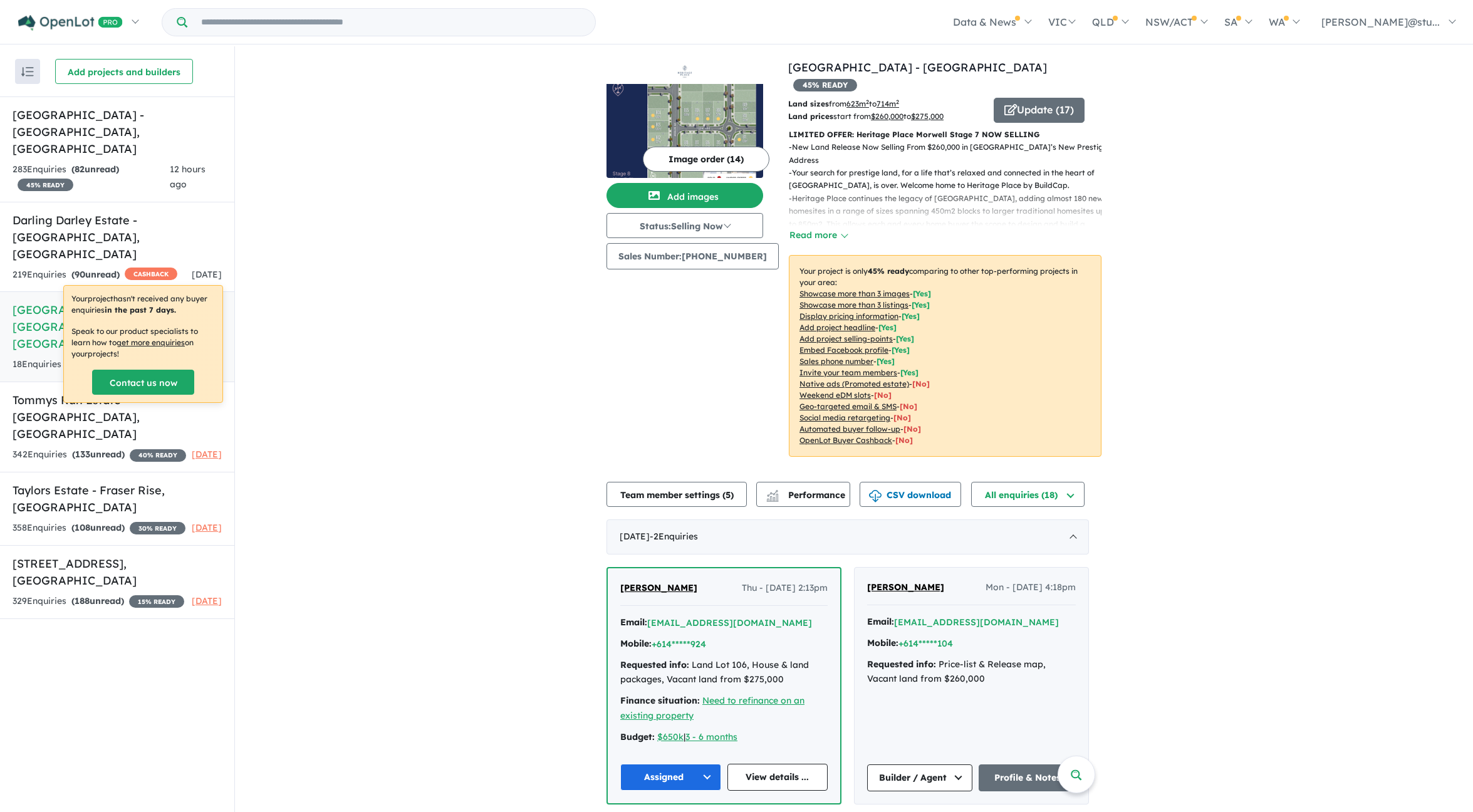
scroll to position [0, 0]
click at [429, 202] on div "View 6 projects in your account Heritage Place Estate - [GEOGRAPHIC_DATA] 45 % …" at bounding box center [854, 669] width 1239 height 1246
